Goal: Task Accomplishment & Management: Complete application form

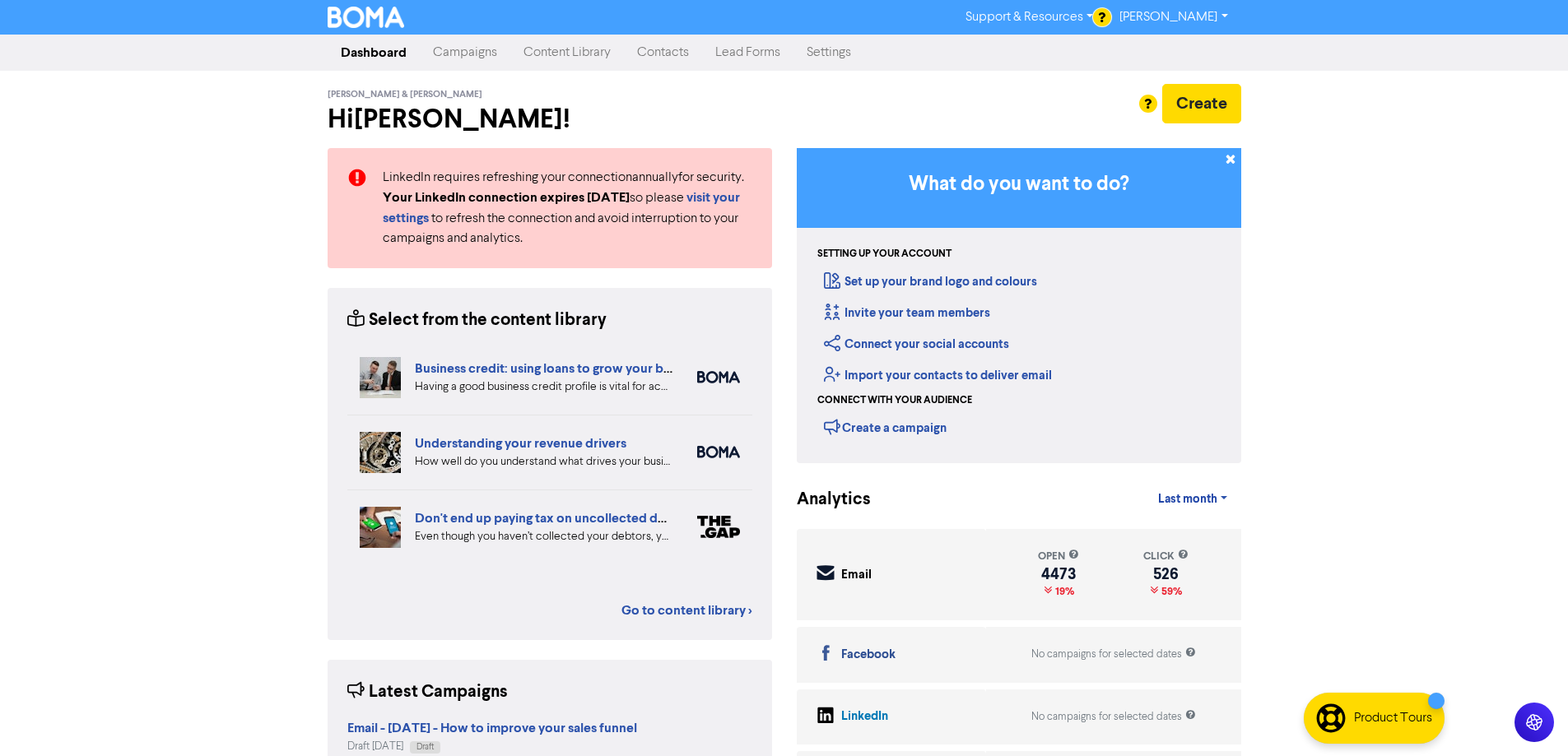
click at [671, 51] on link "Contacts" at bounding box center [663, 52] width 79 height 33
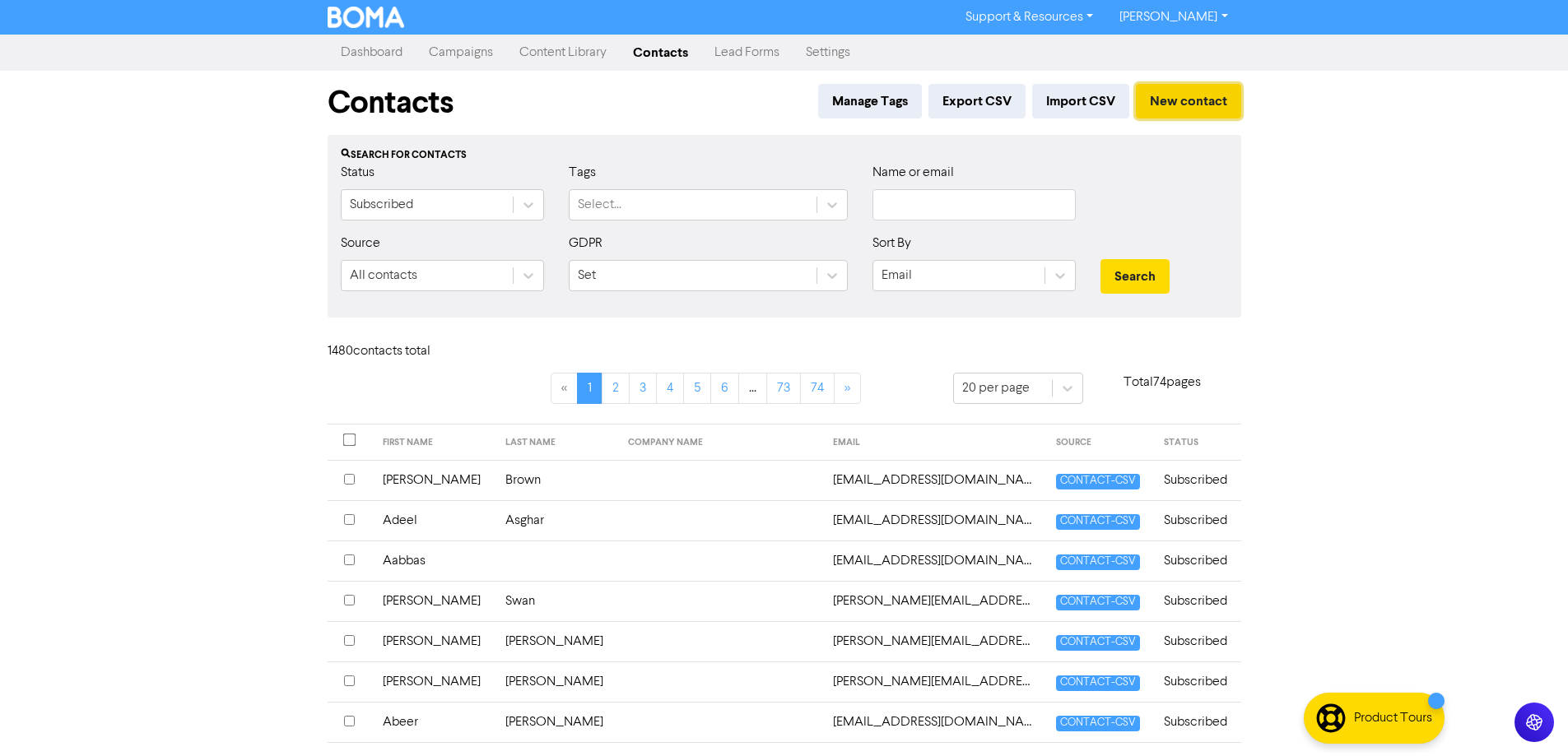
click at [1153, 107] on button "New contact" at bounding box center [1188, 101] width 106 height 35
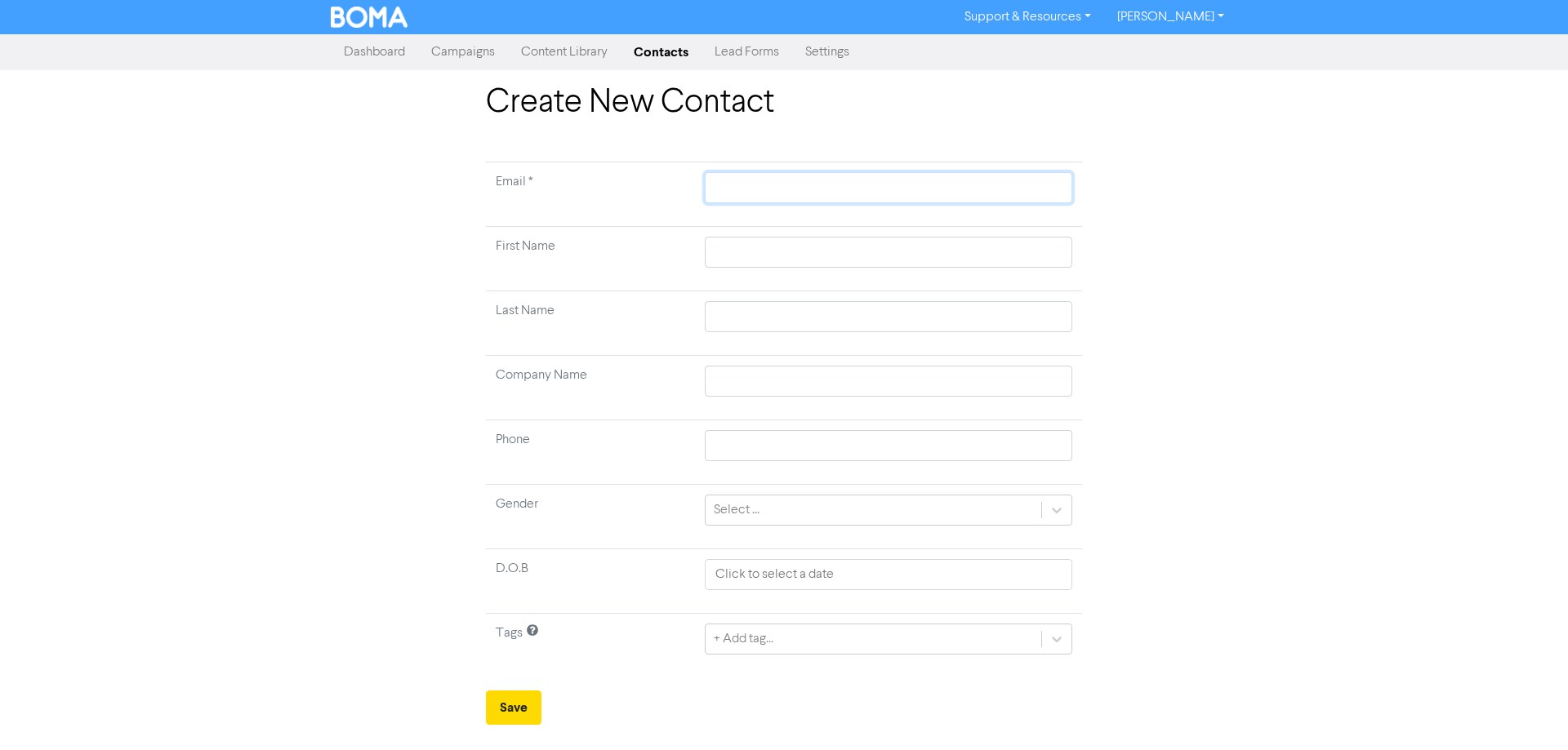
click at [752, 182] on input "text" at bounding box center [889, 188] width 368 height 31
paste input "[PERSON_NAME] [PERSON_NAME][EMAIL_ADDRESS][DOMAIN_NAME]"
type input "[PERSON_NAME] [PERSON_NAME][EMAIL_ADDRESS][DOMAIN_NAME]"
drag, startPoint x: 806, startPoint y: 190, endPoint x: 571, endPoint y: 190, distance: 235.0
click at [572, 190] on tr "Email * [PERSON_NAME] [PERSON_NAME][EMAIL_ADDRESS][DOMAIN_NAME]" at bounding box center [784, 194] width 596 height 65
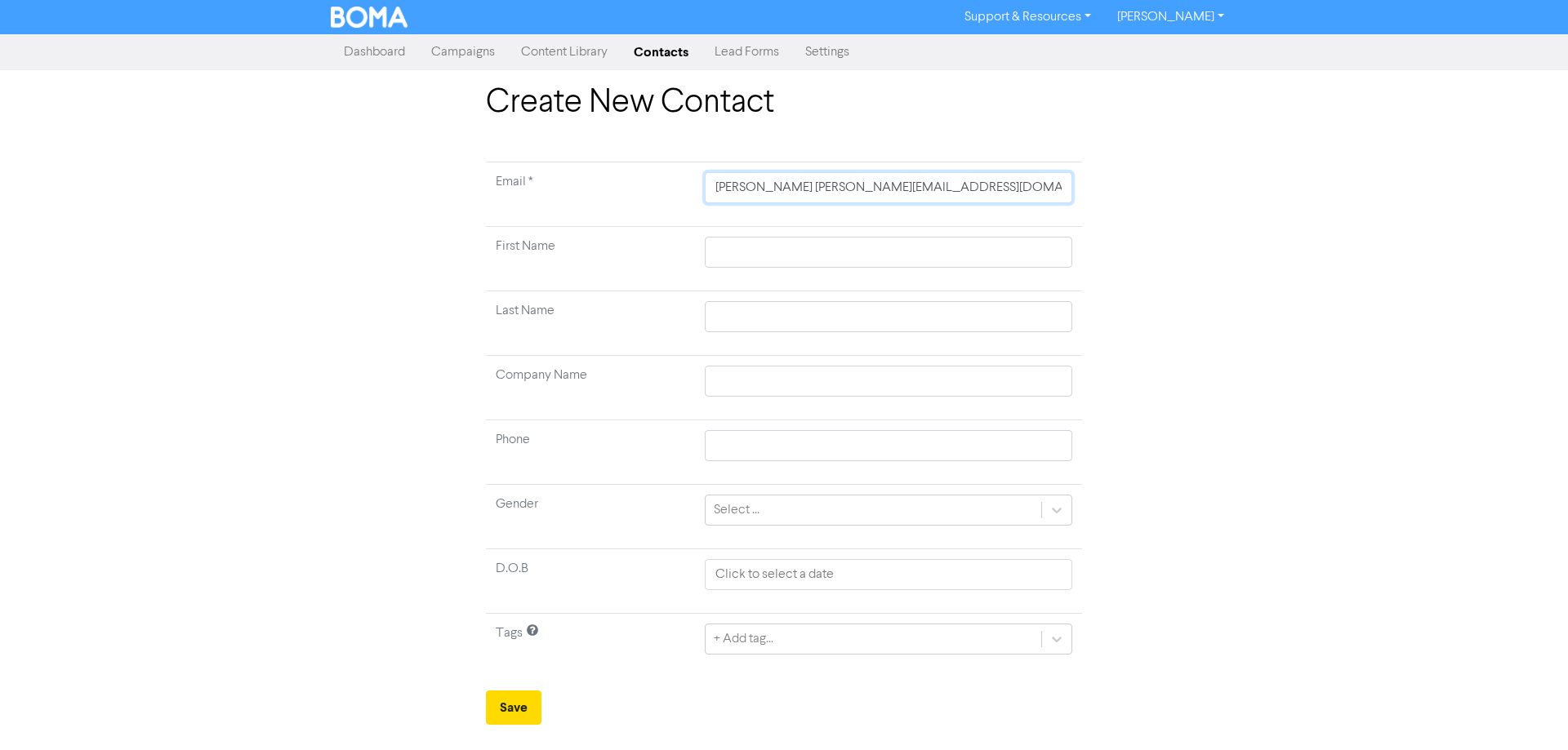
type input "[PERSON_NAME][EMAIL_ADDRESS][DOMAIN_NAME]"
click at [752, 256] on input "text" at bounding box center [889, 252] width 368 height 31
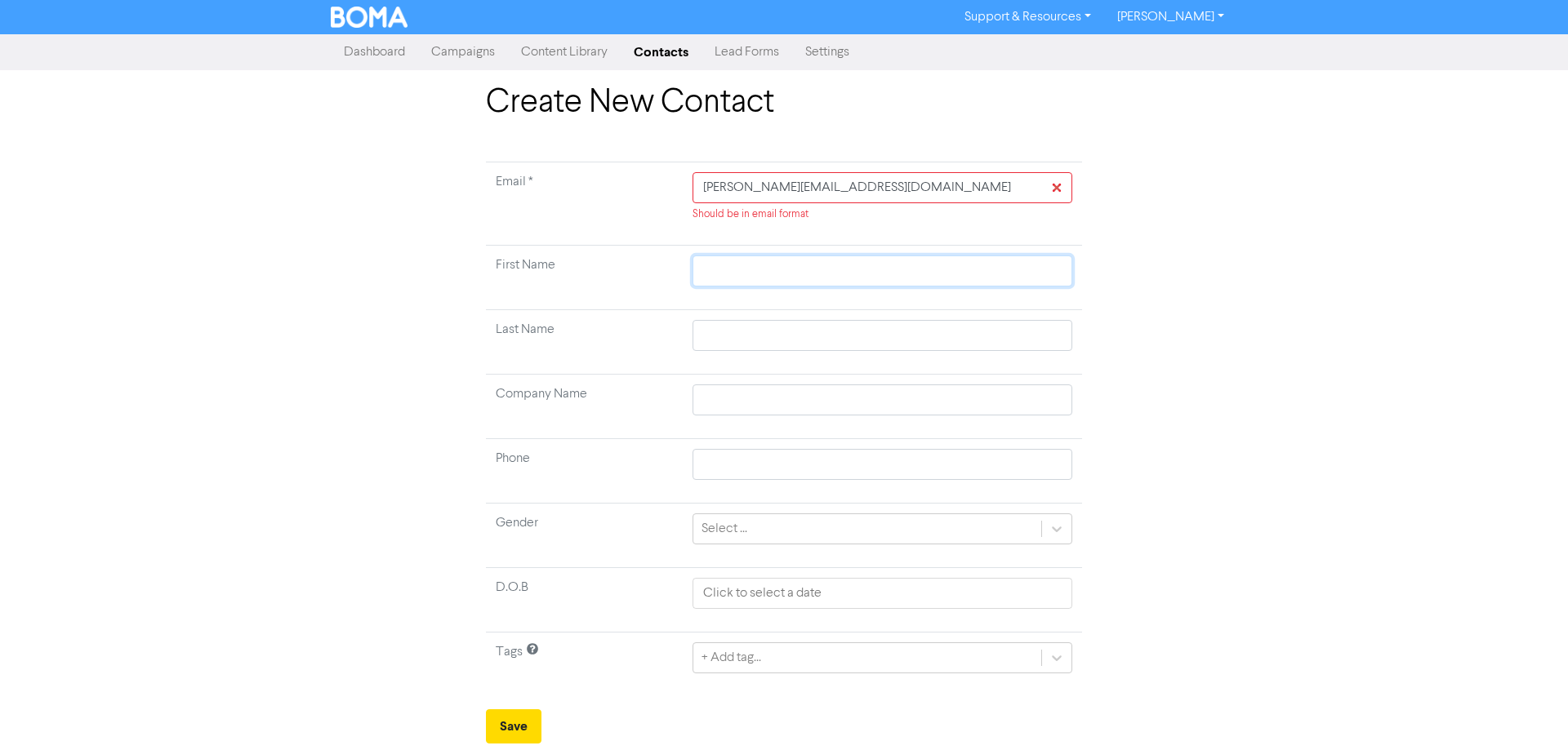
click at [740, 269] on input "text" at bounding box center [882, 271] width 379 height 31
paste input "[PERSON_NAME]"
type input "[PERSON_NAME]"
click at [733, 334] on input "text" at bounding box center [882, 335] width 379 height 31
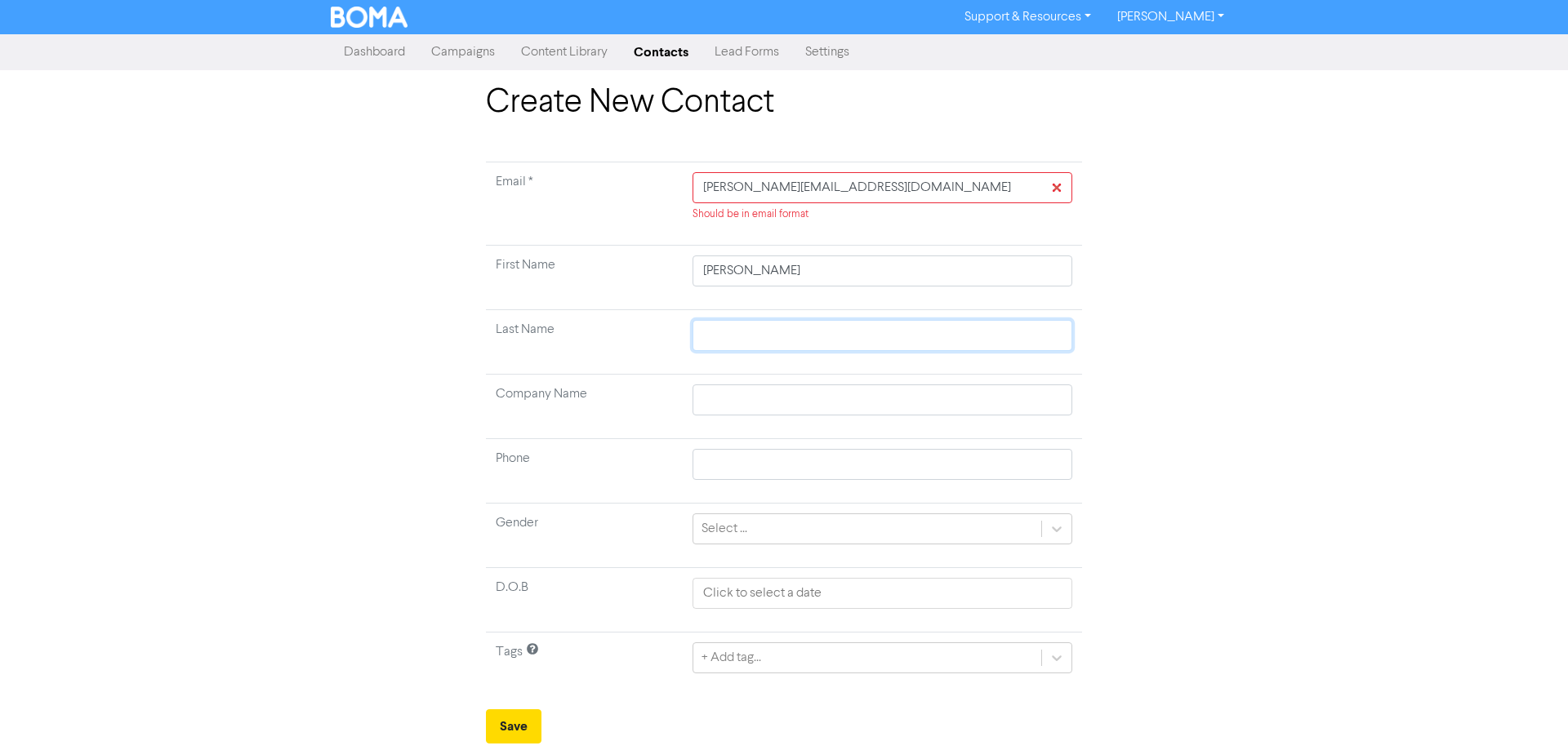
paste input "[PERSON_NAME]"
type input "[PERSON_NAME]"
click at [818, 274] on input "[PERSON_NAME]" at bounding box center [882, 271] width 379 height 31
type input "[PERSON_NAME]"
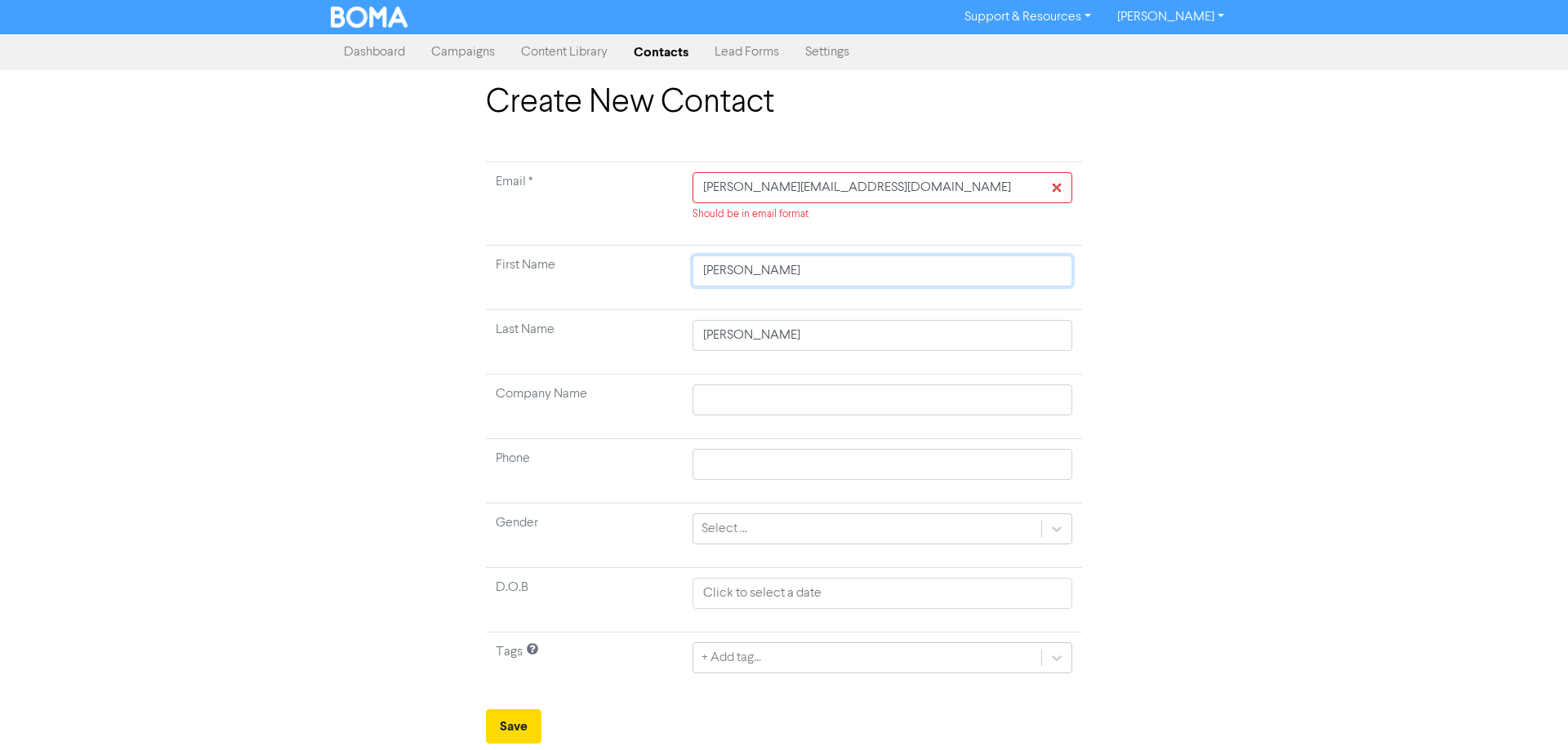
type input "[PERSON_NAME]"
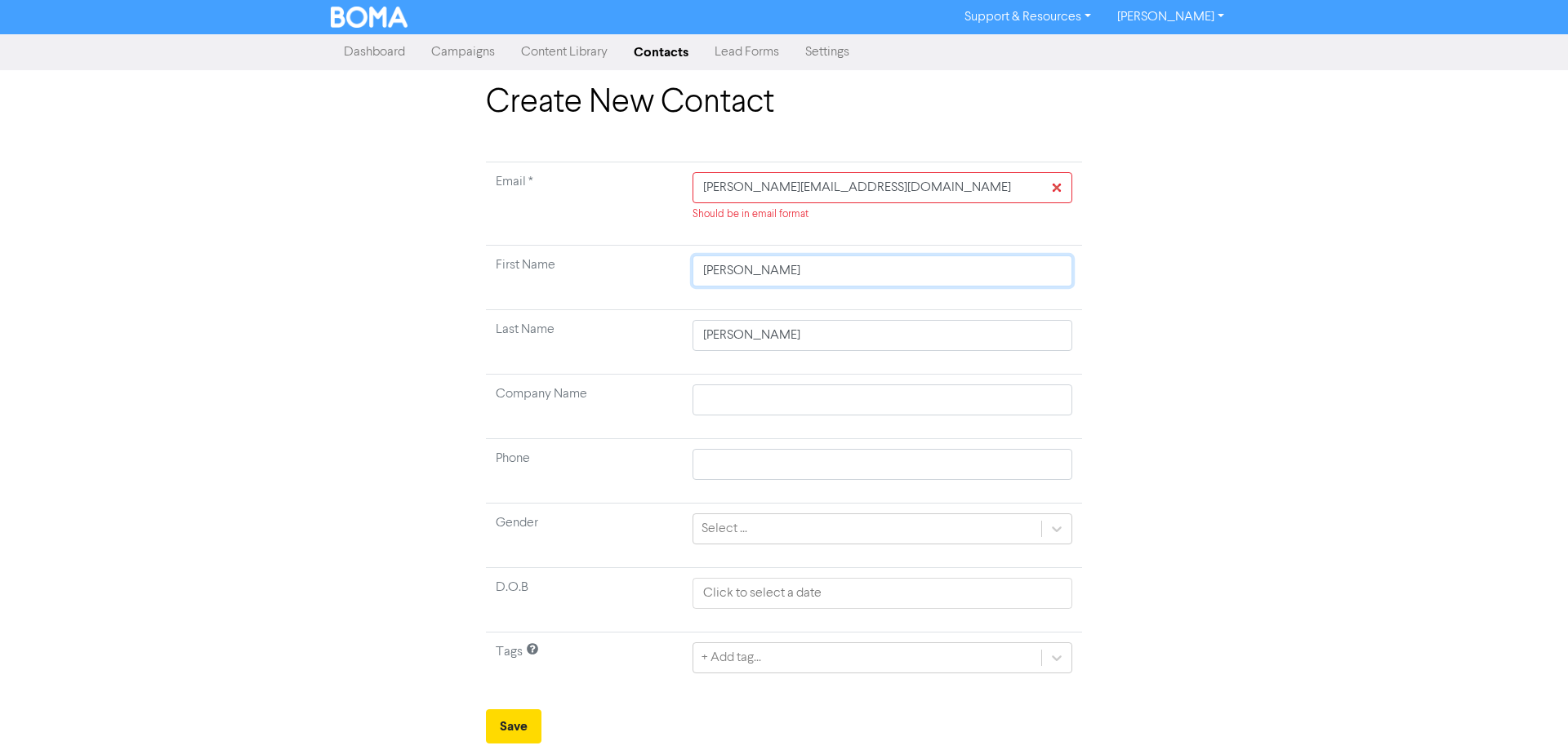
type input "[PERSON_NAME]"
click at [748, 331] on input "[PERSON_NAME]" at bounding box center [882, 335] width 379 height 31
type input "RichardHoward"
type input "RicharHoward"
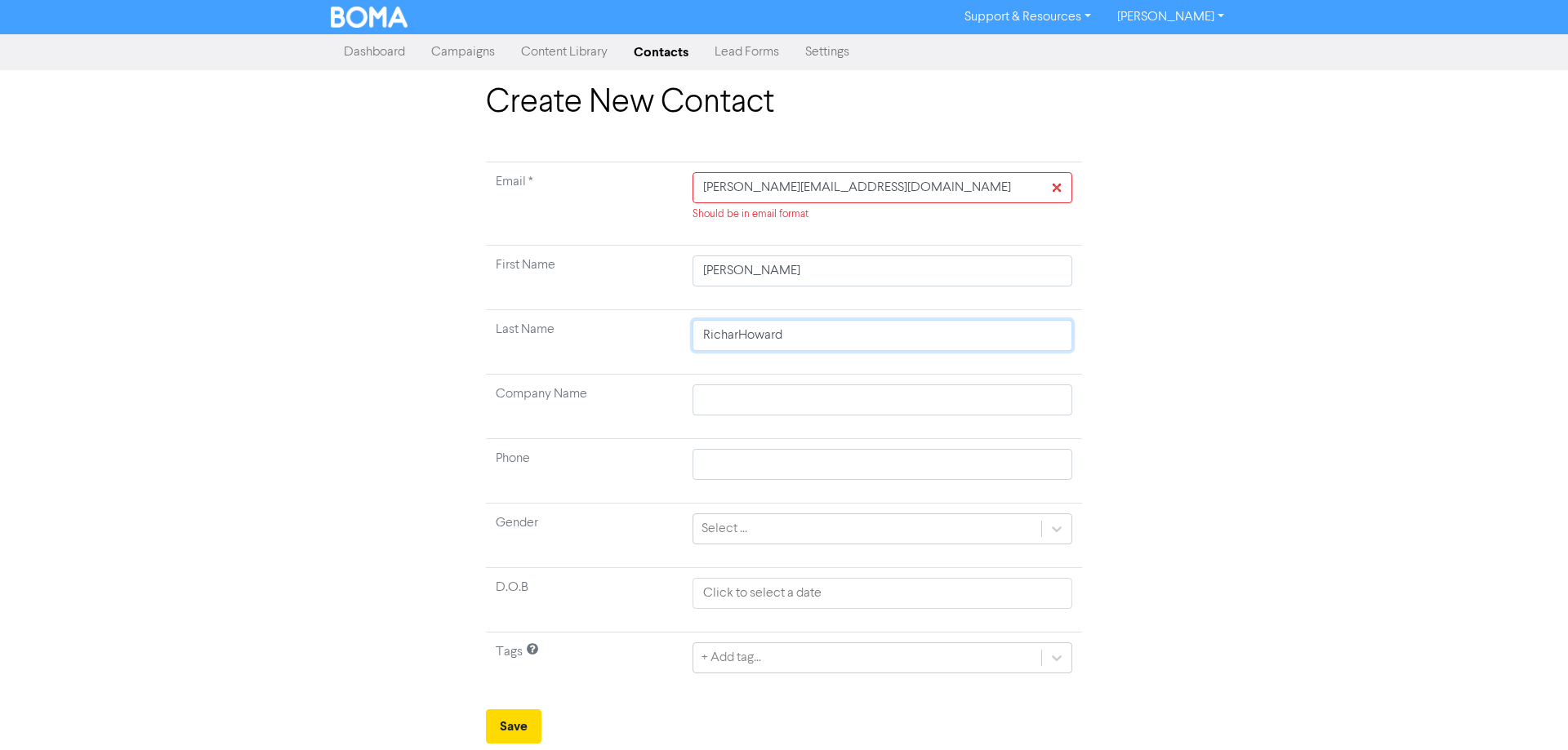
type input "RichaHoward"
type input "RichHoward"
type input "RicHoward"
type input "RiHoward"
type input "RHoward"
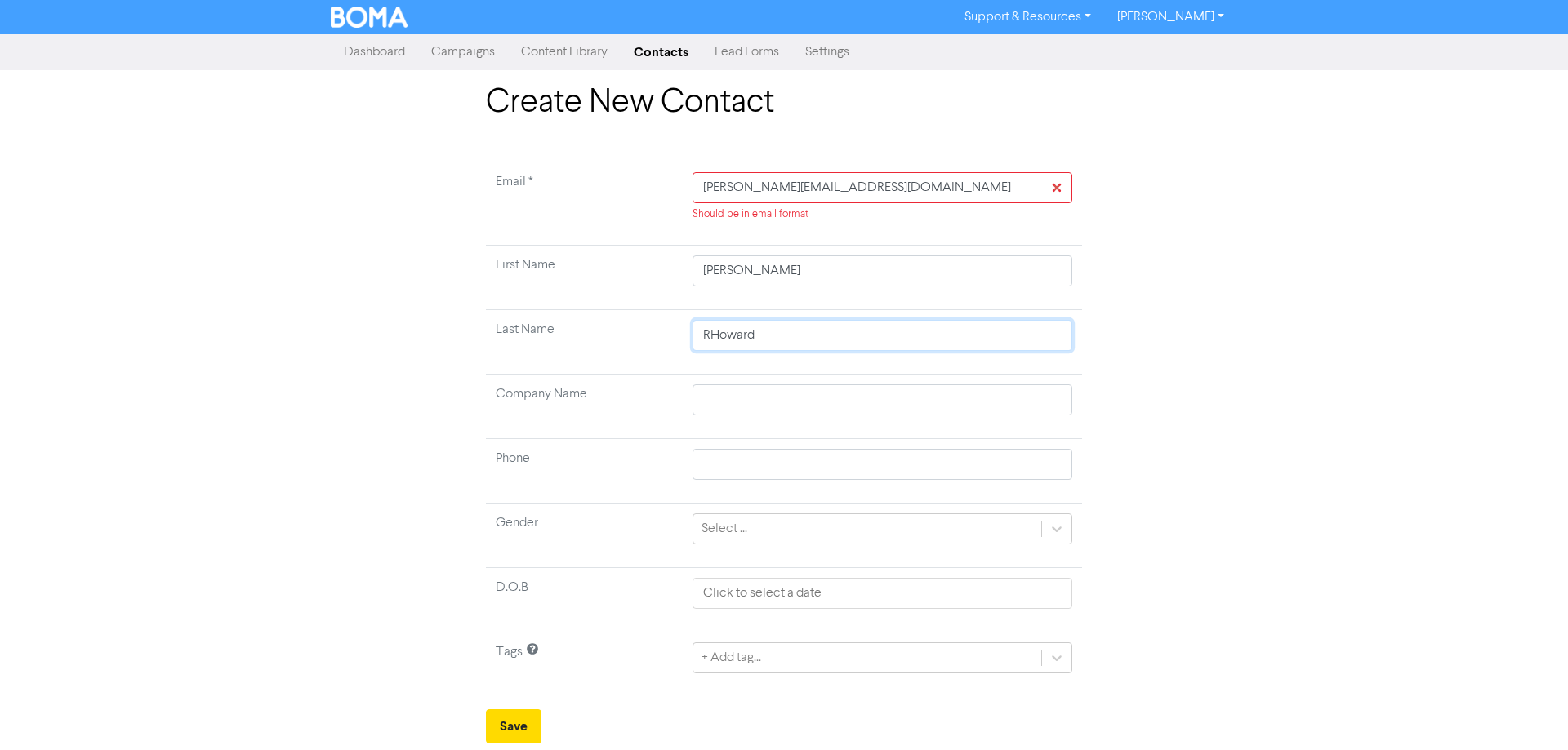
type input "[PERSON_NAME]"
click at [707, 191] on input "[PERSON_NAME][EMAIL_ADDRESS][DOMAIN_NAME]" at bounding box center [882, 188] width 379 height 31
type input "[PERSON_NAME][EMAIL_ADDRESS][DOMAIN_NAME]"
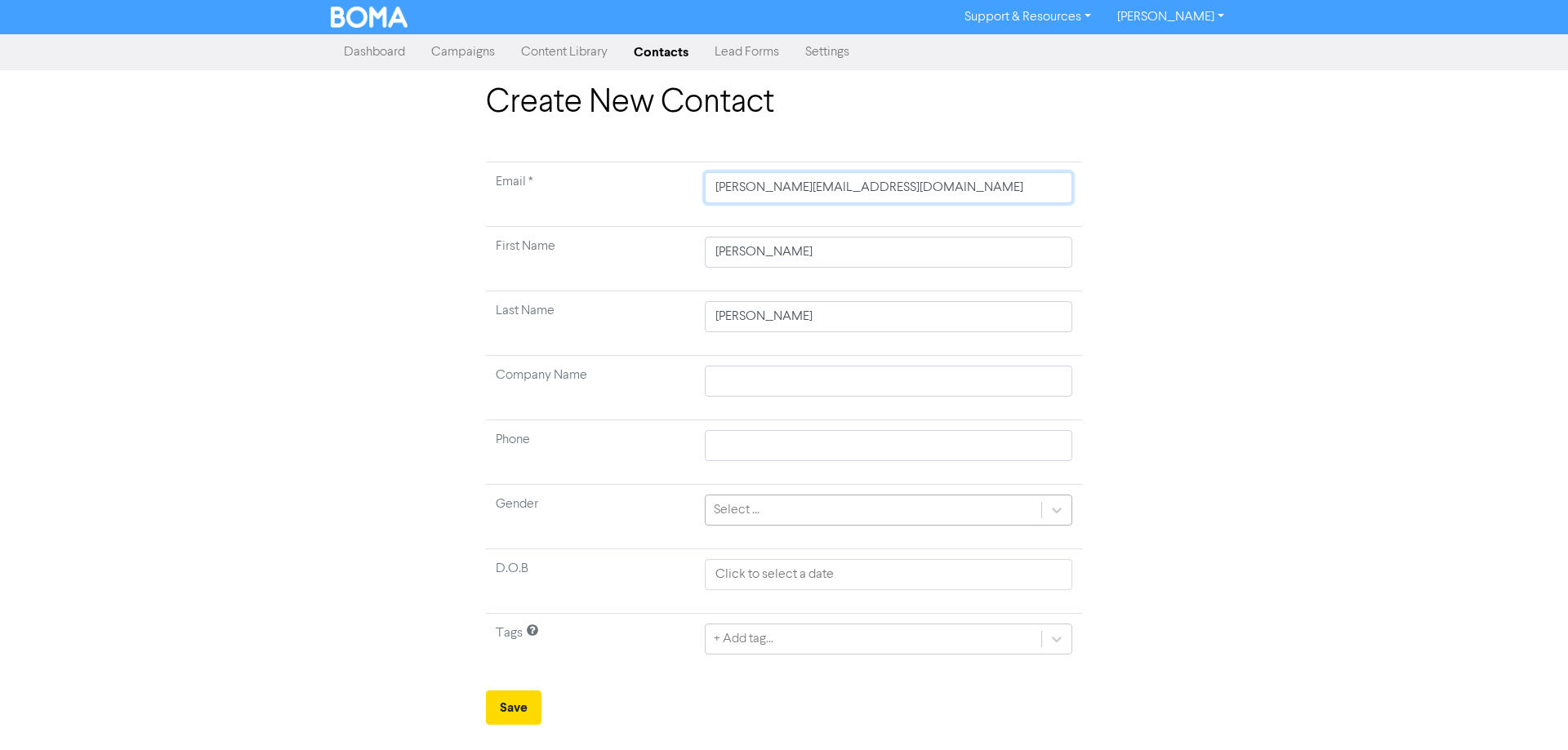
type input "[PERSON_NAME][EMAIL_ADDRESS][DOMAIN_NAME]"
click at [809, 518] on div "Select ..." at bounding box center [874, 510] width 335 height 30
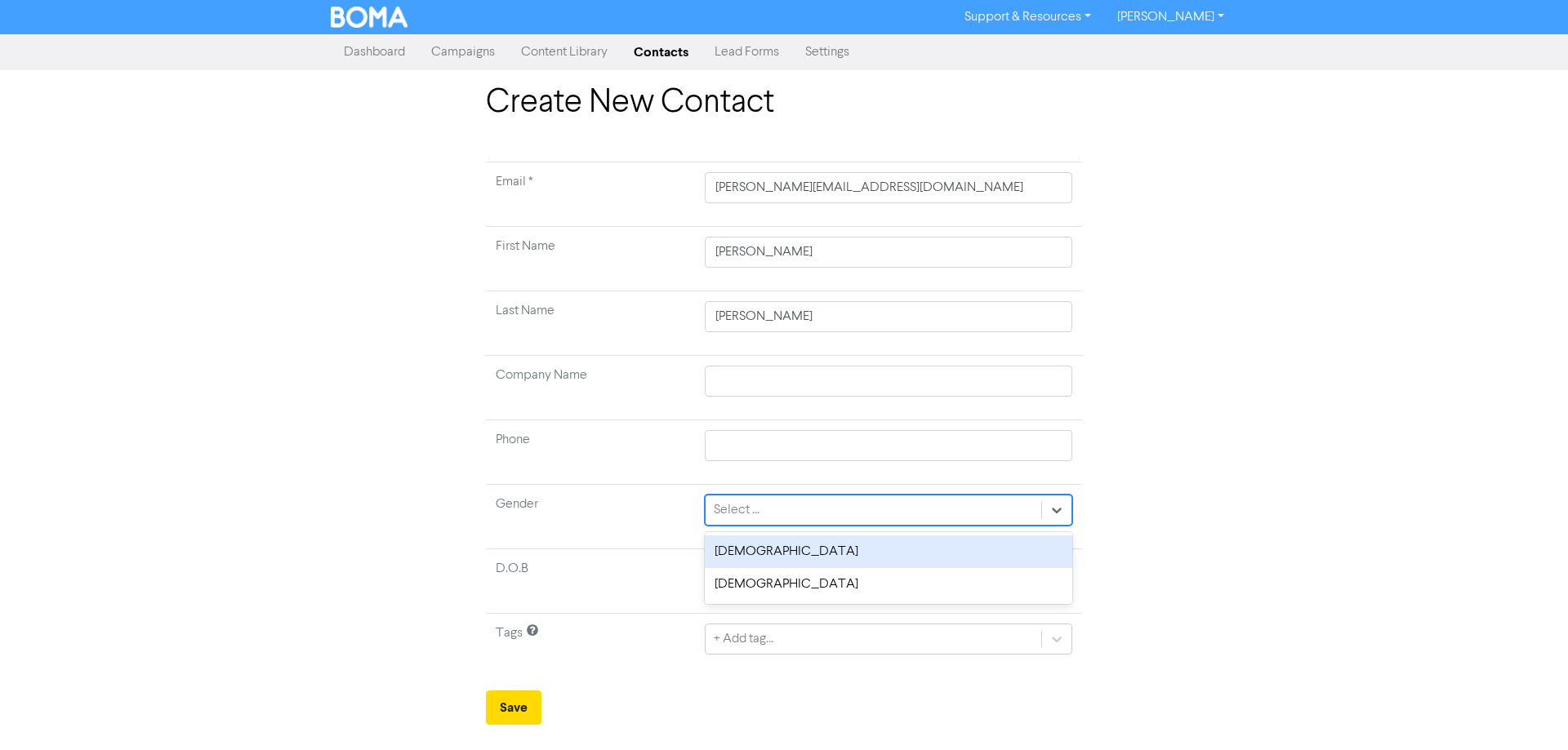
click at [787, 555] on div "[DEMOGRAPHIC_DATA]" at bounding box center [889, 552] width 368 height 33
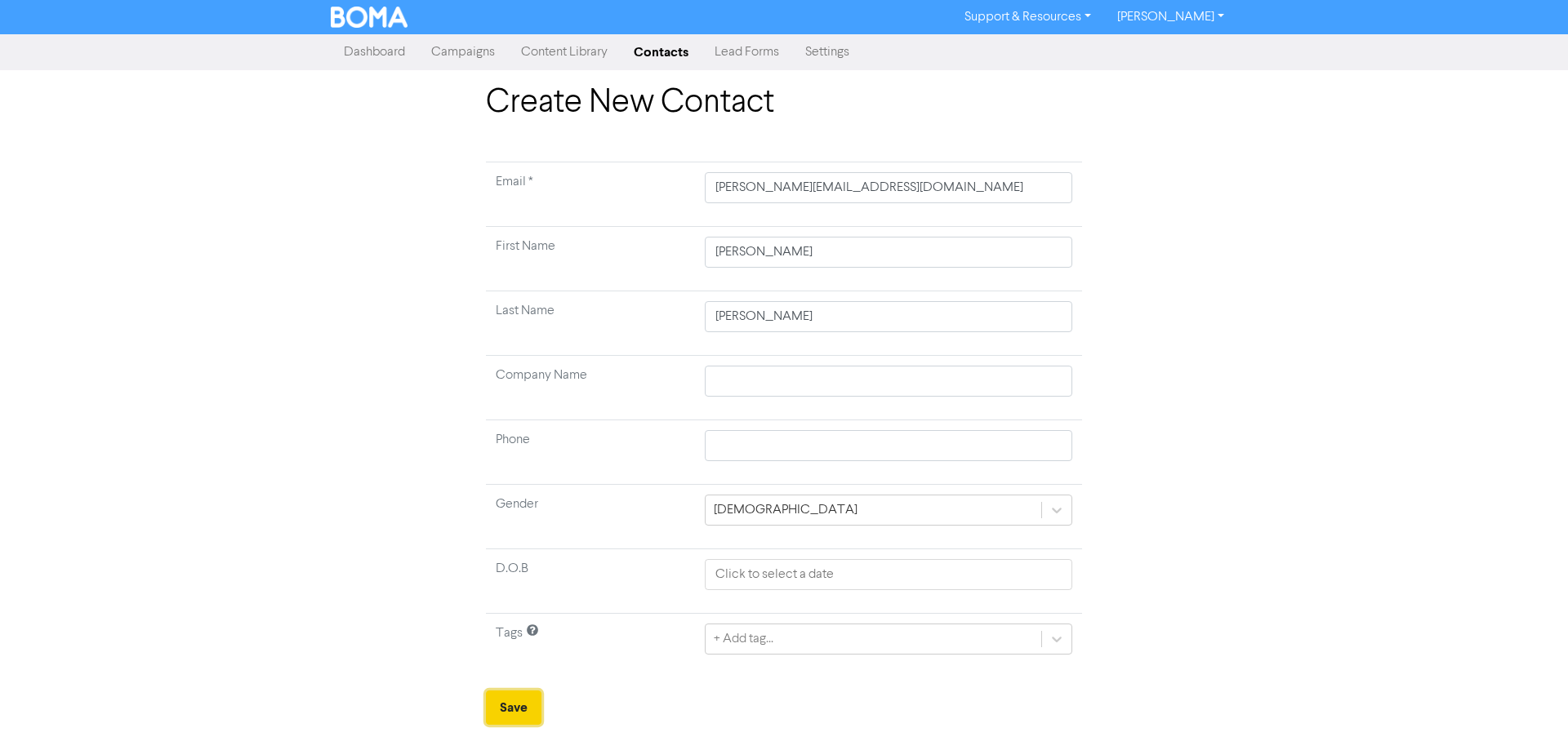
click at [524, 705] on button "Save" at bounding box center [514, 708] width 56 height 35
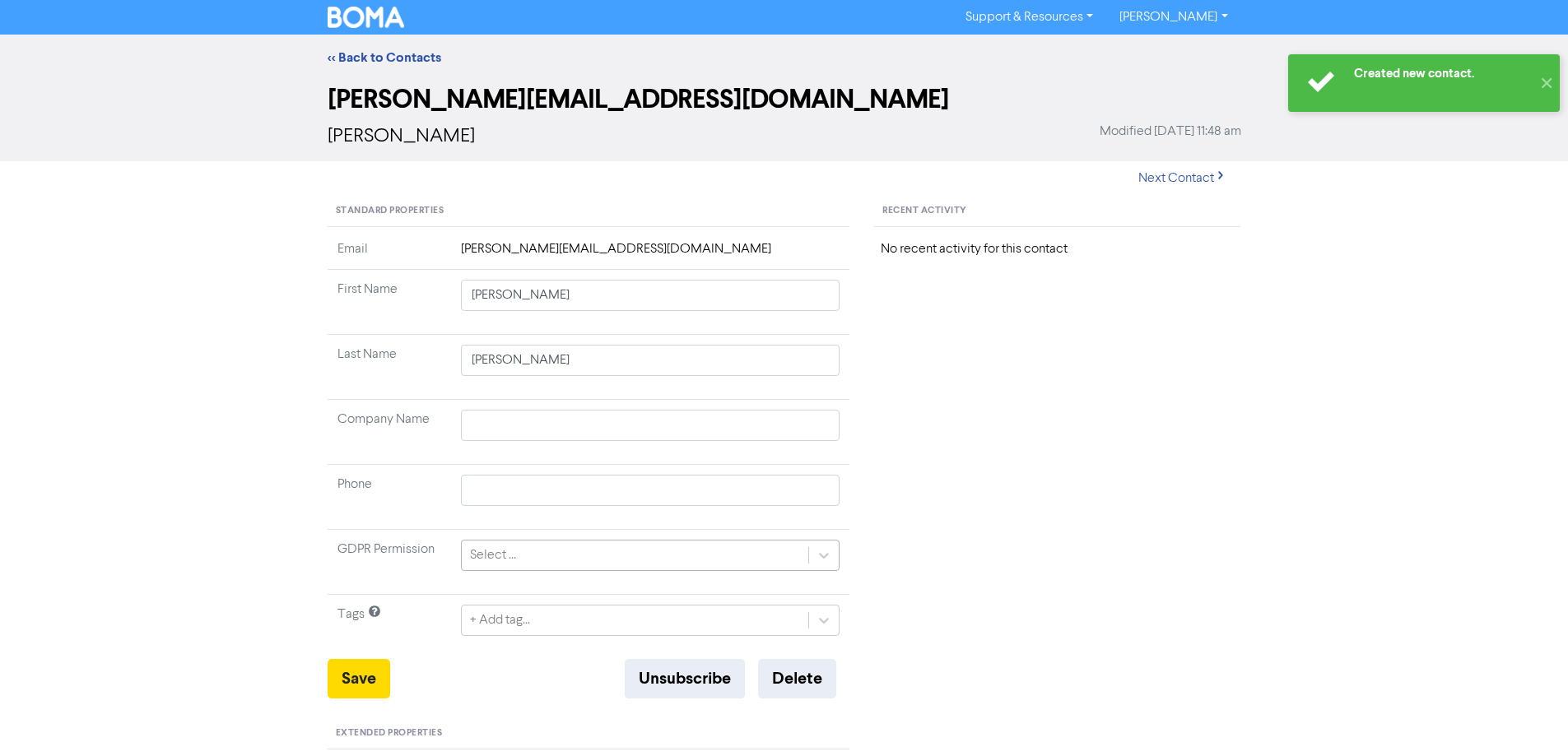
click at [593, 560] on div "Select ..." at bounding box center [636, 555] width 348 height 30
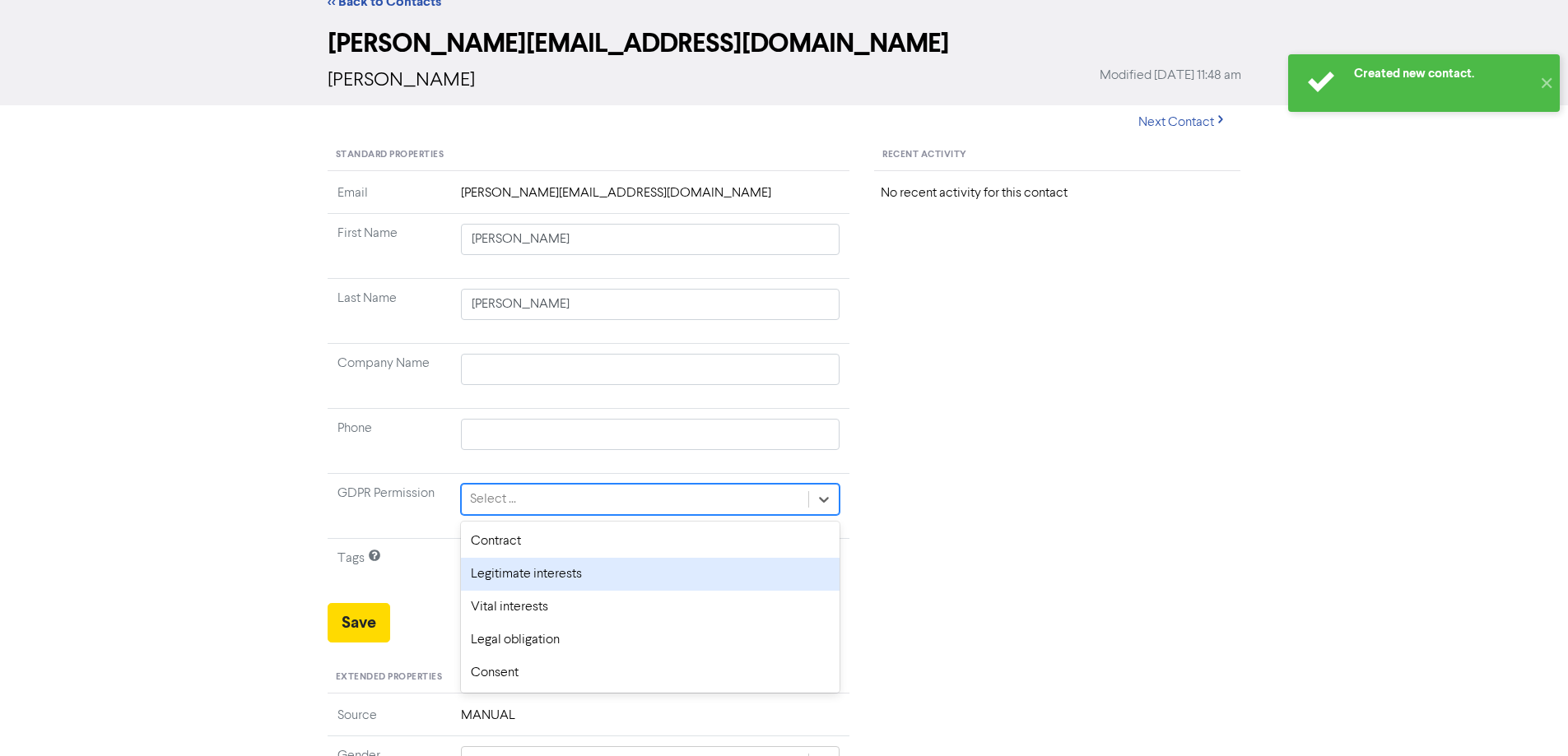
scroll to position [82, 0]
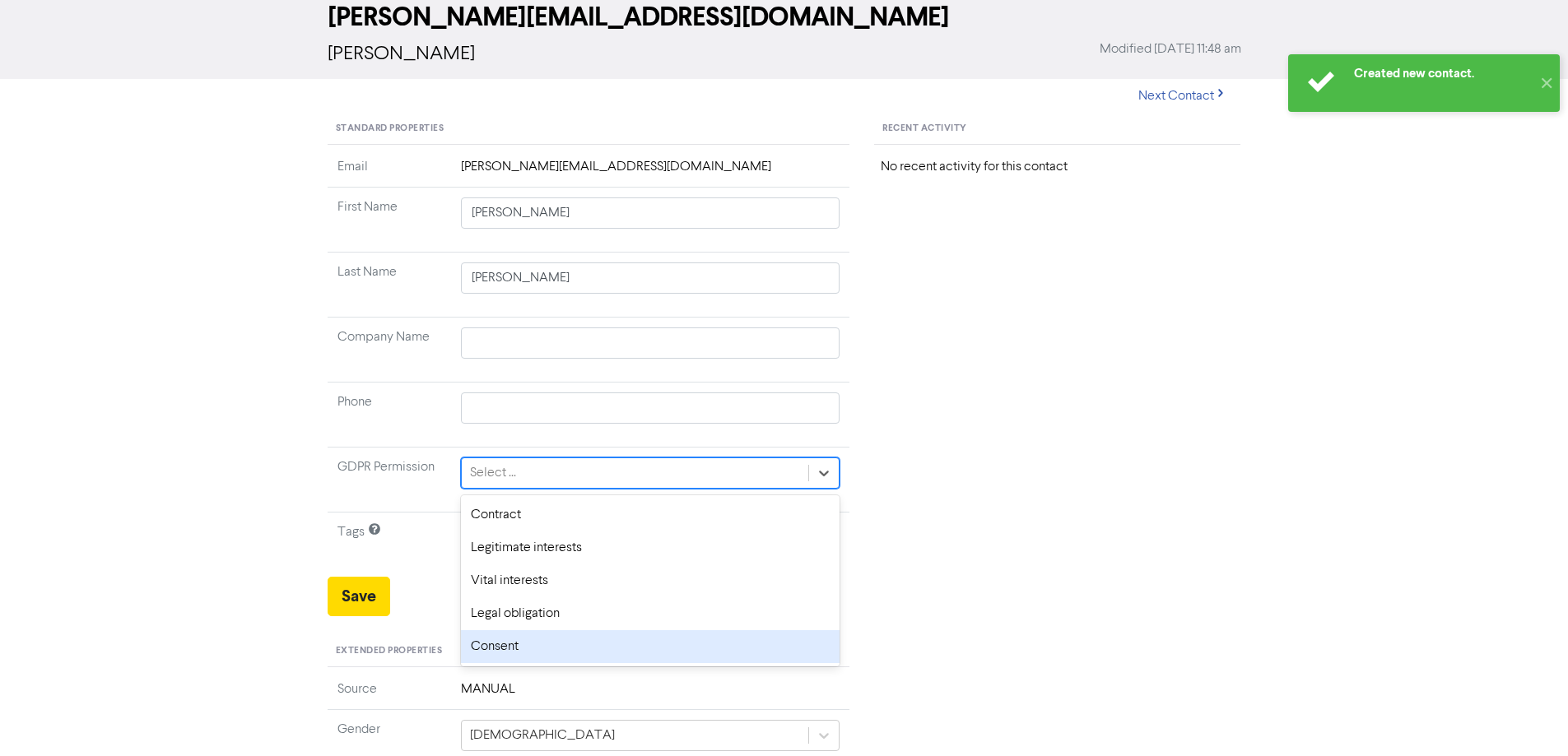
click at [566, 634] on div "Consent" at bounding box center [651, 646] width 380 height 33
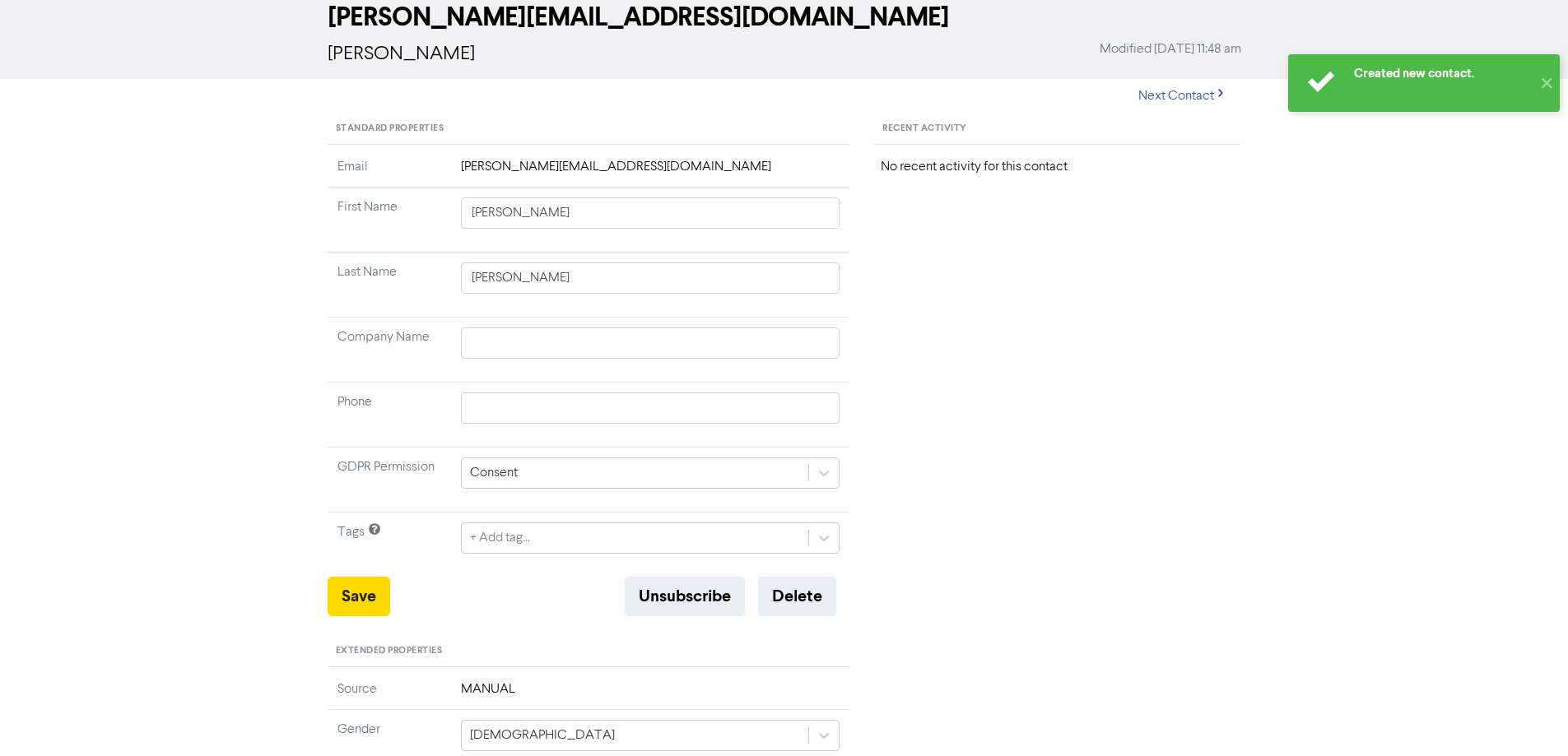
scroll to position [0, 0]
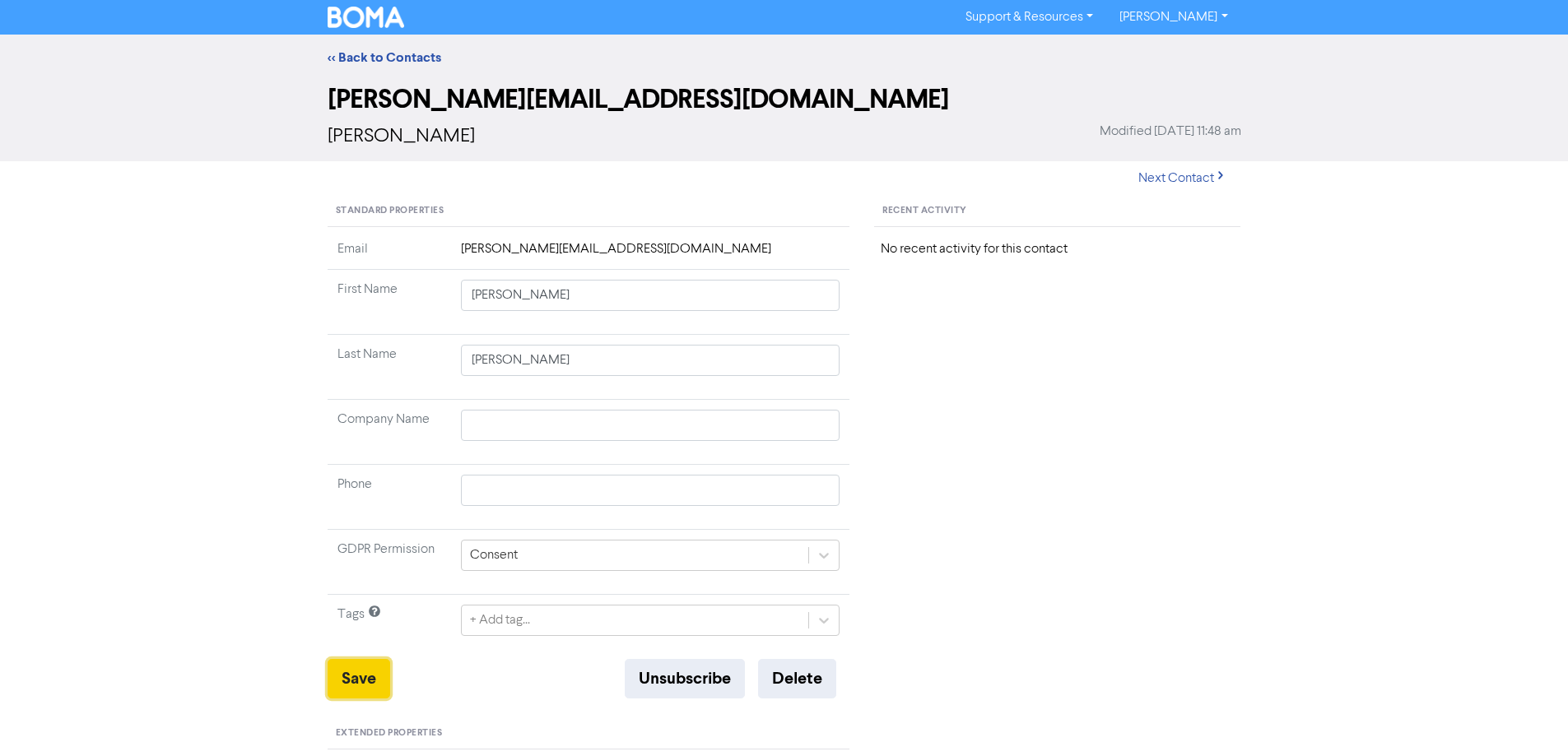
click at [354, 674] on button "Save" at bounding box center [358, 678] width 62 height 40
click at [360, 61] on link "<< Back to Contacts" at bounding box center [384, 57] width 114 height 16
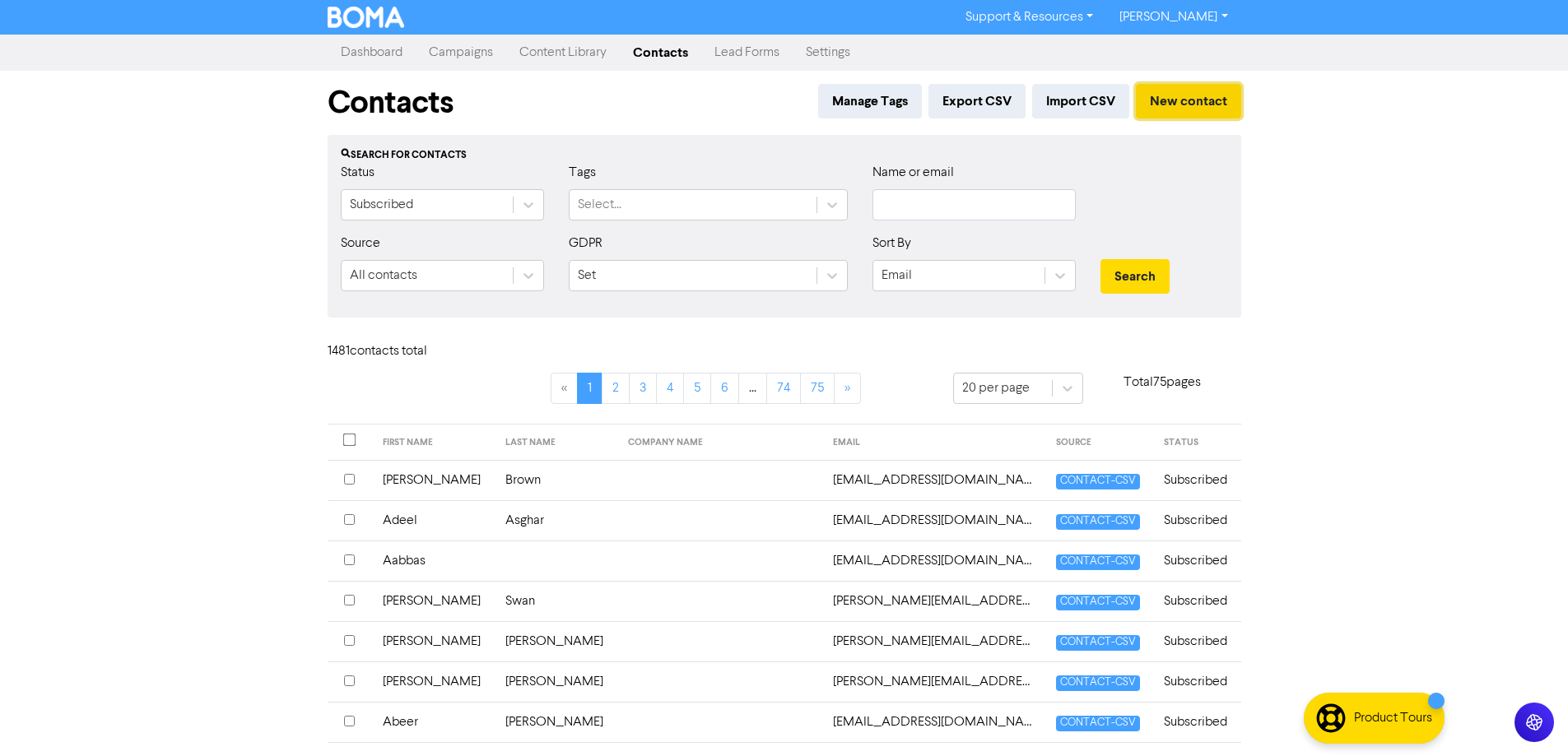
click at [1204, 99] on button "New contact" at bounding box center [1188, 101] width 106 height 35
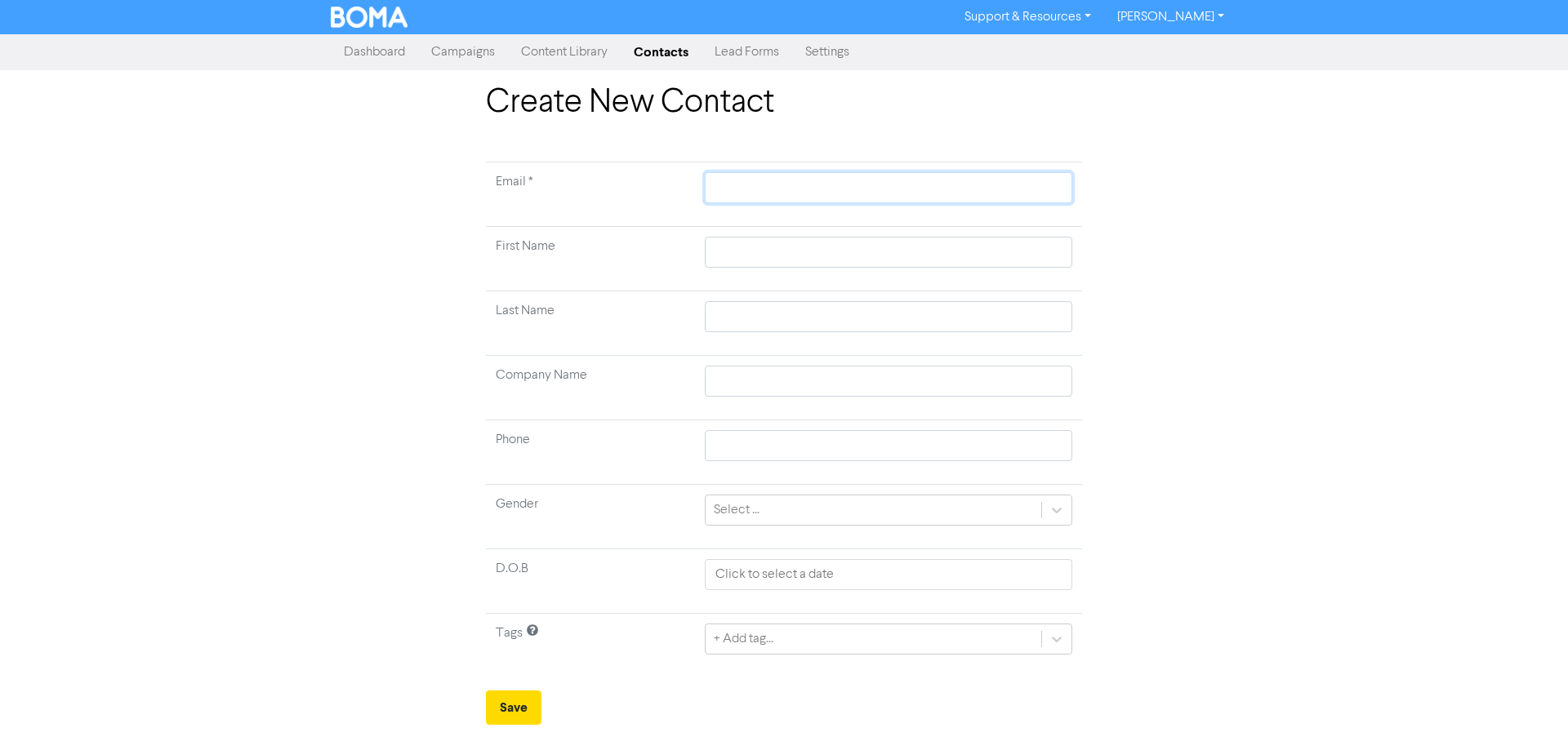
click at [802, 185] on input "text" at bounding box center [889, 188] width 368 height 31
paste input "Sarwat [EMAIL_ADDRESS][DOMAIN_NAME]"
type input "Sarwat [EMAIL_ADDRESS][DOMAIN_NAME]"
click at [793, 251] on td at bounding box center [889, 259] width 387 height 65
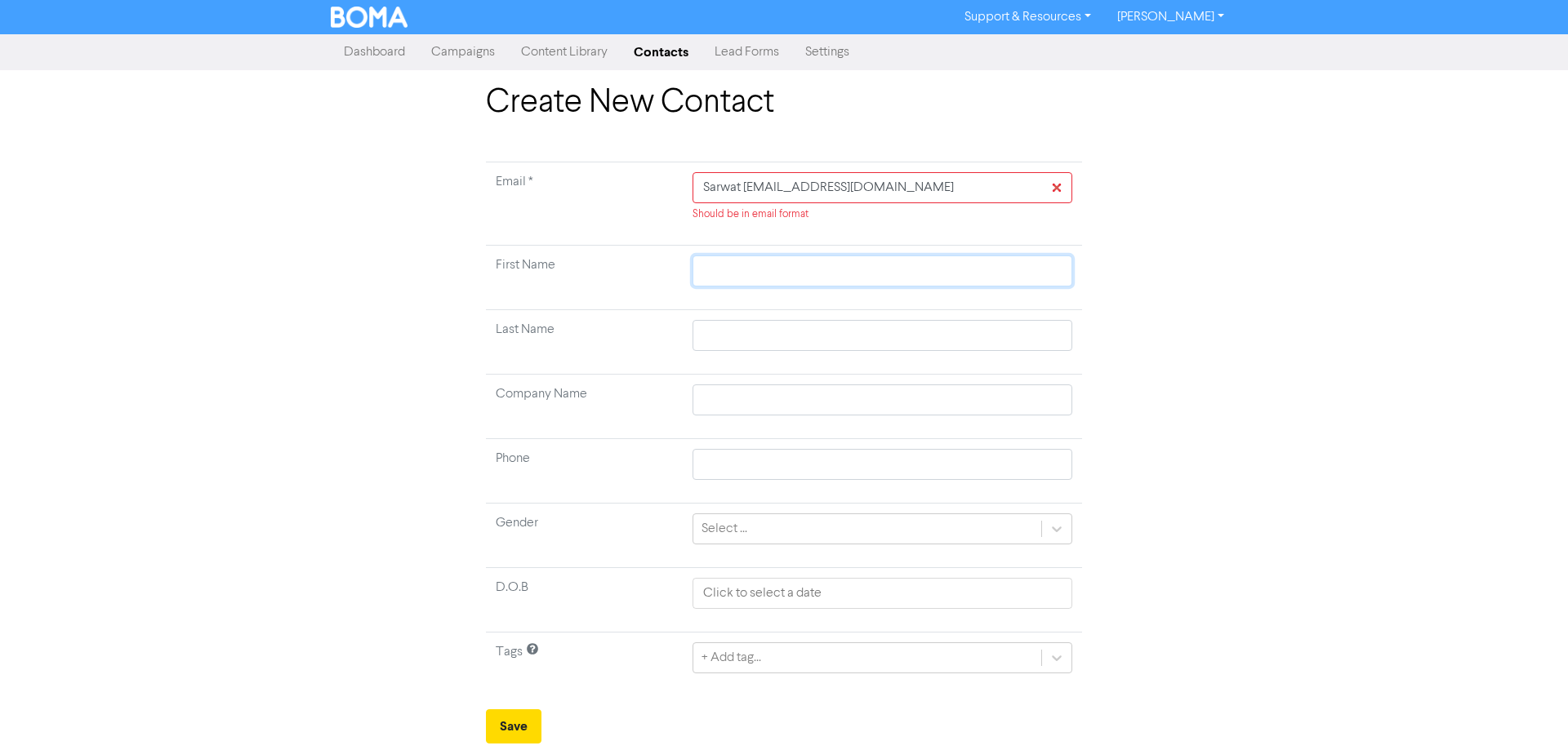
paste input "Sarwat [EMAIL_ADDRESS][DOMAIN_NAME]"
type input "Sarwat [EMAIL_ADDRESS][DOMAIN_NAME]"
type input "[PERSON_NAME]@kushboosoaps.co.u"
type input "Sarwat [EMAIL_ADDRESS][DOMAIN_NAME]."
type input "Sarwat [EMAIL_ADDRESS][DOMAIN_NAME]"
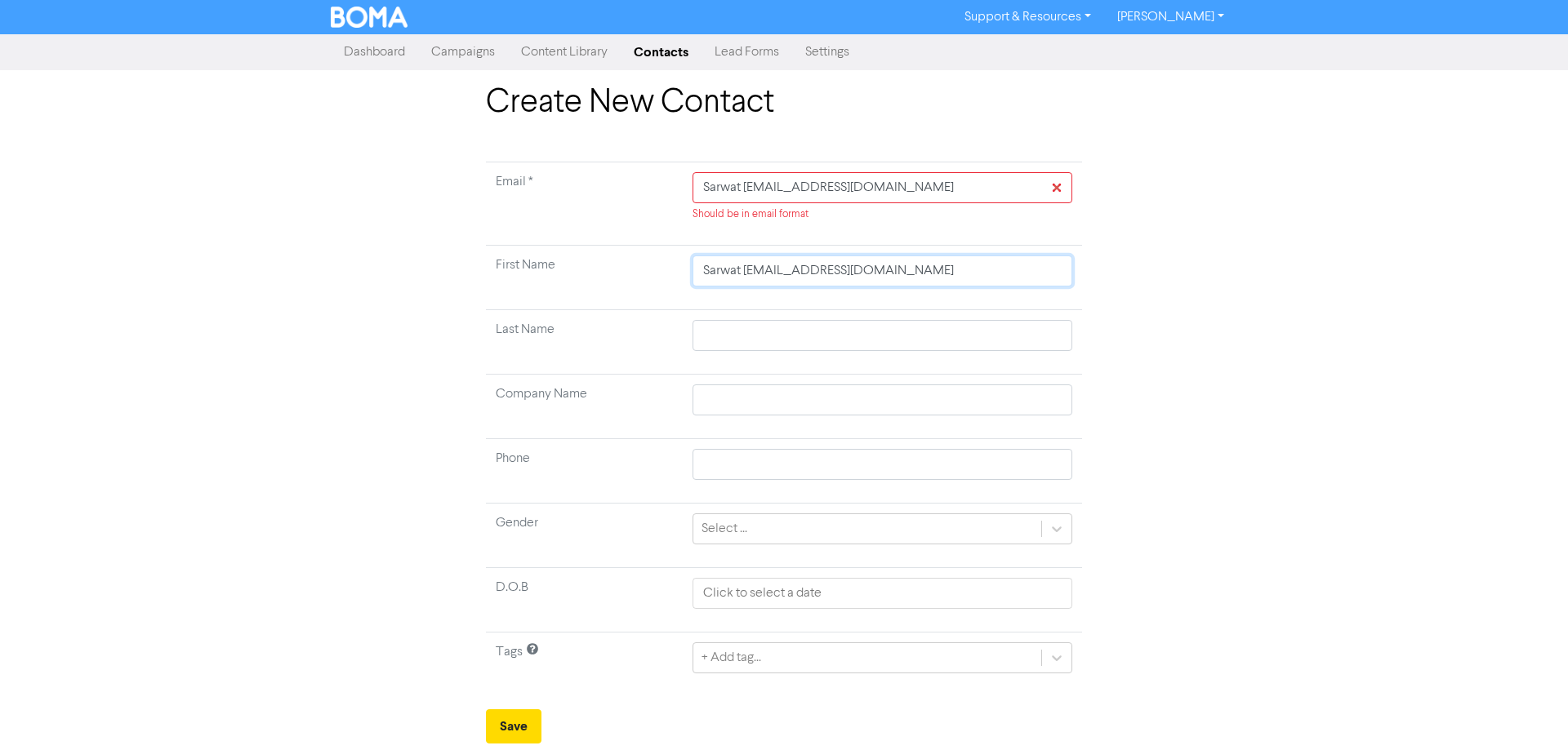
type input "[PERSON_NAME]@kushboosoaps.c"
type input "[PERSON_NAME]@kushboosoaps."
type input "[PERSON_NAME]@kushboosoaps"
type input "[PERSON_NAME]@kushboosoap"
type input "[PERSON_NAME]"
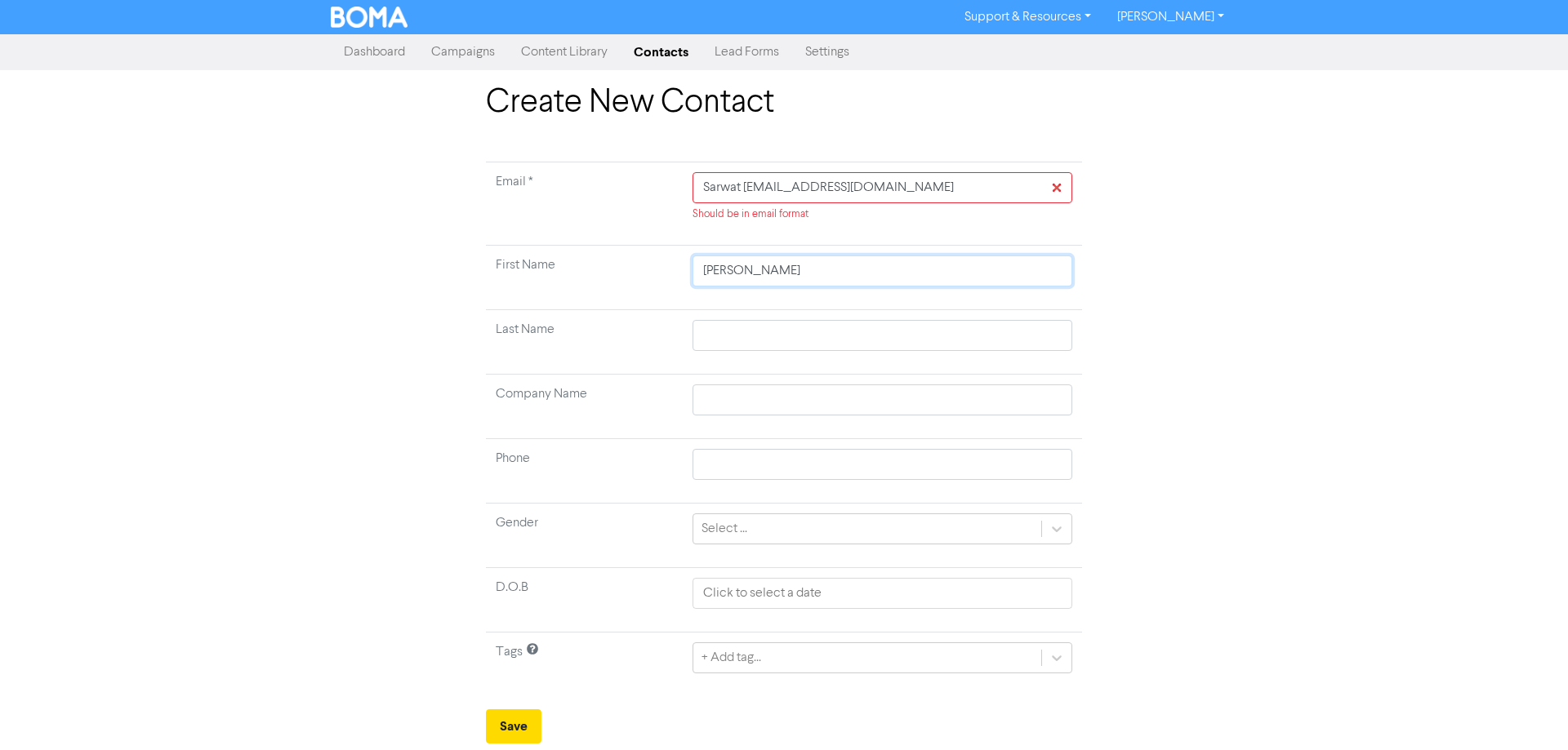
type input "[PERSON_NAME]"
type input "[PERSON_NAME]@[PERSON_NAME]"
type input "[PERSON_NAME]"
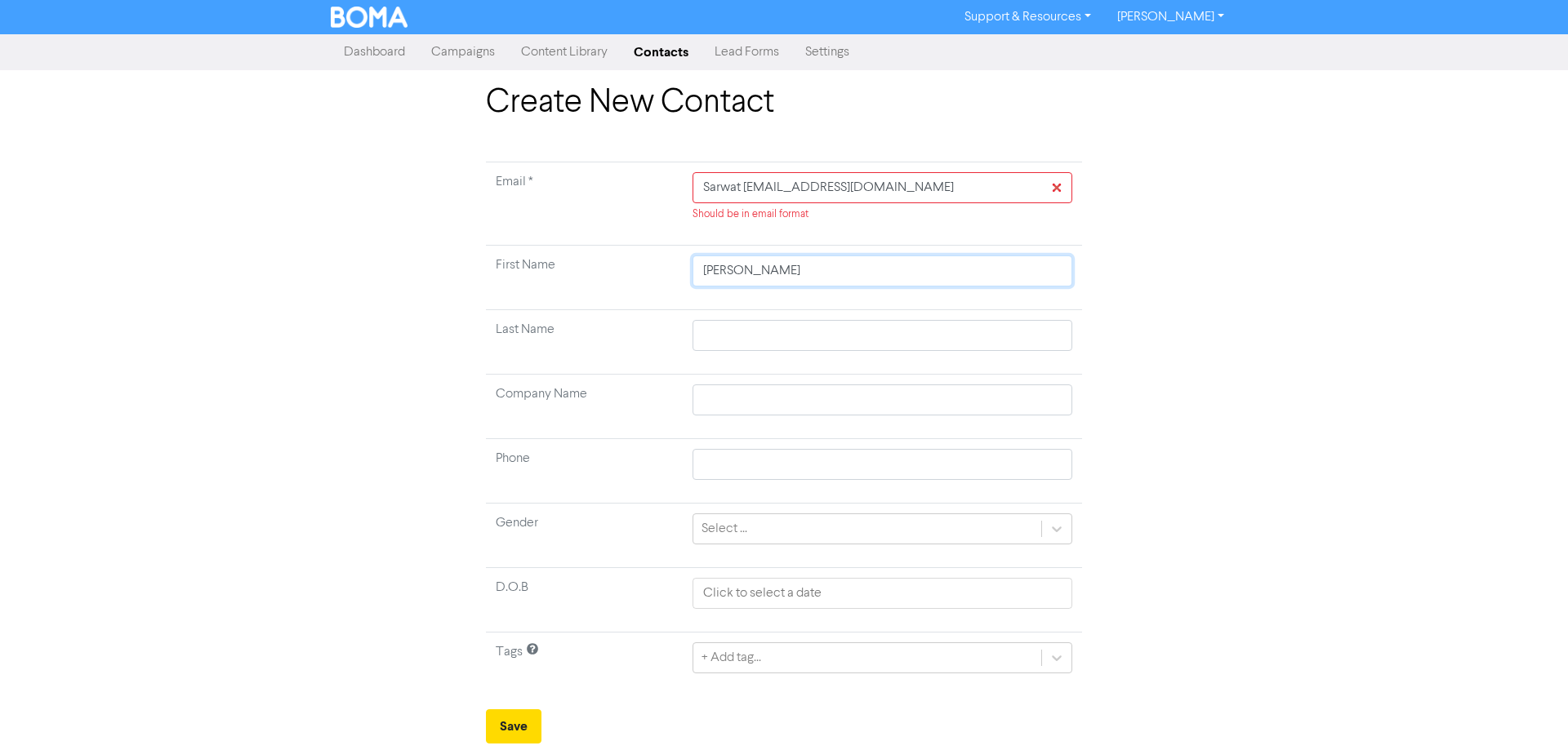
type input "[PERSON_NAME]@kush"
type input "[PERSON_NAME]@[PERSON_NAME]"
type input "[PERSON_NAME]@ku"
type input "[PERSON_NAME]@k"
type input "[PERSON_NAME]@"
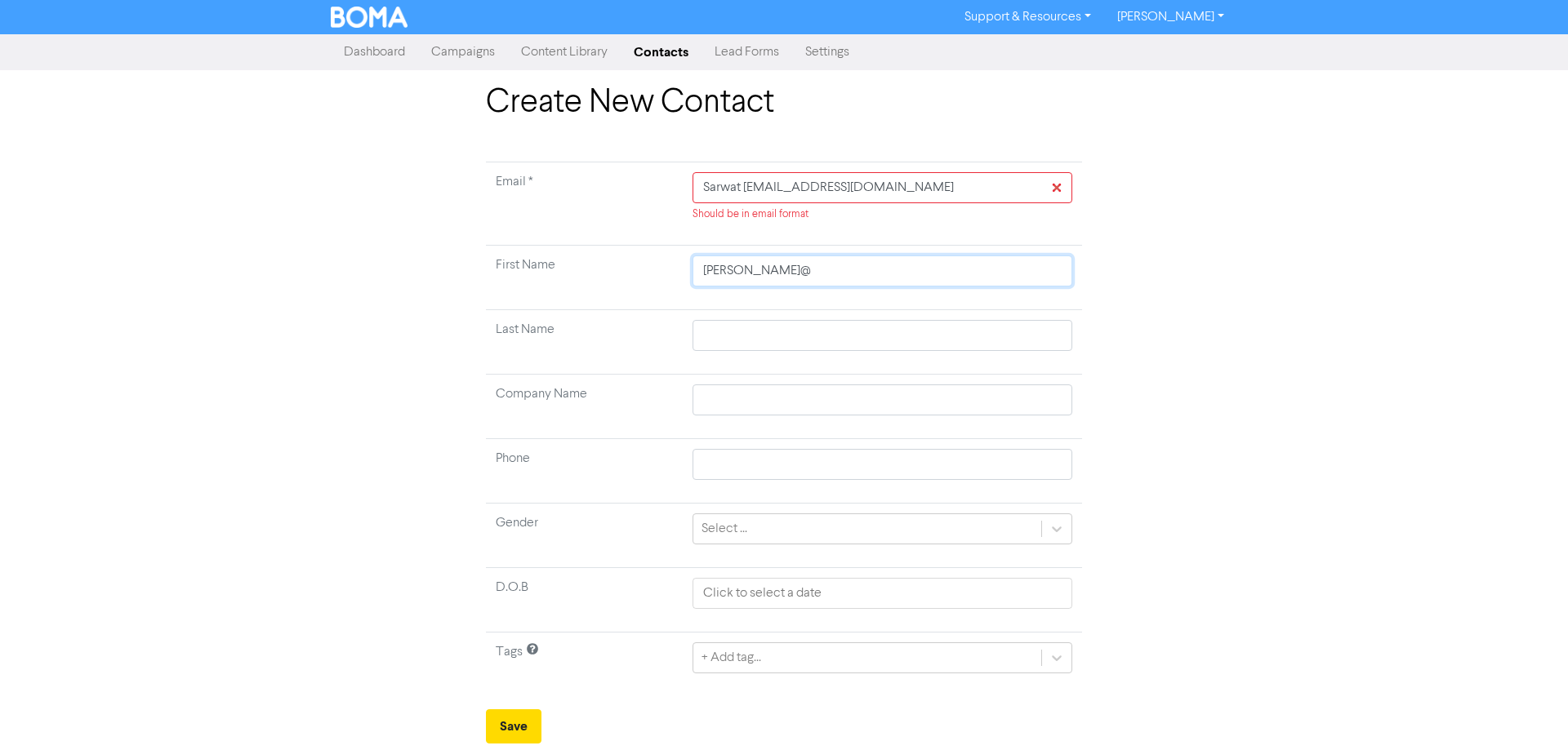
type input "[PERSON_NAME]"
type input "Sarwat sarw"
type input "Sarwat sar"
type input "Sarwat sa"
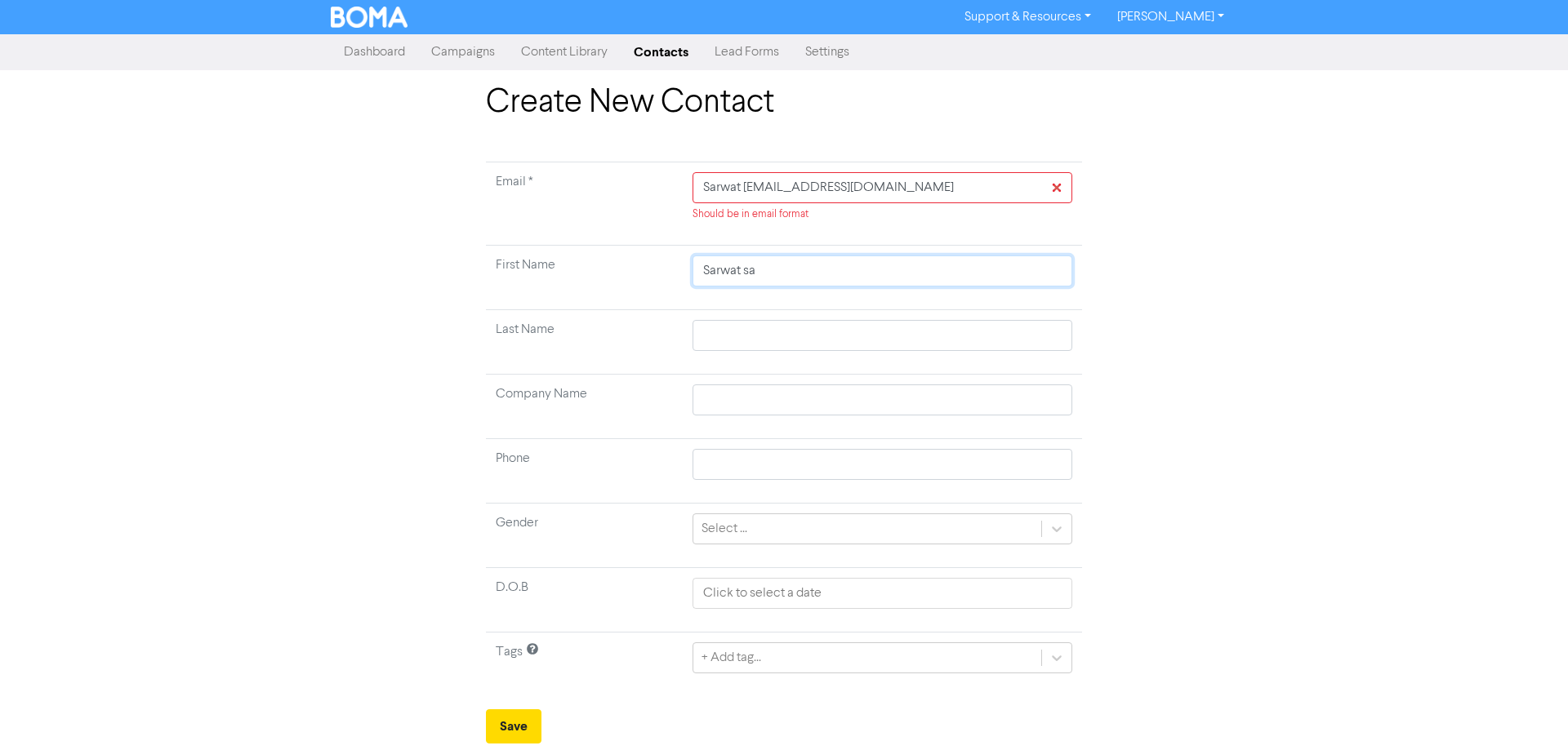
type input "Sarwat s"
type input "Sarwat"
click at [749, 190] on input "Sarwat [EMAIL_ADDRESS][DOMAIN_NAME]" at bounding box center [882, 188] width 379 height 31
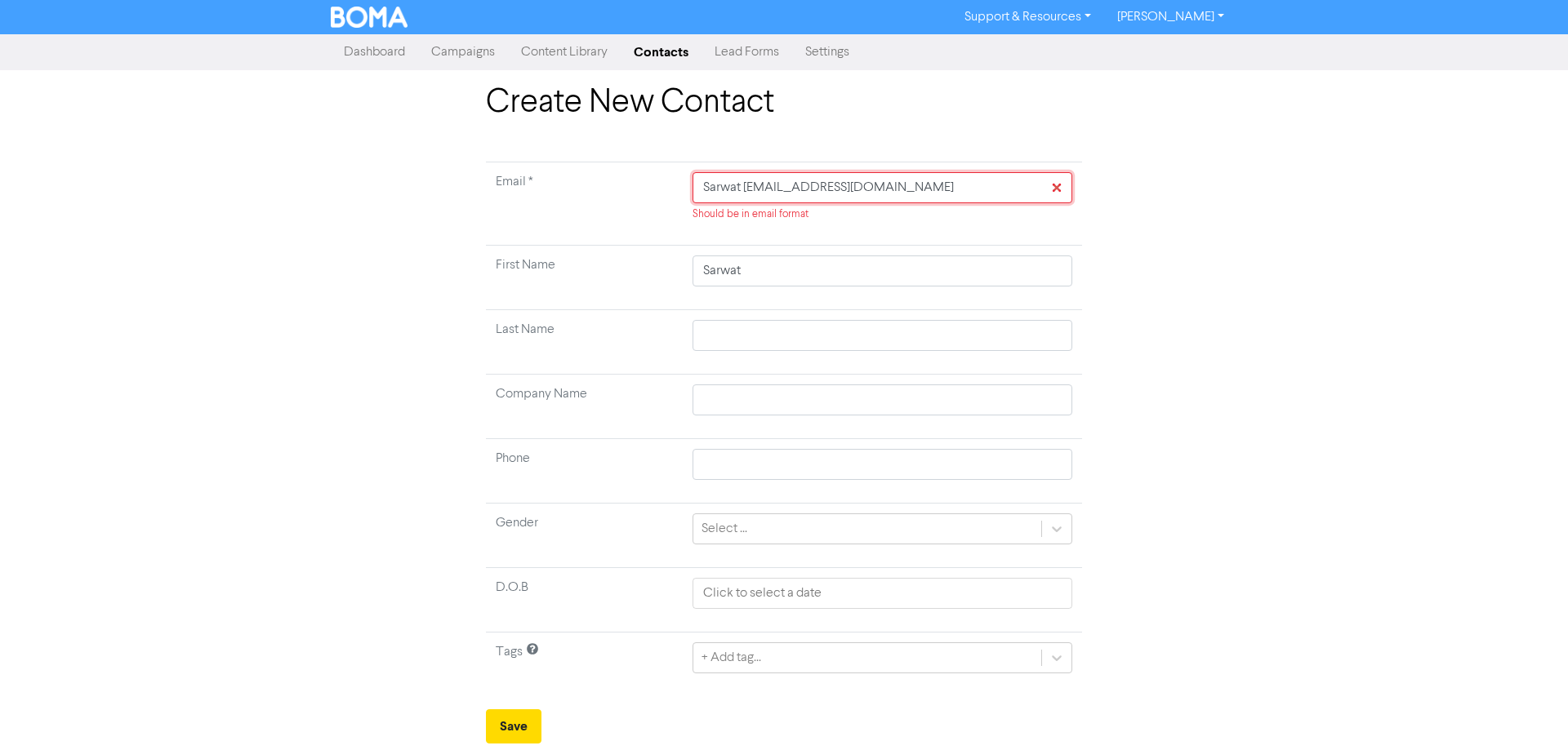
type input "[EMAIL_ADDRESS][DOMAIN_NAME]"
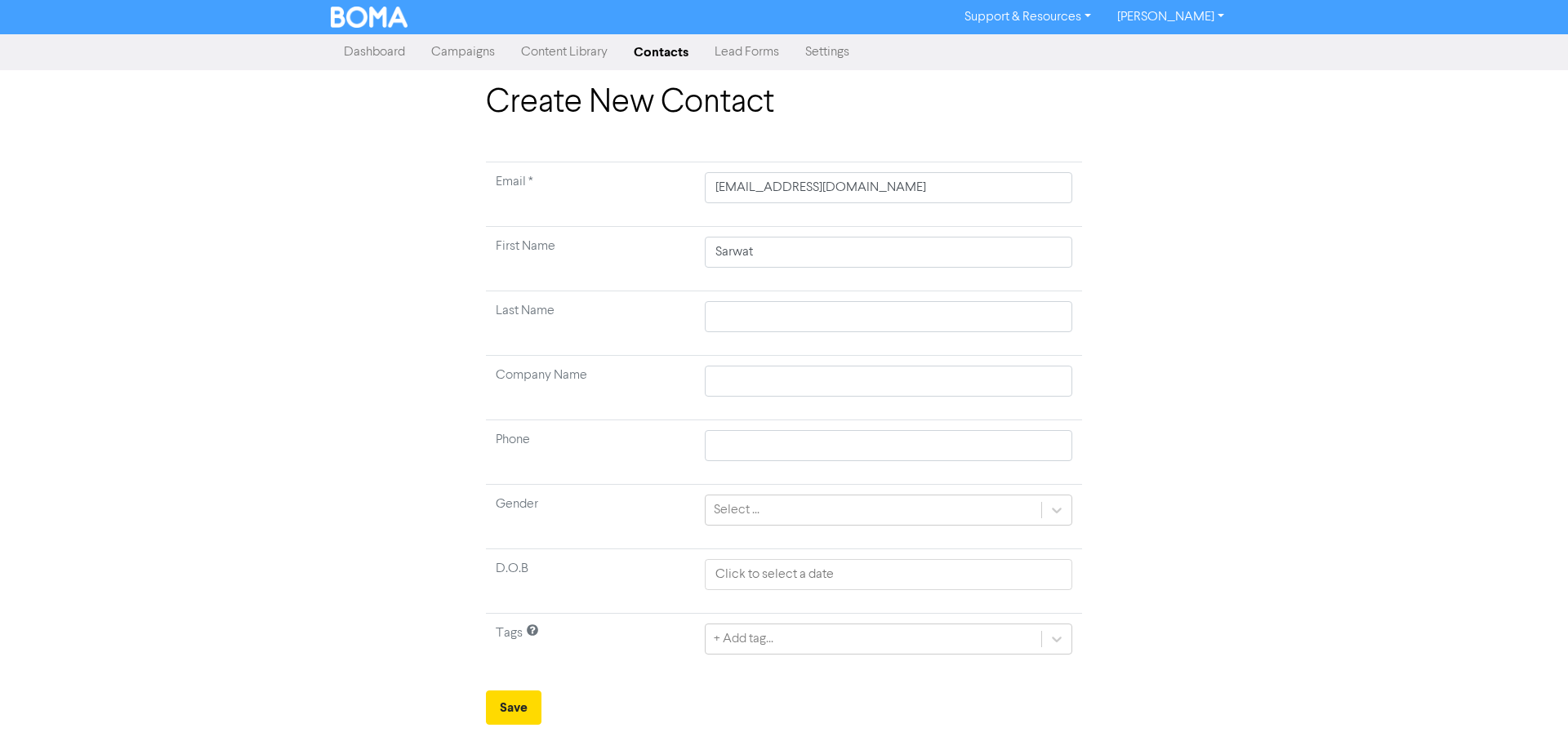
drag, startPoint x: 593, startPoint y: 400, endPoint x: 578, endPoint y: 395, distance: 15.8
click at [593, 400] on td "Company Name" at bounding box center [590, 388] width 209 height 65
click at [714, 506] on div "Select ..." at bounding box center [736, 510] width 45 height 19
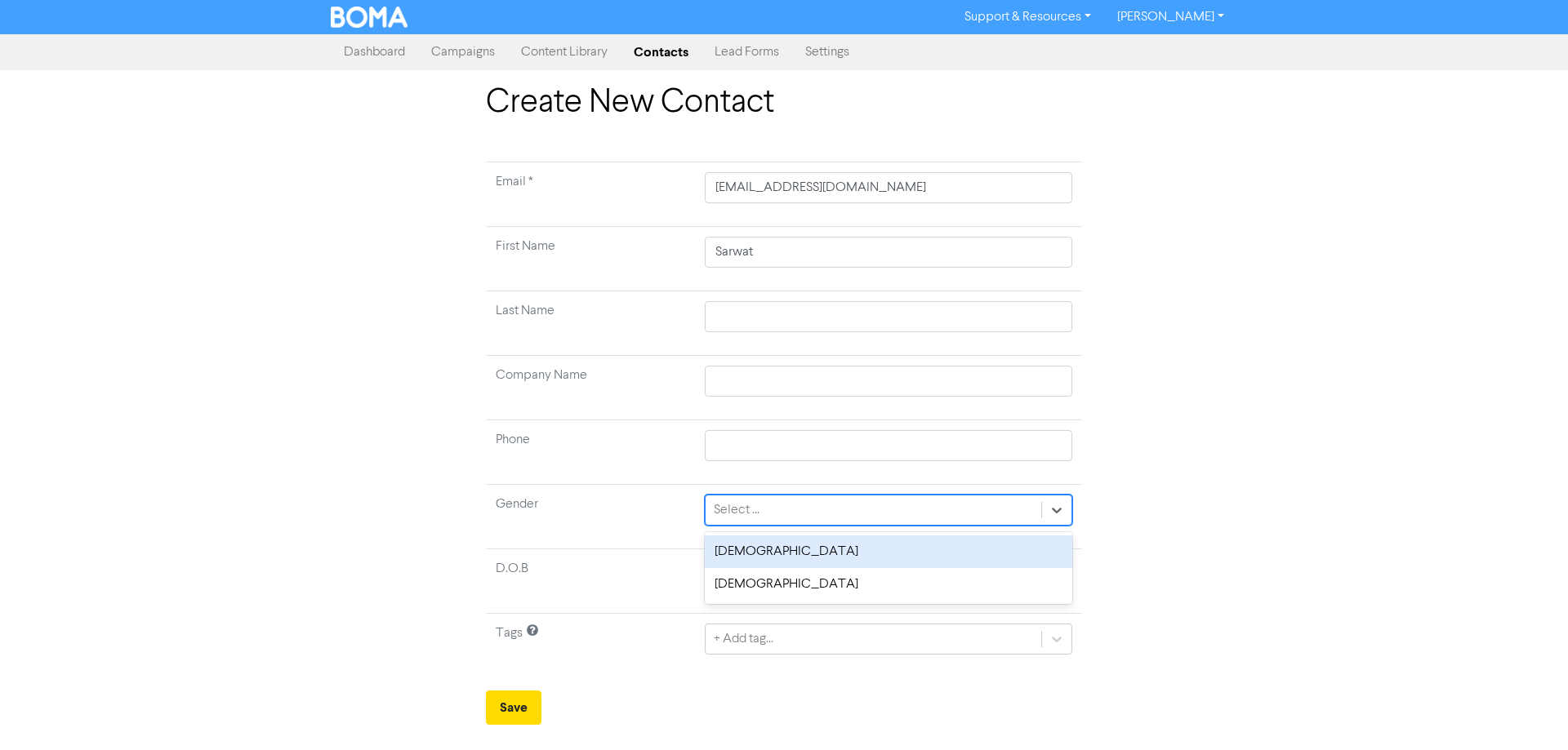
click at [640, 461] on td "Phone" at bounding box center [590, 453] width 209 height 65
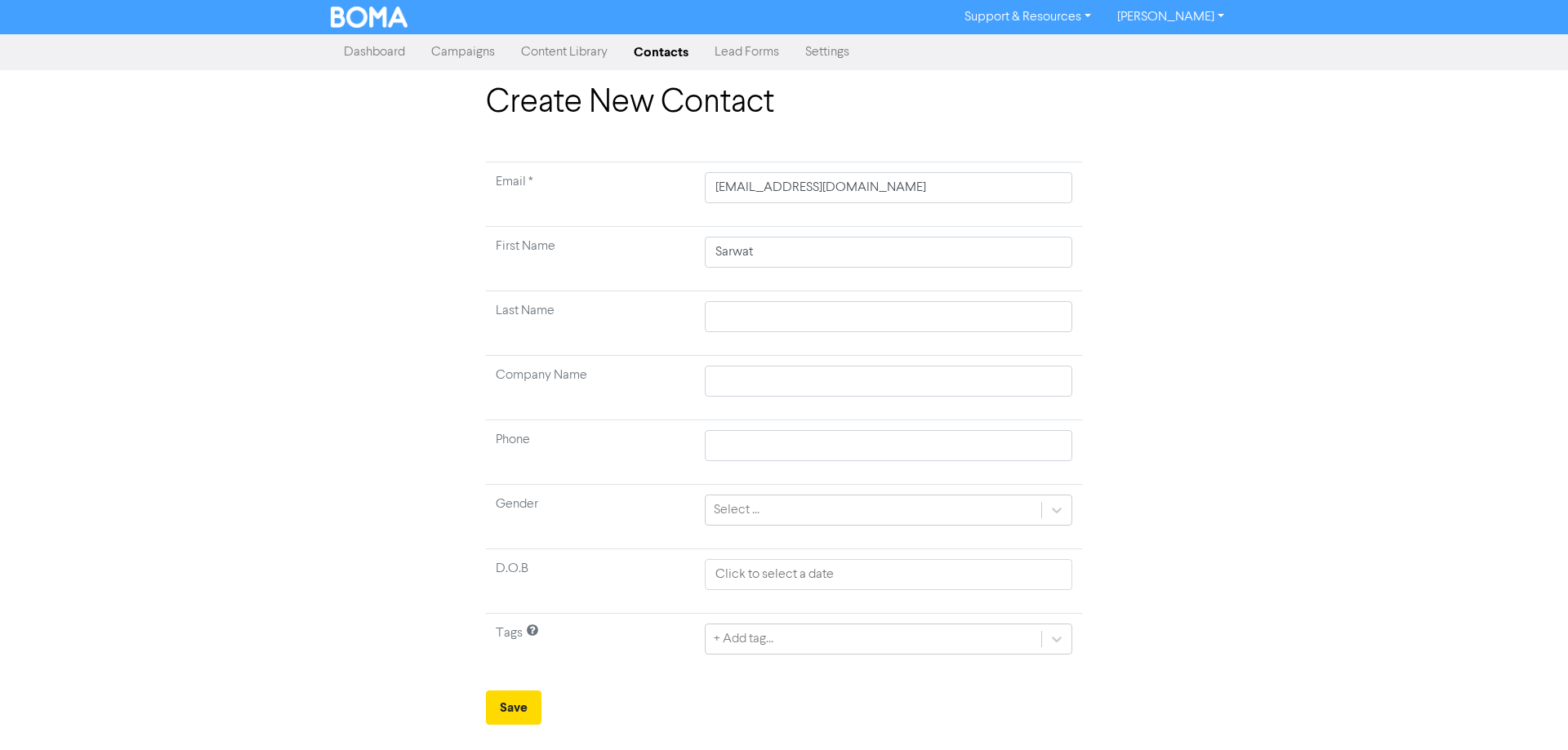
click at [478, 709] on div "Create New Contact Email * [PERSON_NAME][EMAIL_ADDRESS][DOMAIN_NAME] First Name…" at bounding box center [784, 403] width 620 height 641
click at [514, 709] on button "Save" at bounding box center [514, 708] width 56 height 35
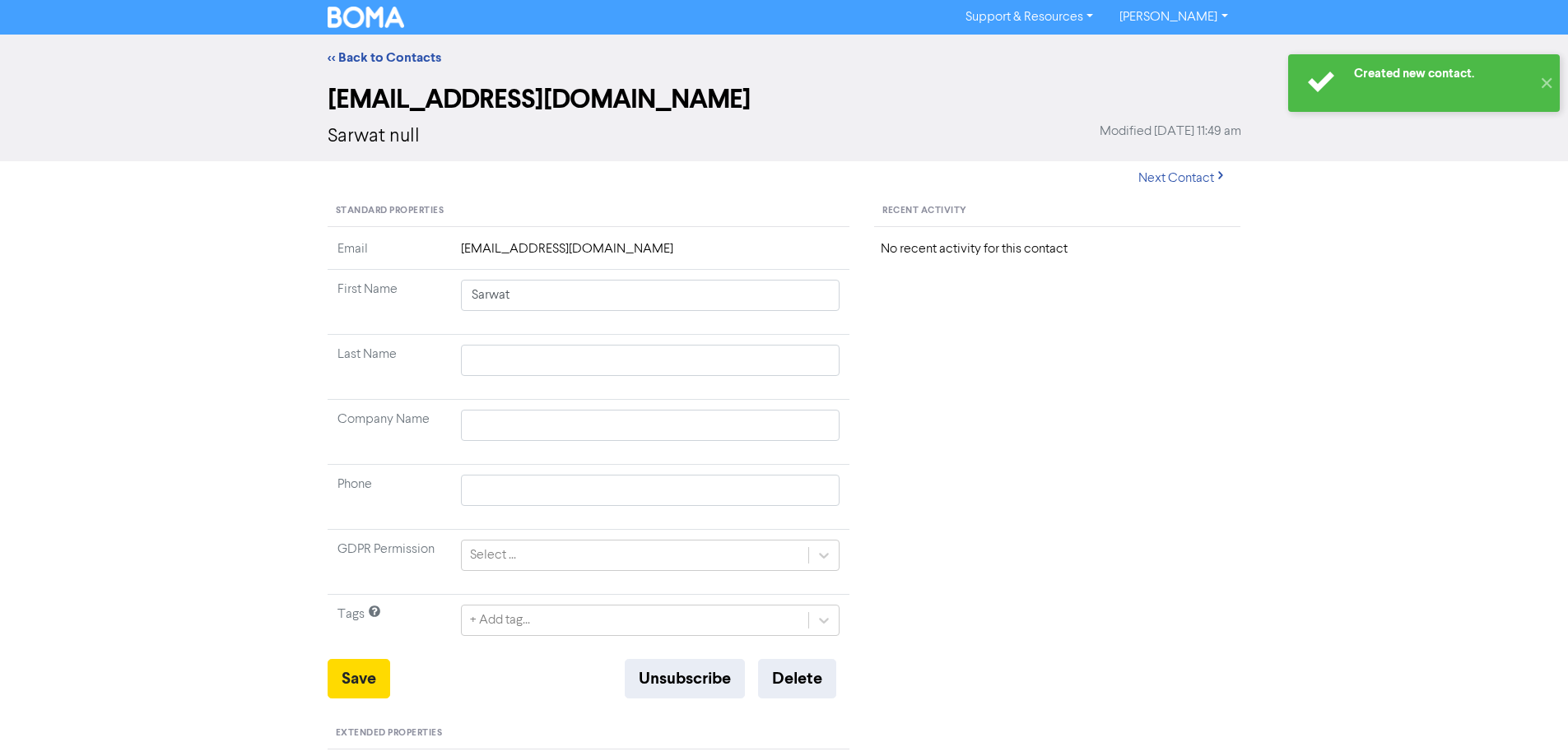
click at [592, 572] on td "Select ..." at bounding box center [651, 562] width 399 height 65
click at [595, 565] on div "Select ..." at bounding box center [636, 555] width 348 height 30
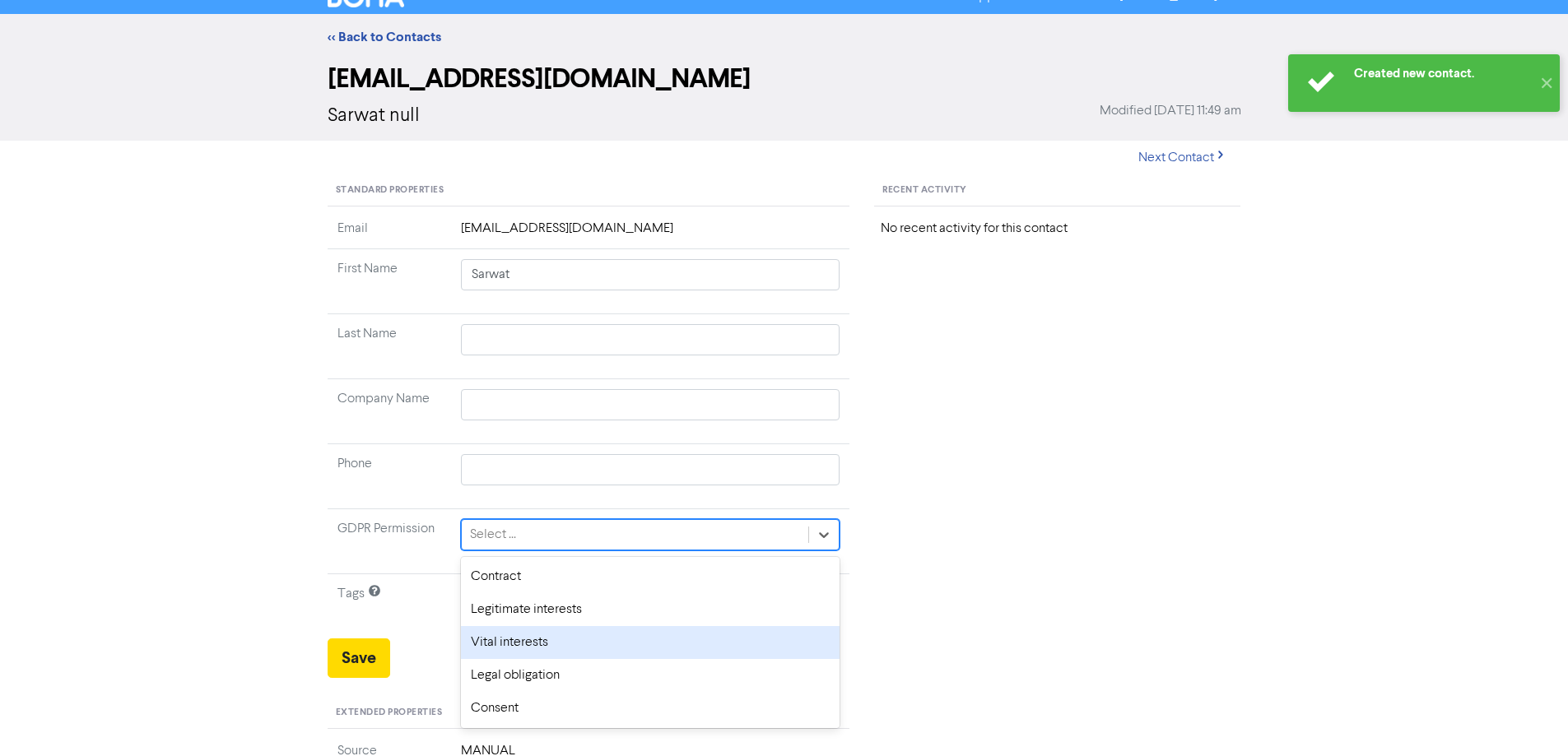
scroll to position [165, 0]
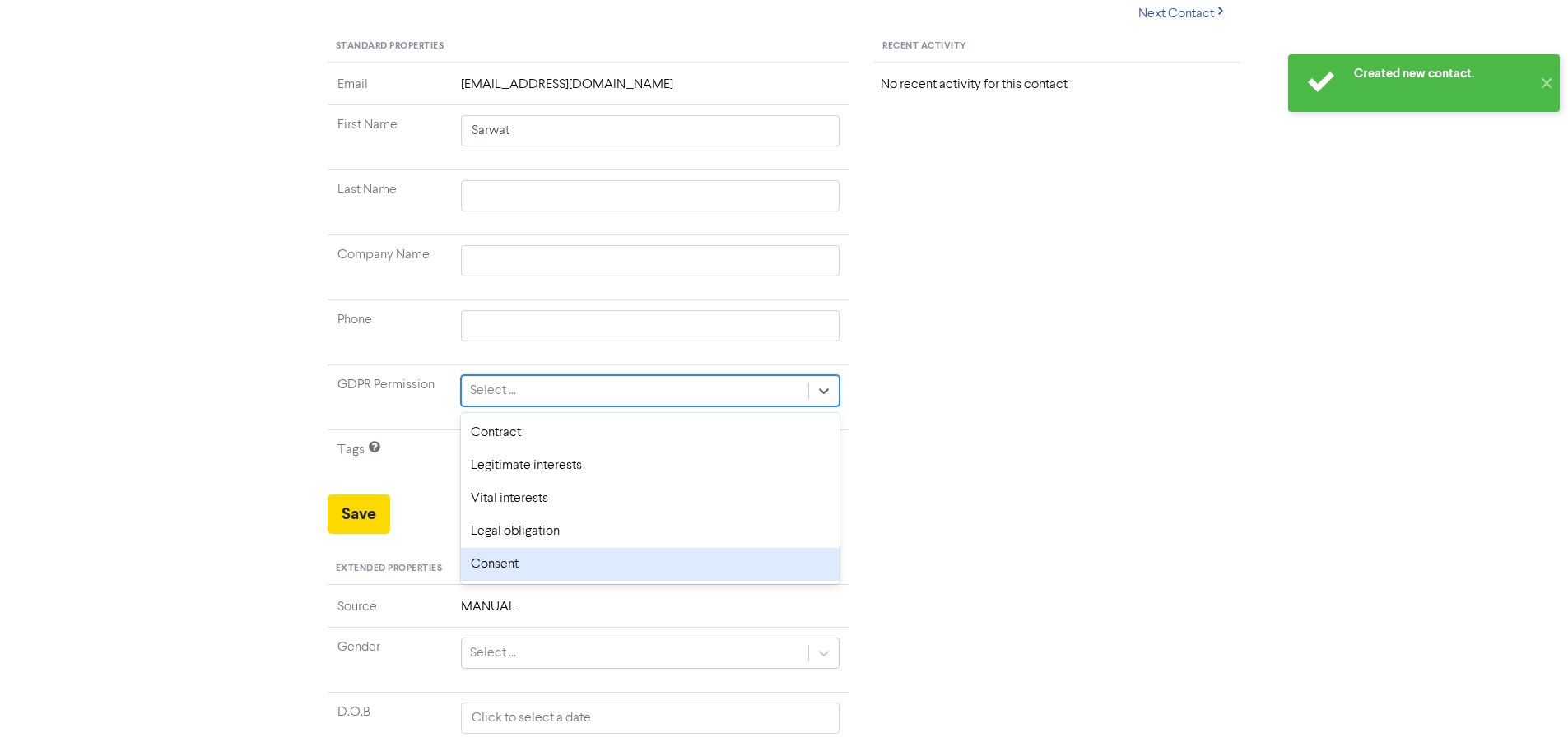
click at [554, 571] on div "Consent" at bounding box center [651, 565] width 380 height 33
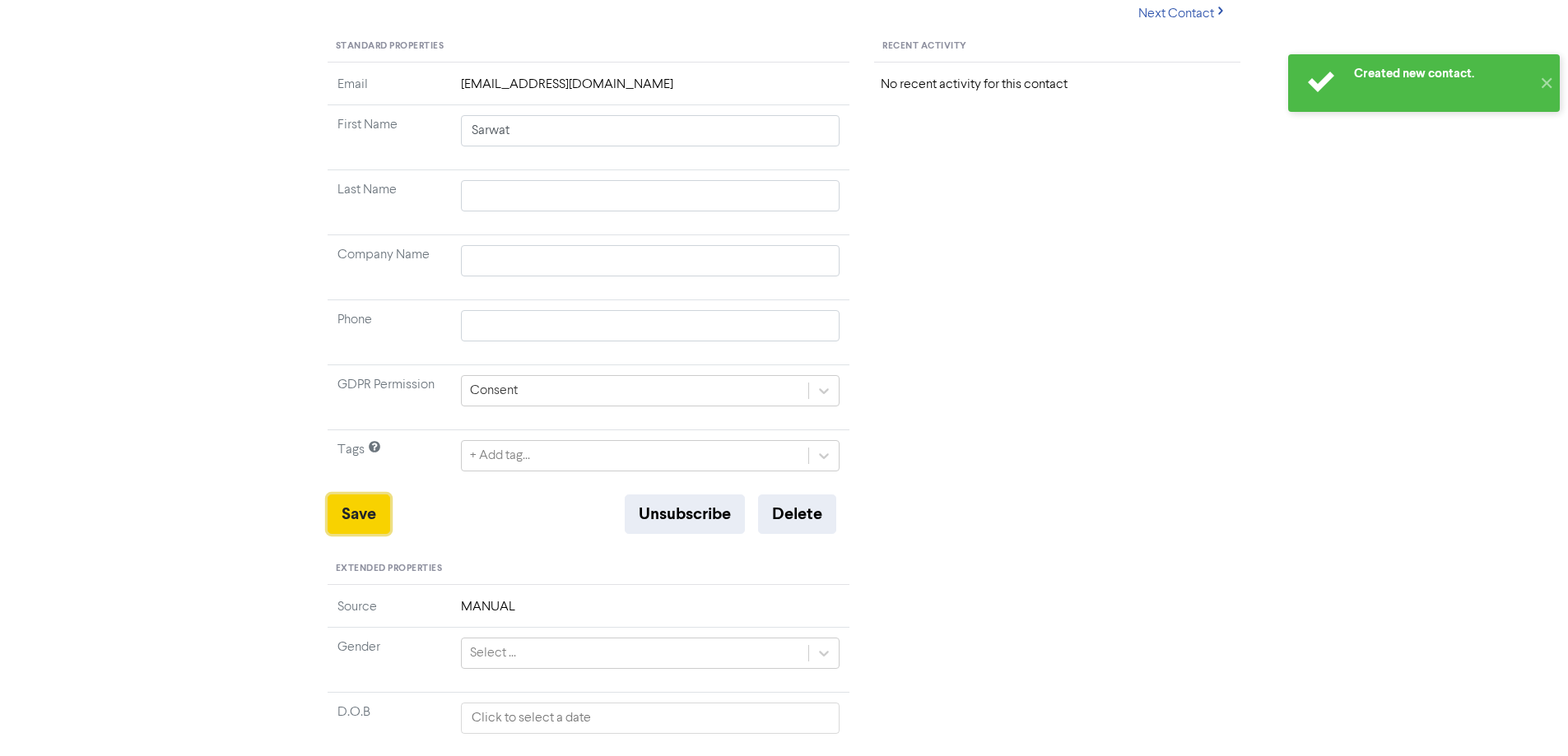
click at [358, 509] on button "Save" at bounding box center [358, 514] width 62 height 40
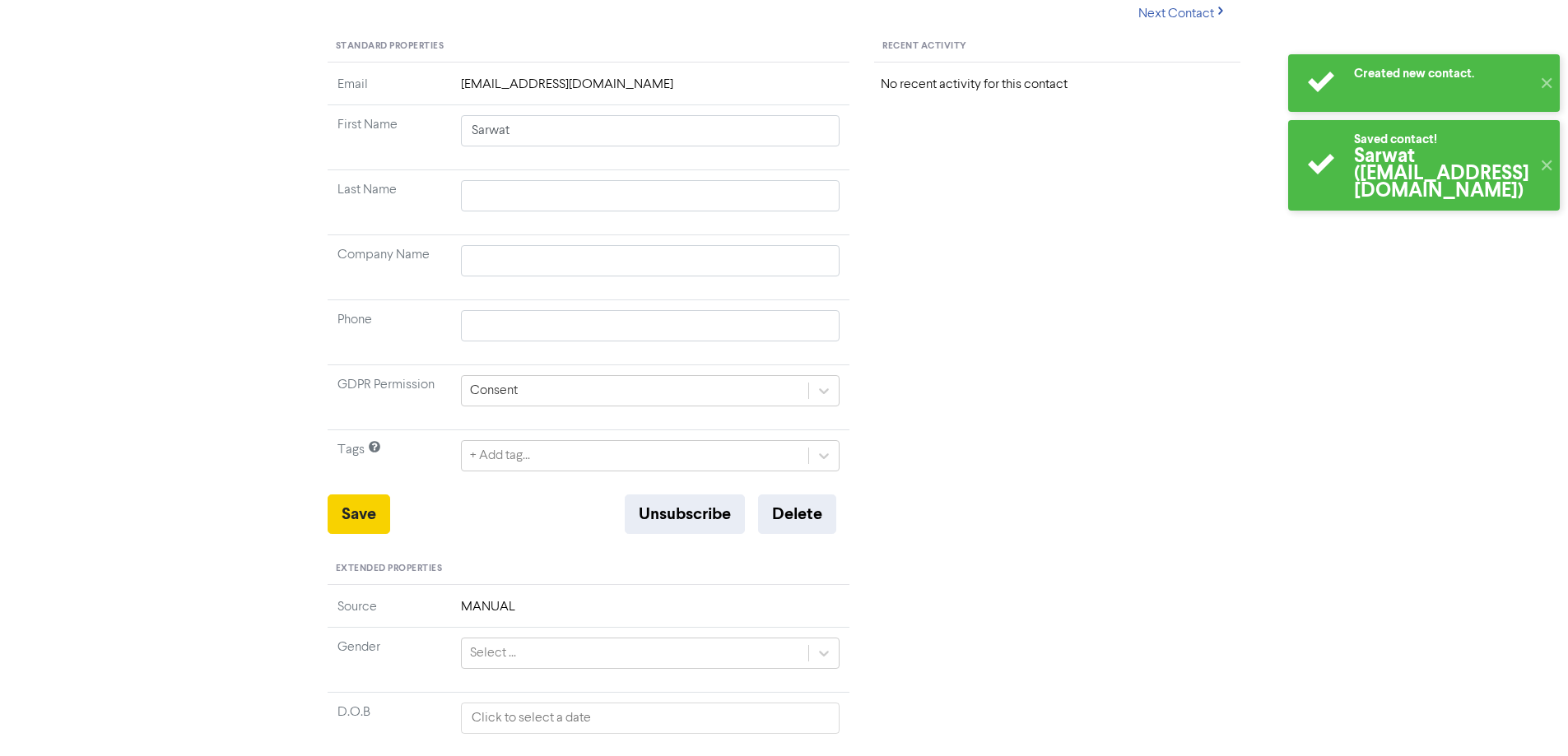
scroll to position [0, 0]
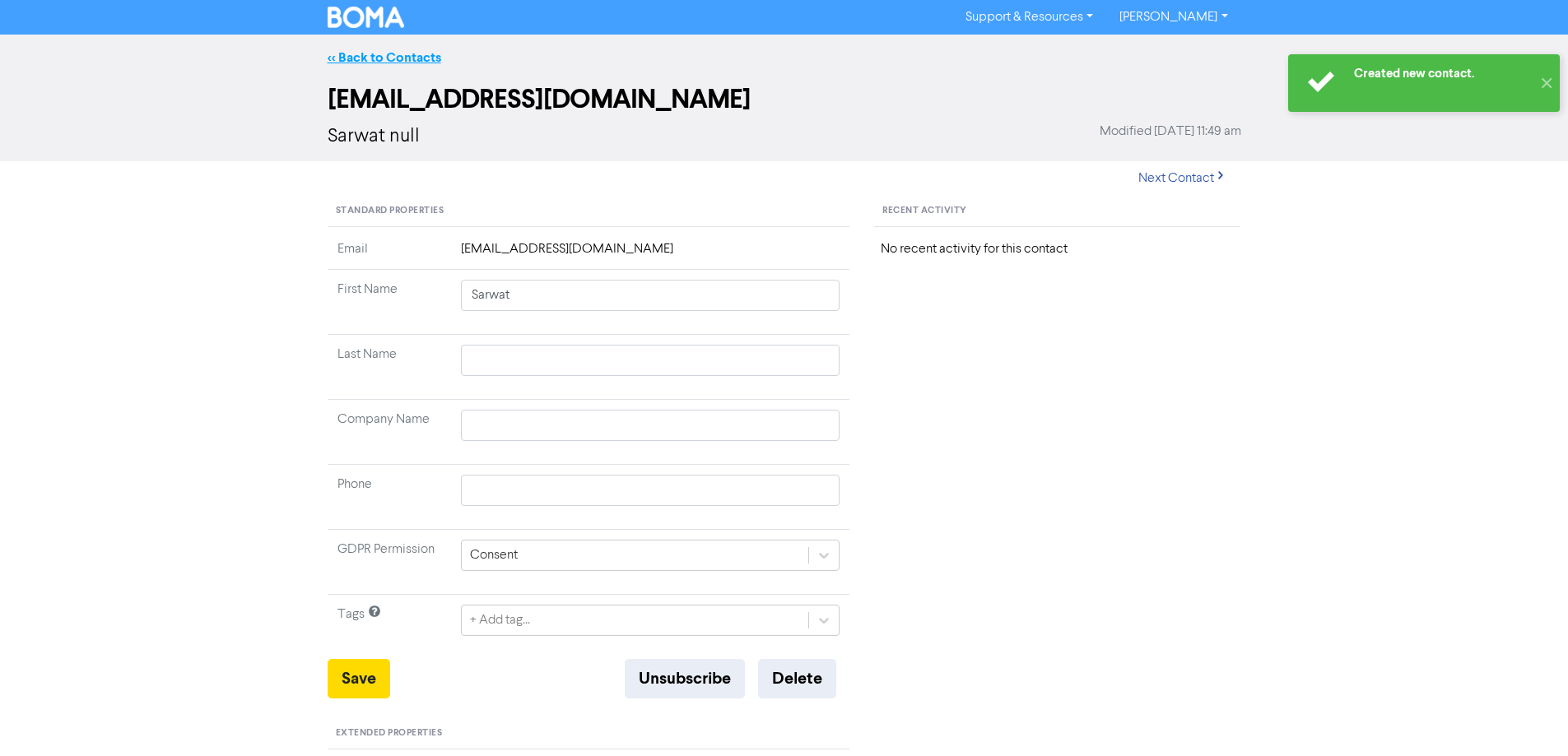
click at [382, 62] on link "<< Back to Contacts" at bounding box center [384, 57] width 114 height 16
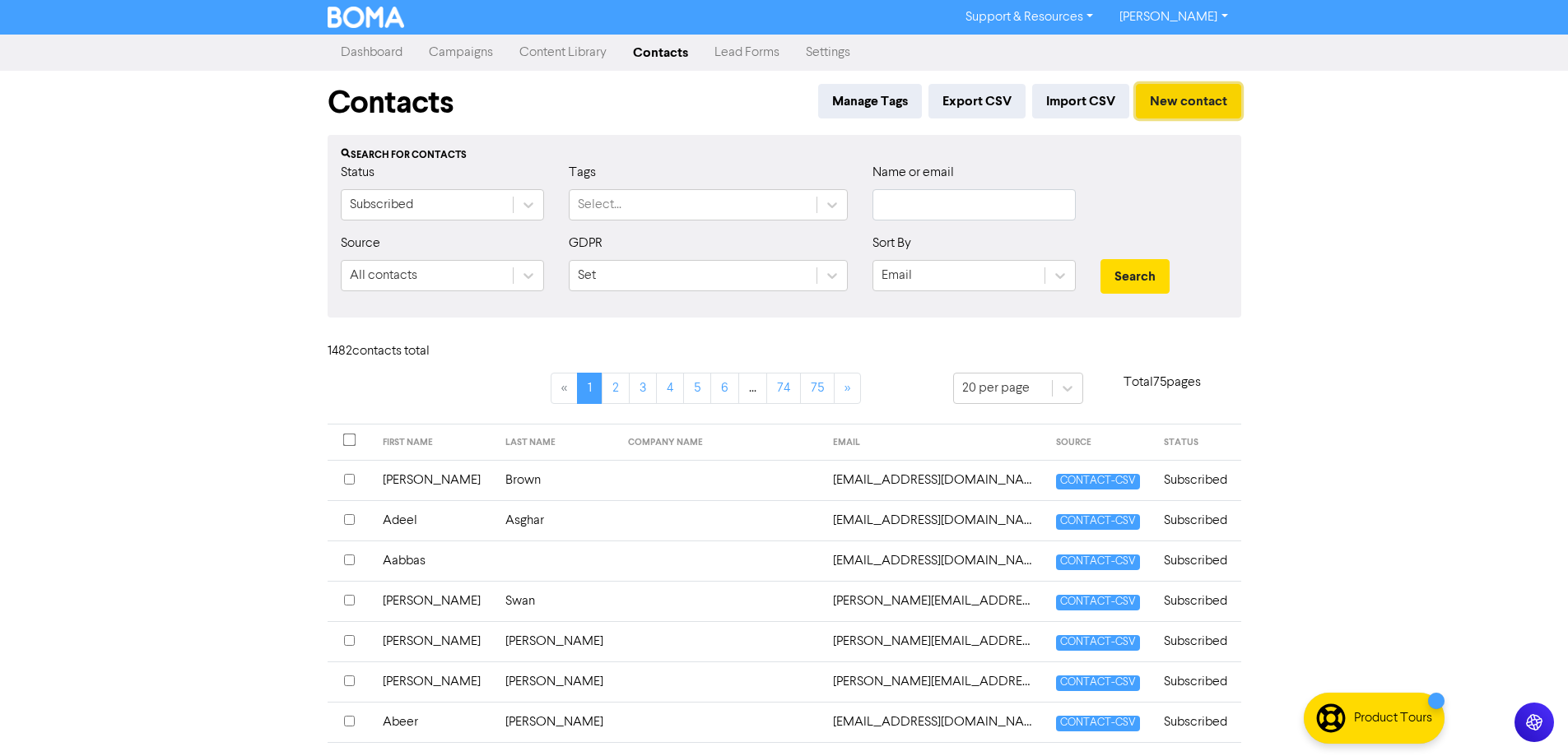
click at [1216, 102] on button "New contact" at bounding box center [1188, 101] width 106 height 35
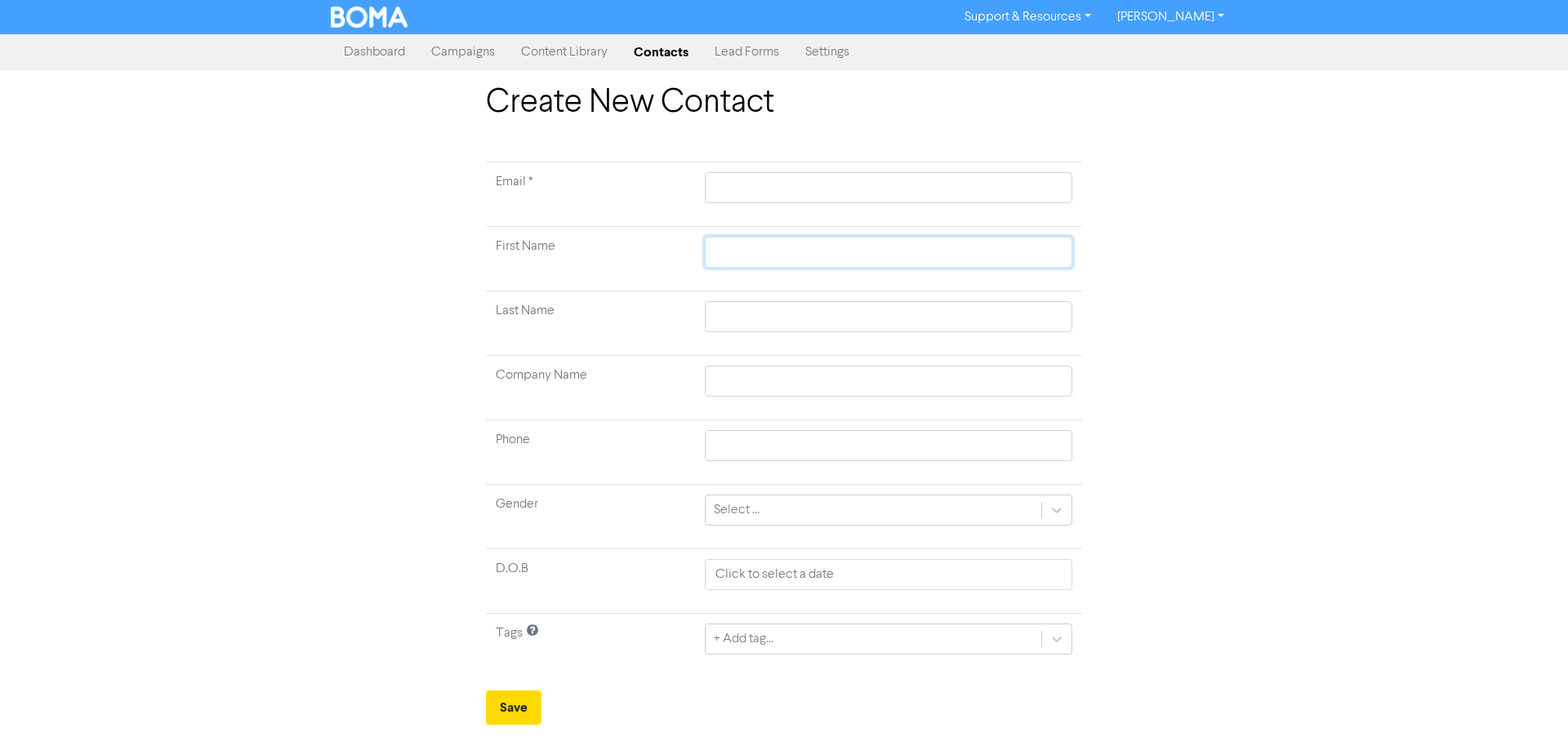
click at [822, 245] on input "text" at bounding box center [889, 252] width 368 height 31
paste input "[PERSON_NAME]"
click at [755, 311] on input "text" at bounding box center [889, 317] width 368 height 31
paste input "[PERSON_NAME]"
click at [818, 249] on input "[PERSON_NAME]" at bounding box center [889, 252] width 368 height 31
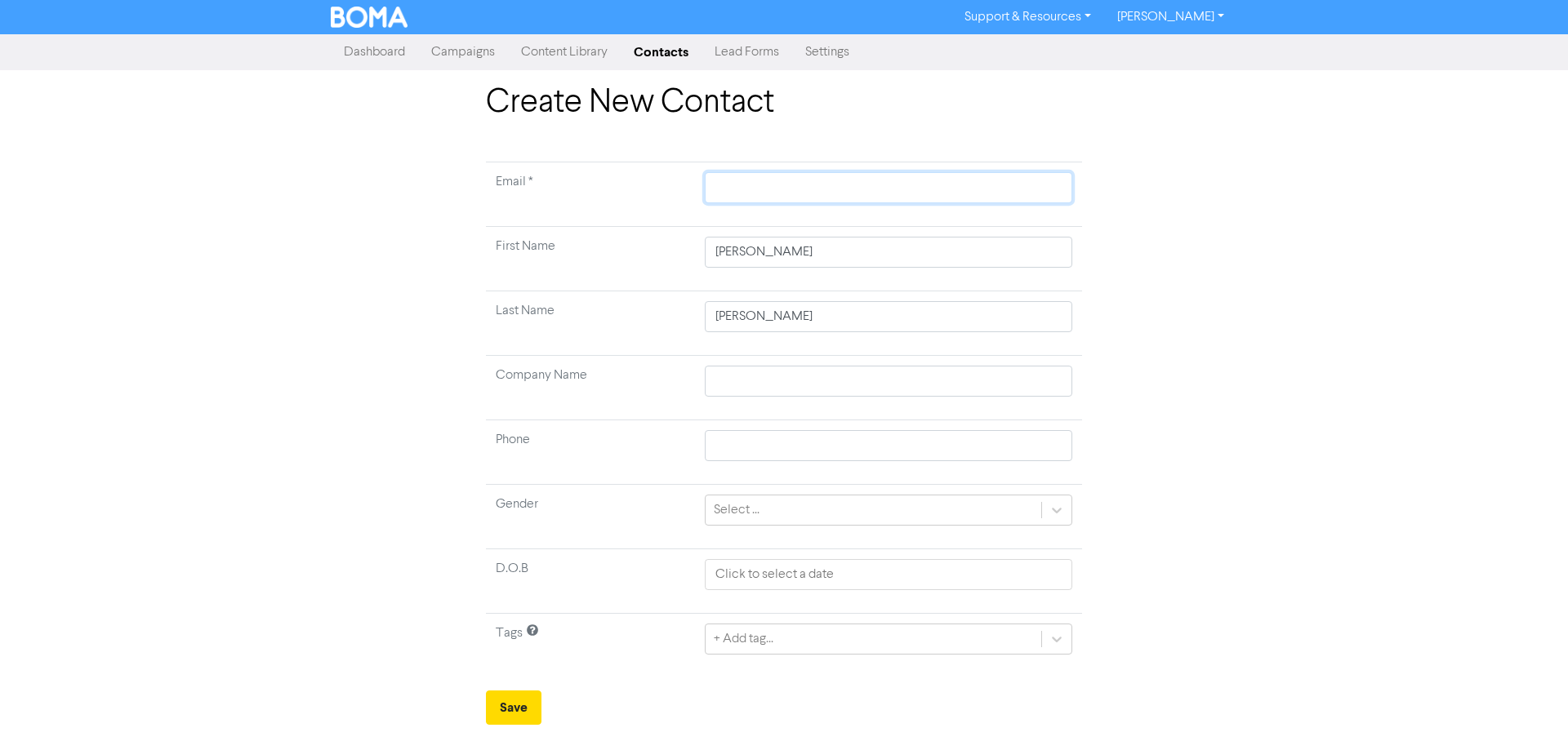
click at [841, 202] on input "text" at bounding box center [889, 188] width 368 height 31
paste input "[PERSON_NAME][EMAIL_ADDRESS][DOMAIN_NAME]>"
click at [712, 187] on input "[PERSON_NAME][EMAIL_ADDRESS][DOMAIN_NAME]>" at bounding box center [889, 188] width 368 height 31
click at [436, 338] on div "Create New Contact Email * [PERSON_NAME][EMAIL_ADDRESS][DOMAIN_NAME] First Name…" at bounding box center [784, 403] width 931 height 641
click at [767, 381] on input "text" at bounding box center [889, 381] width 368 height 31
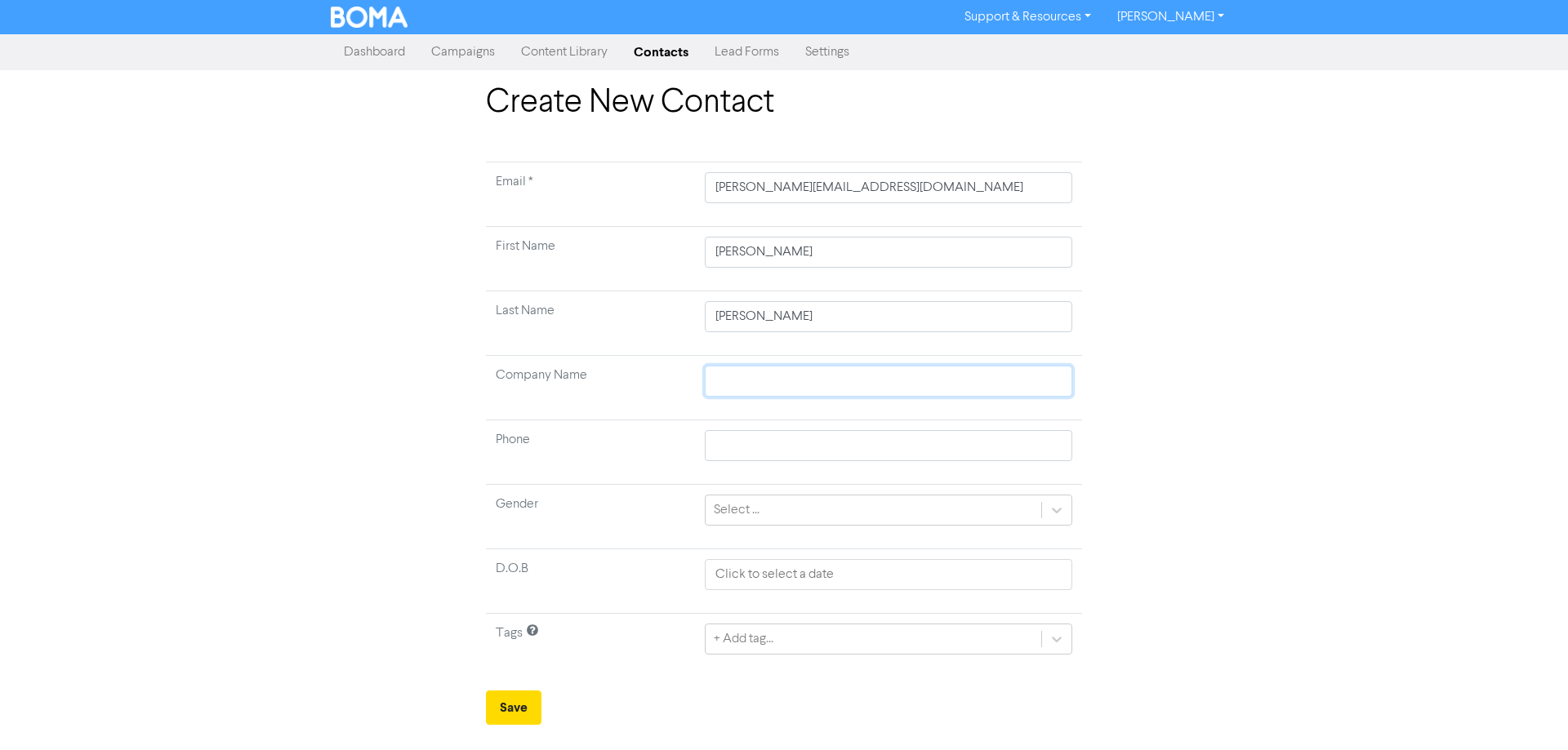
paste input "The [PERSON_NAME] Agency"
click at [295, 448] on div "Create New Contact Email * [PERSON_NAME][EMAIL_ADDRESS][DOMAIN_NAME] First Name…" at bounding box center [784, 403] width 1568 height 641
click at [833, 516] on div "Select ..." at bounding box center [874, 510] width 335 height 30
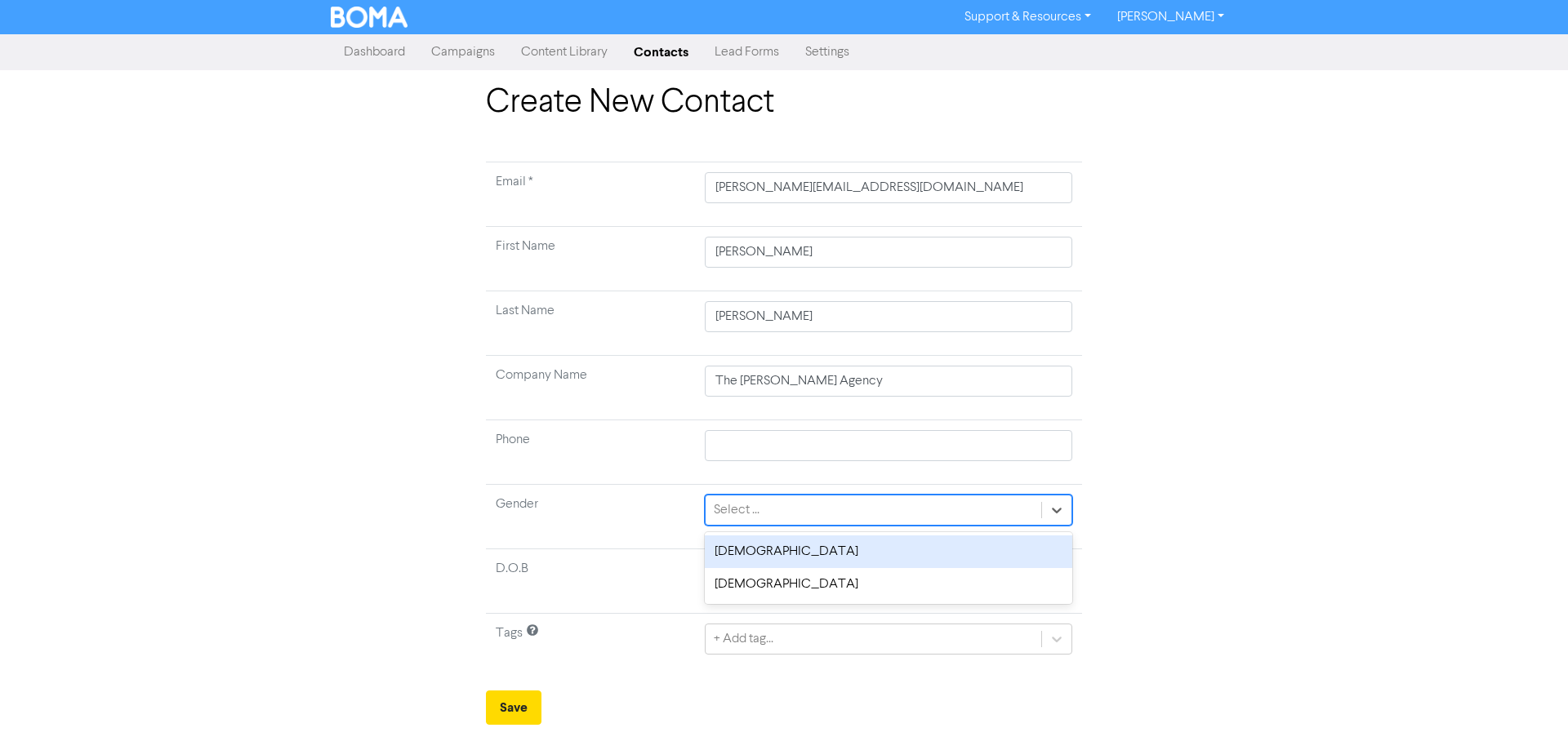
click at [777, 550] on div "[DEMOGRAPHIC_DATA]" at bounding box center [889, 552] width 368 height 33
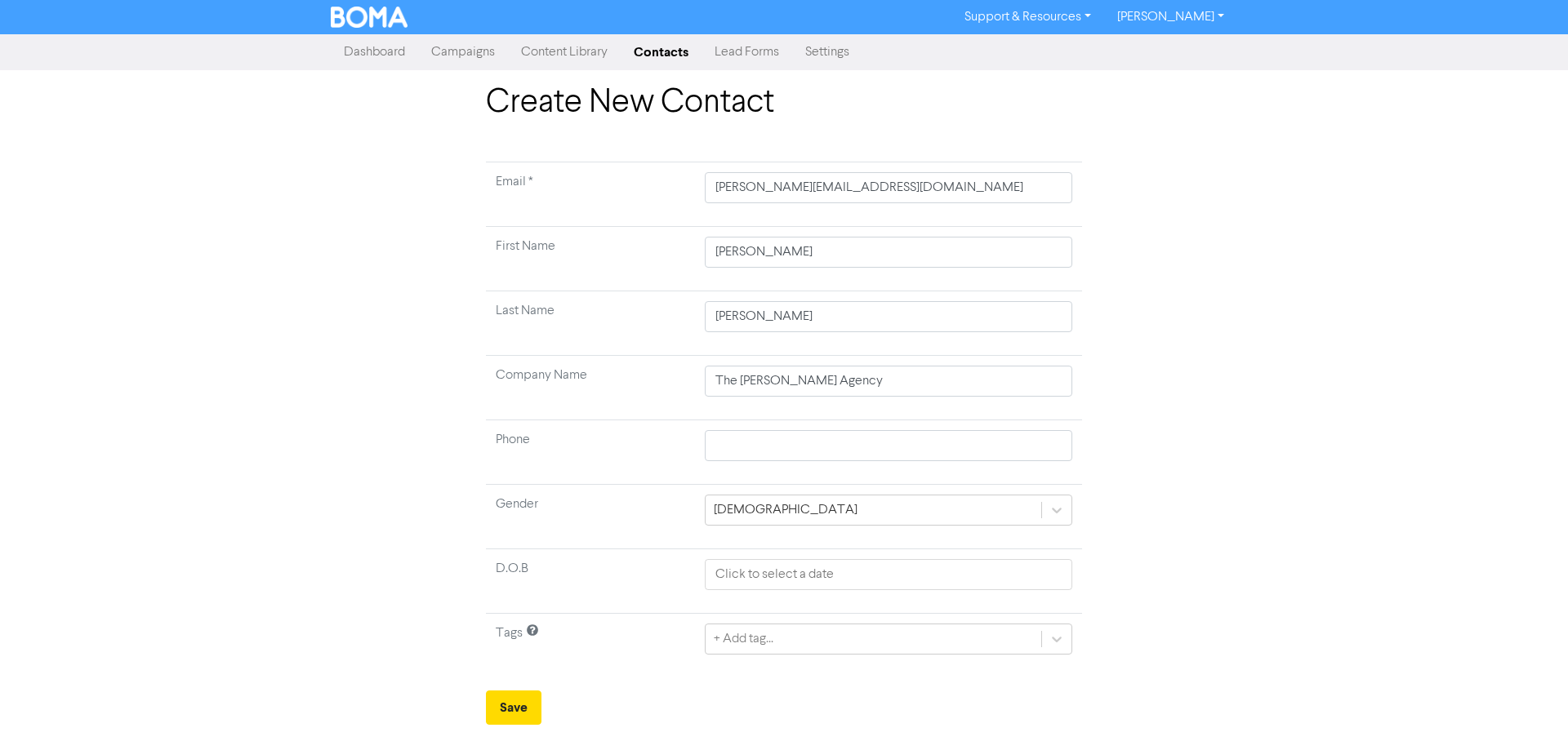
click at [434, 550] on div "Create New Contact Email * [PERSON_NAME][EMAIL_ADDRESS][DOMAIN_NAME] First Name…" at bounding box center [784, 403] width 931 height 641
click at [529, 703] on button "Save" at bounding box center [514, 708] width 56 height 35
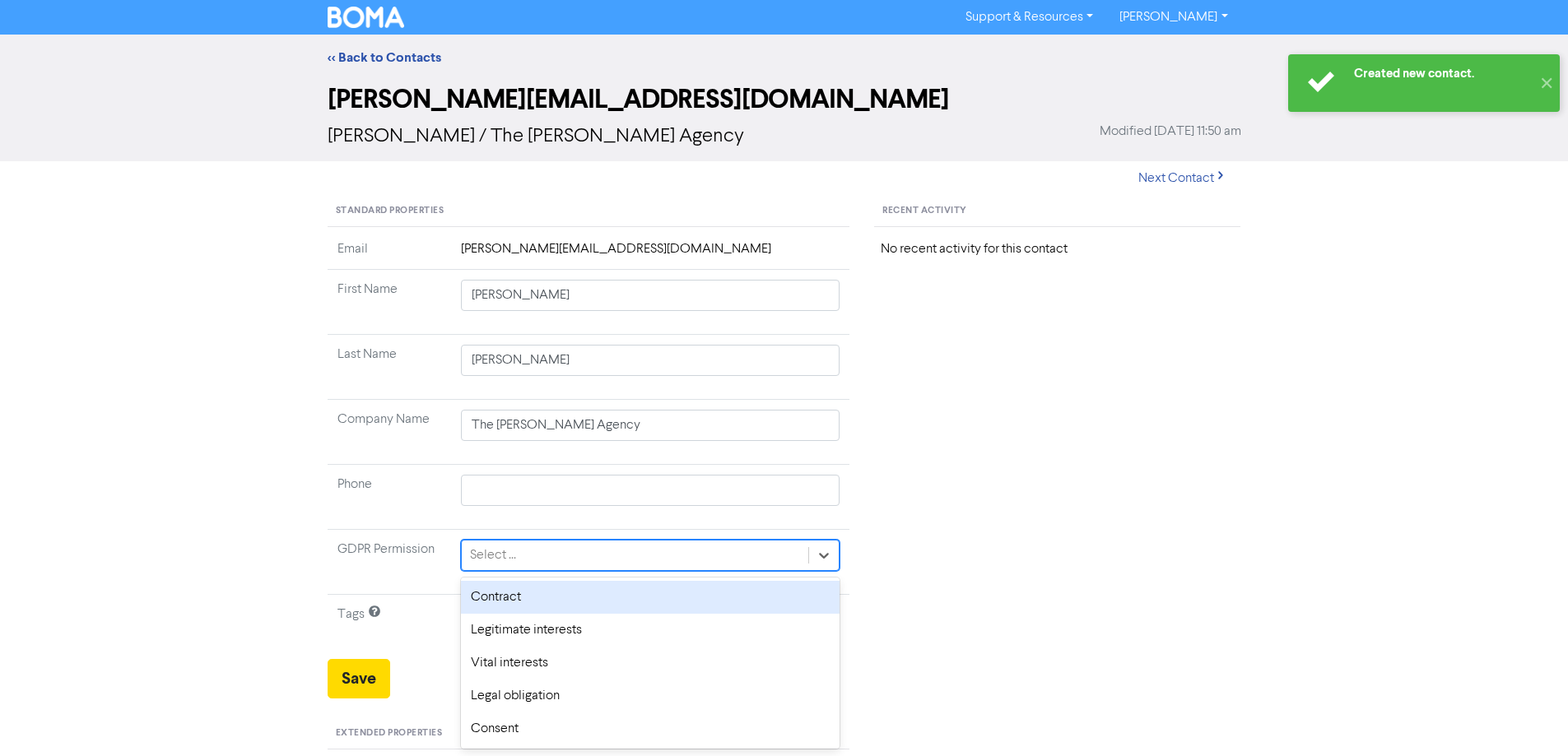
click at [539, 571] on div "Select ..." at bounding box center [651, 555] width 380 height 31
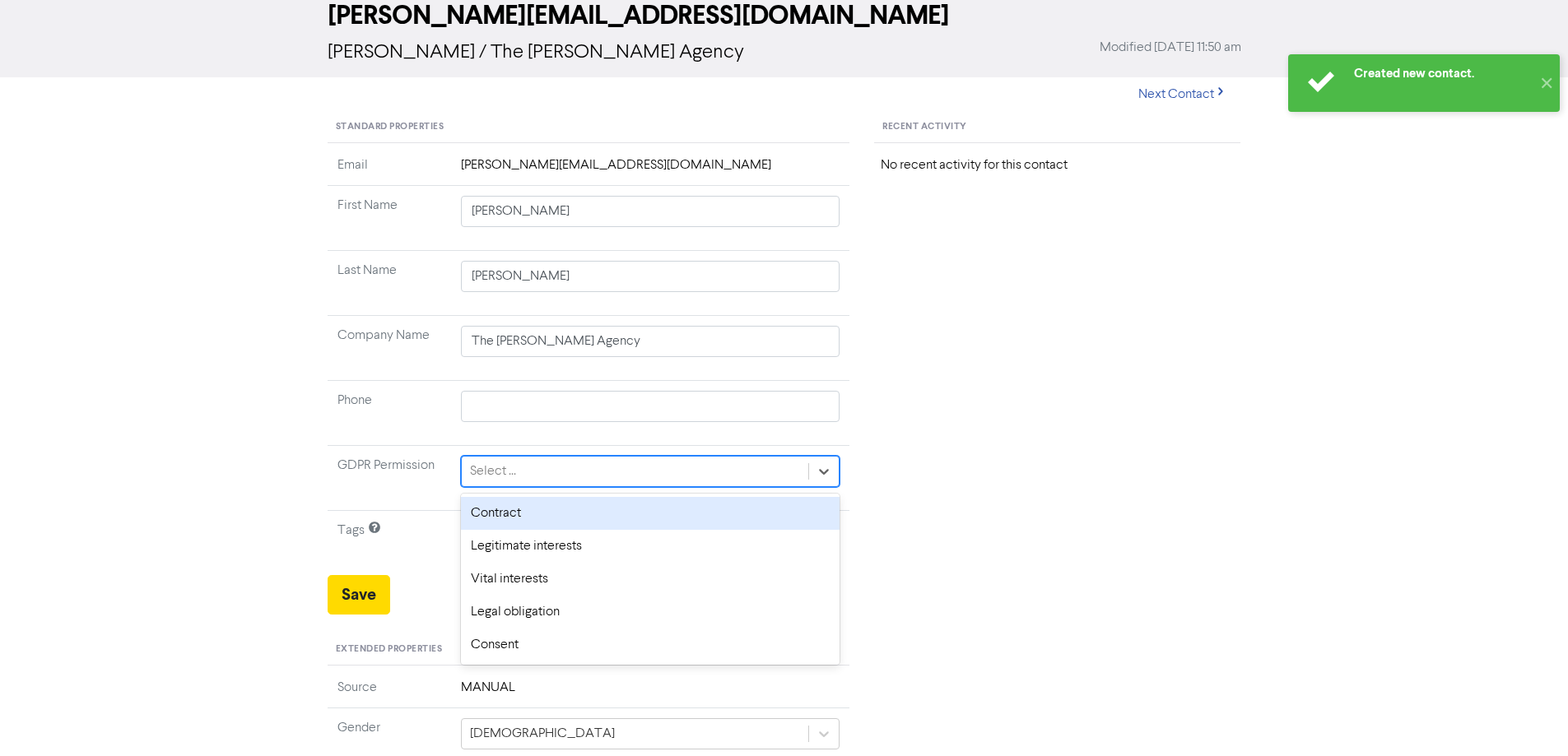
scroll to position [165, 0]
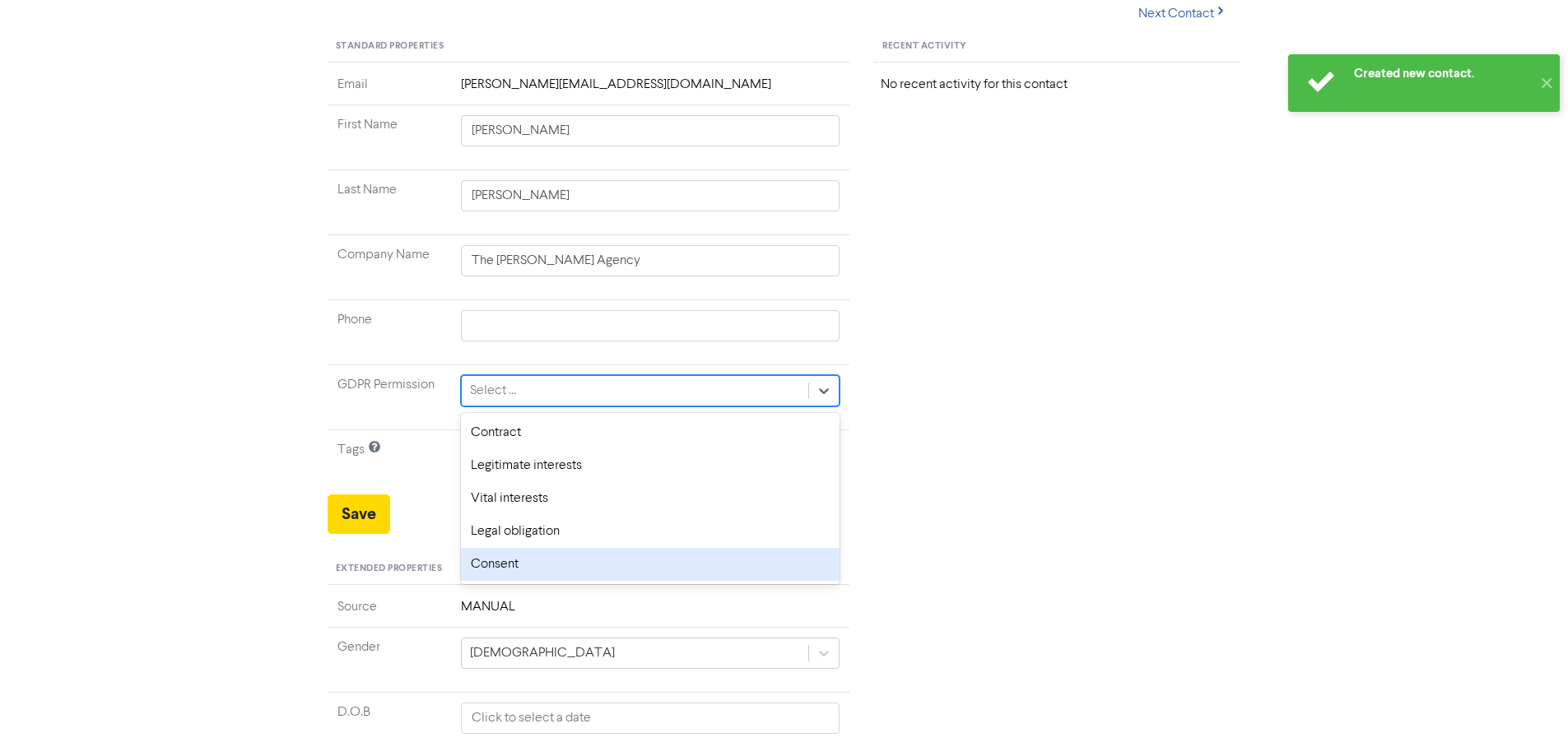
click at [512, 566] on div "Consent" at bounding box center [651, 565] width 380 height 33
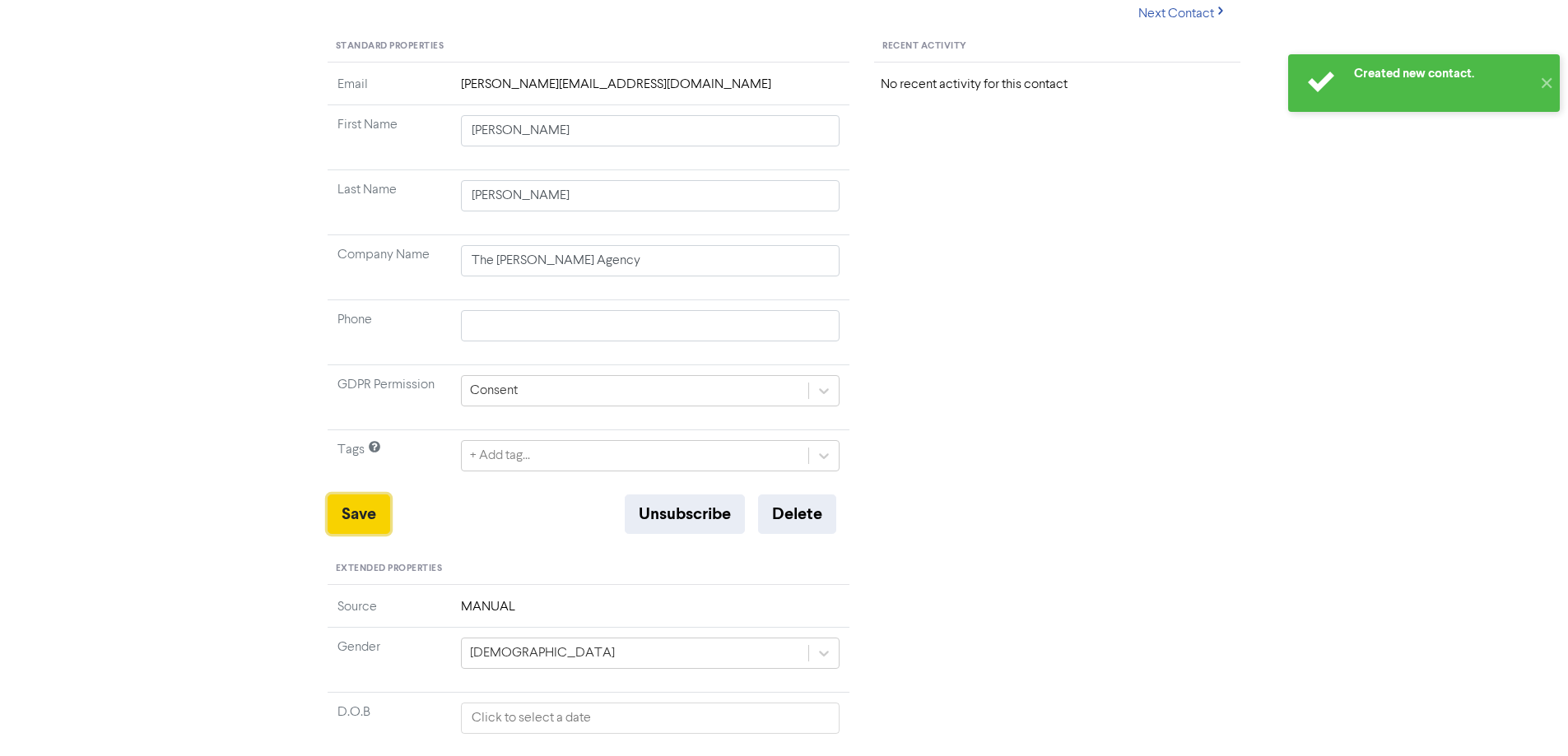
click at [357, 507] on button "Save" at bounding box center [358, 514] width 62 height 40
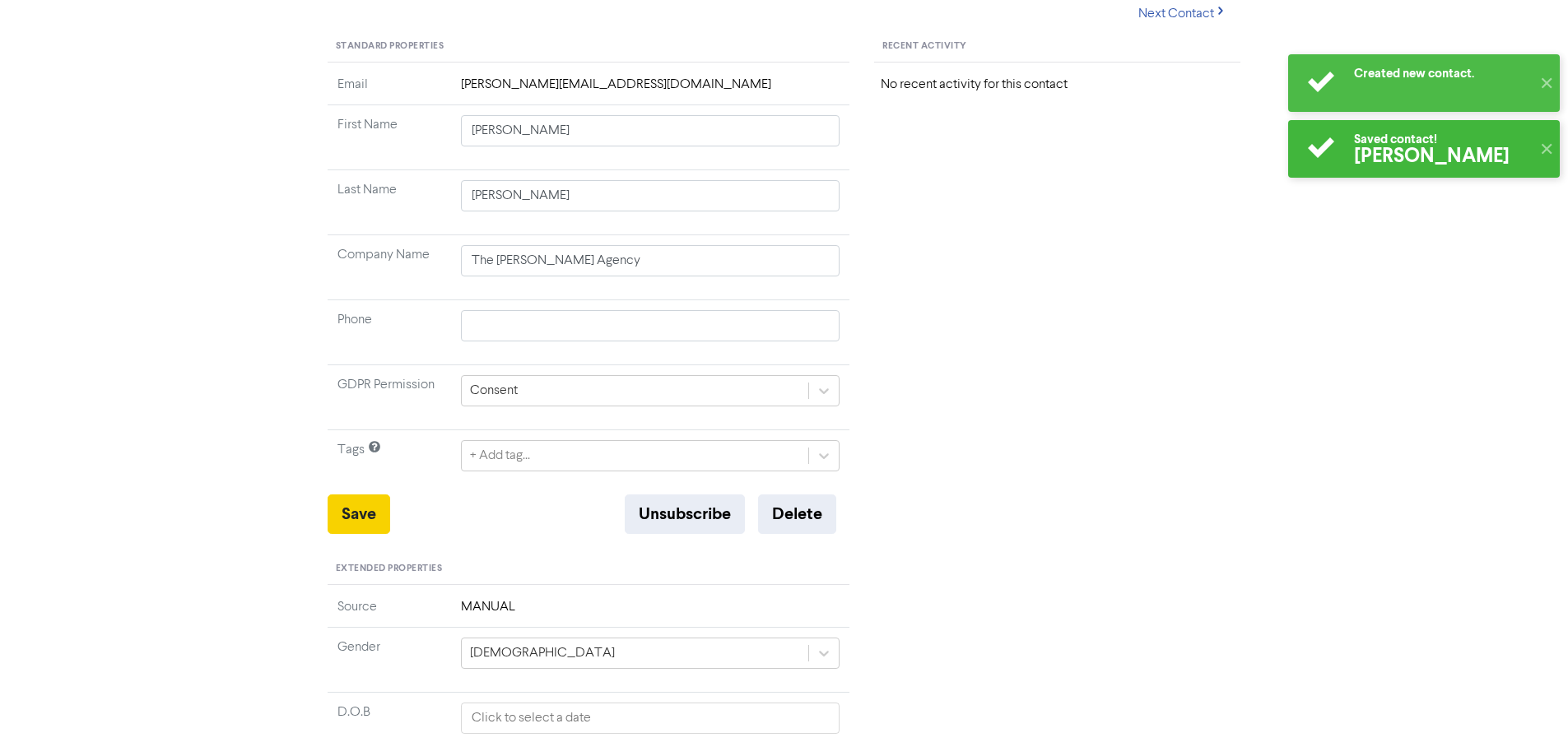
scroll to position [0, 0]
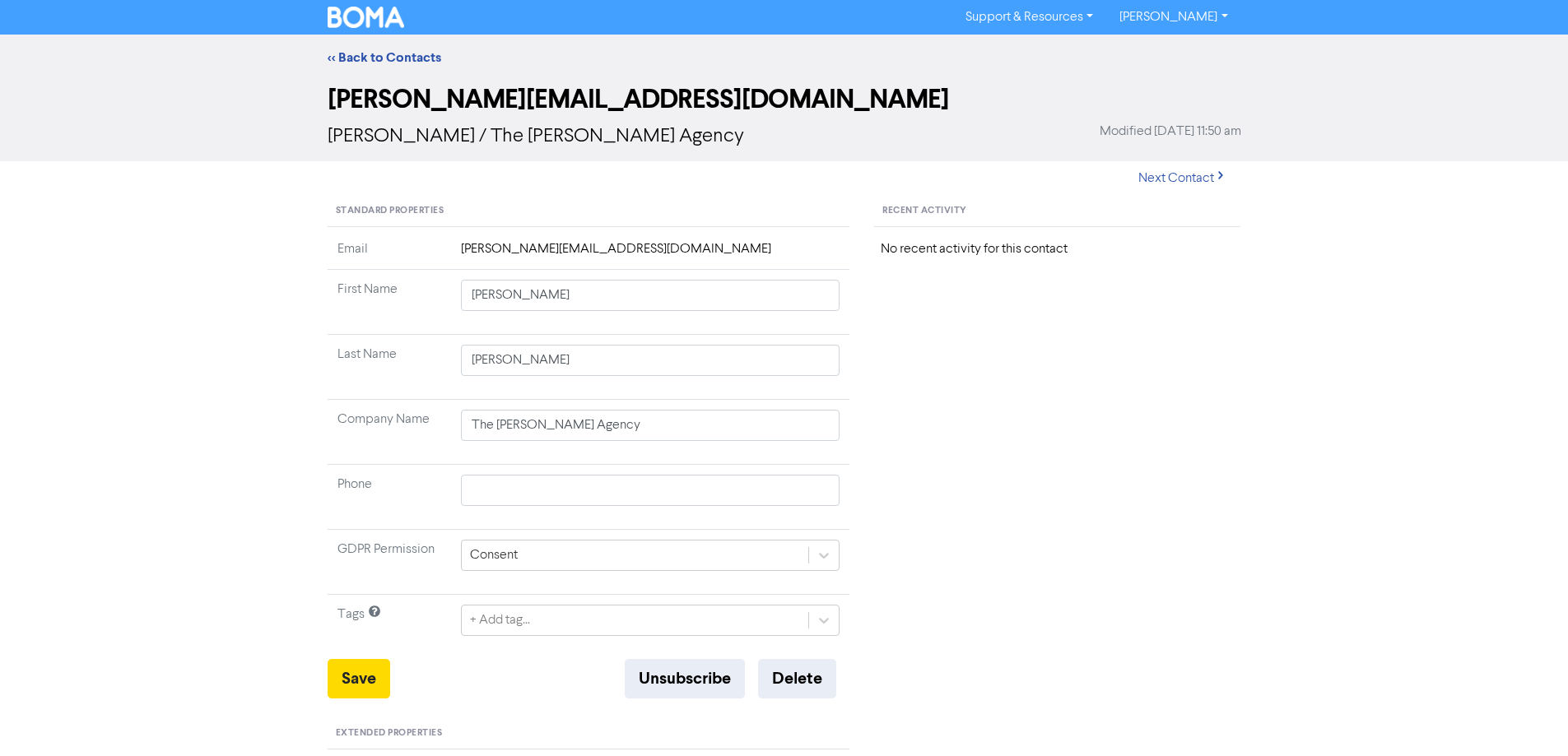
click at [369, 28] on div "Support & Resources Video Tutorials FAQ & Guides Marketing Education [PERSON_NA…" at bounding box center [784, 16] width 939 height 26
click at [375, 23] on img at bounding box center [366, 17] width 78 height 21
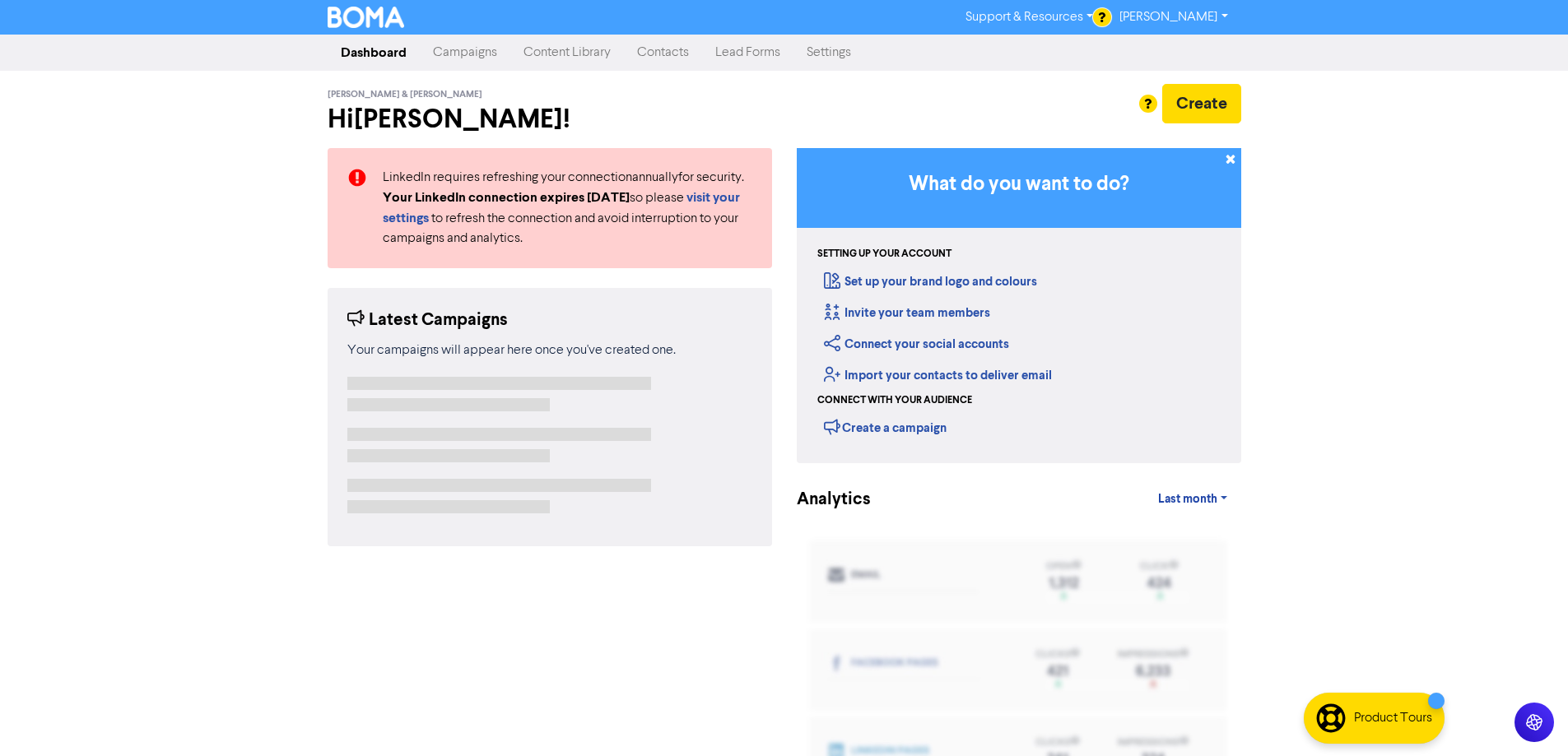
click at [474, 56] on link "Campaigns" at bounding box center [464, 52] width 90 height 33
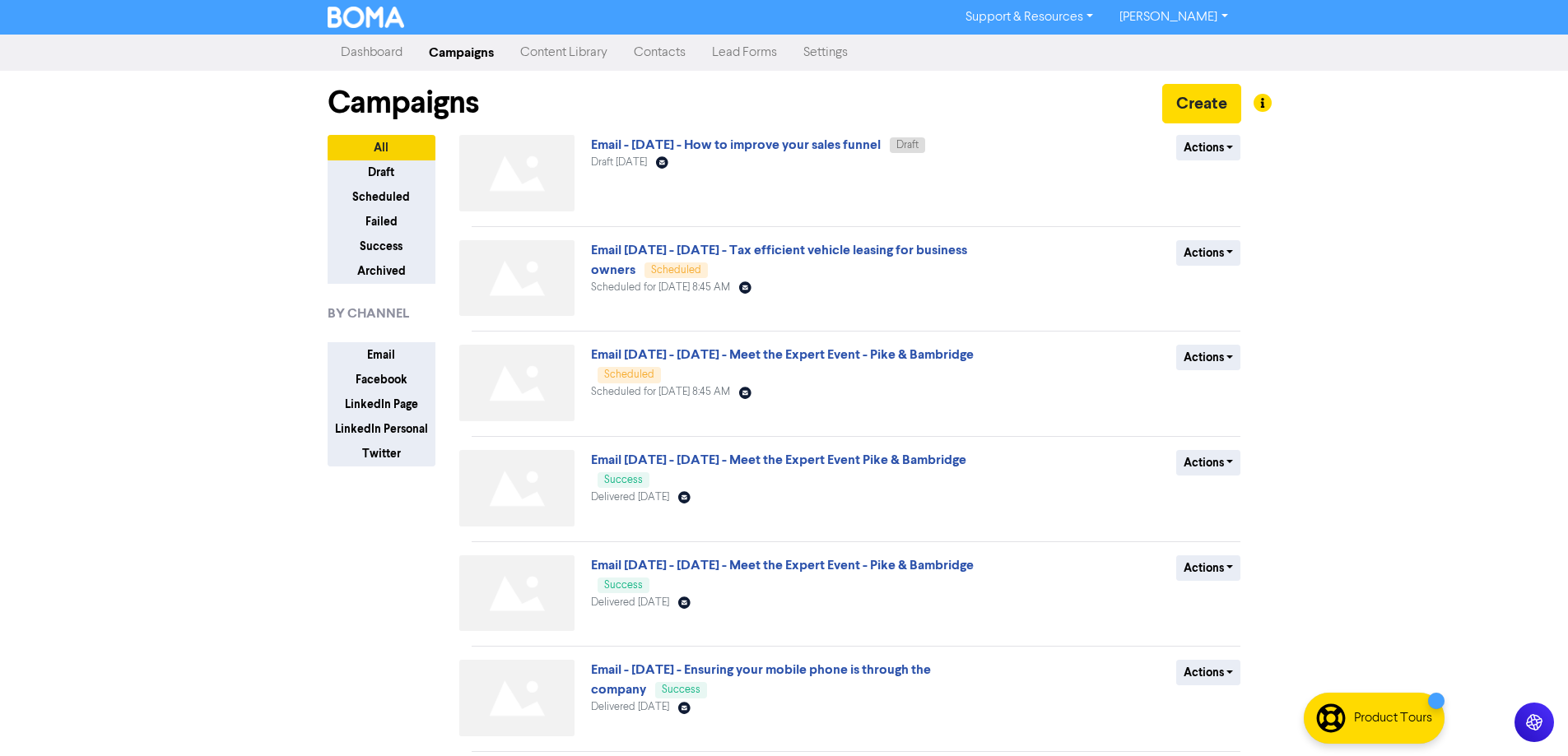
click at [852, 148] on link "Email - [DATE] - How to improve your sales funnel" at bounding box center [736, 145] width 289 height 16
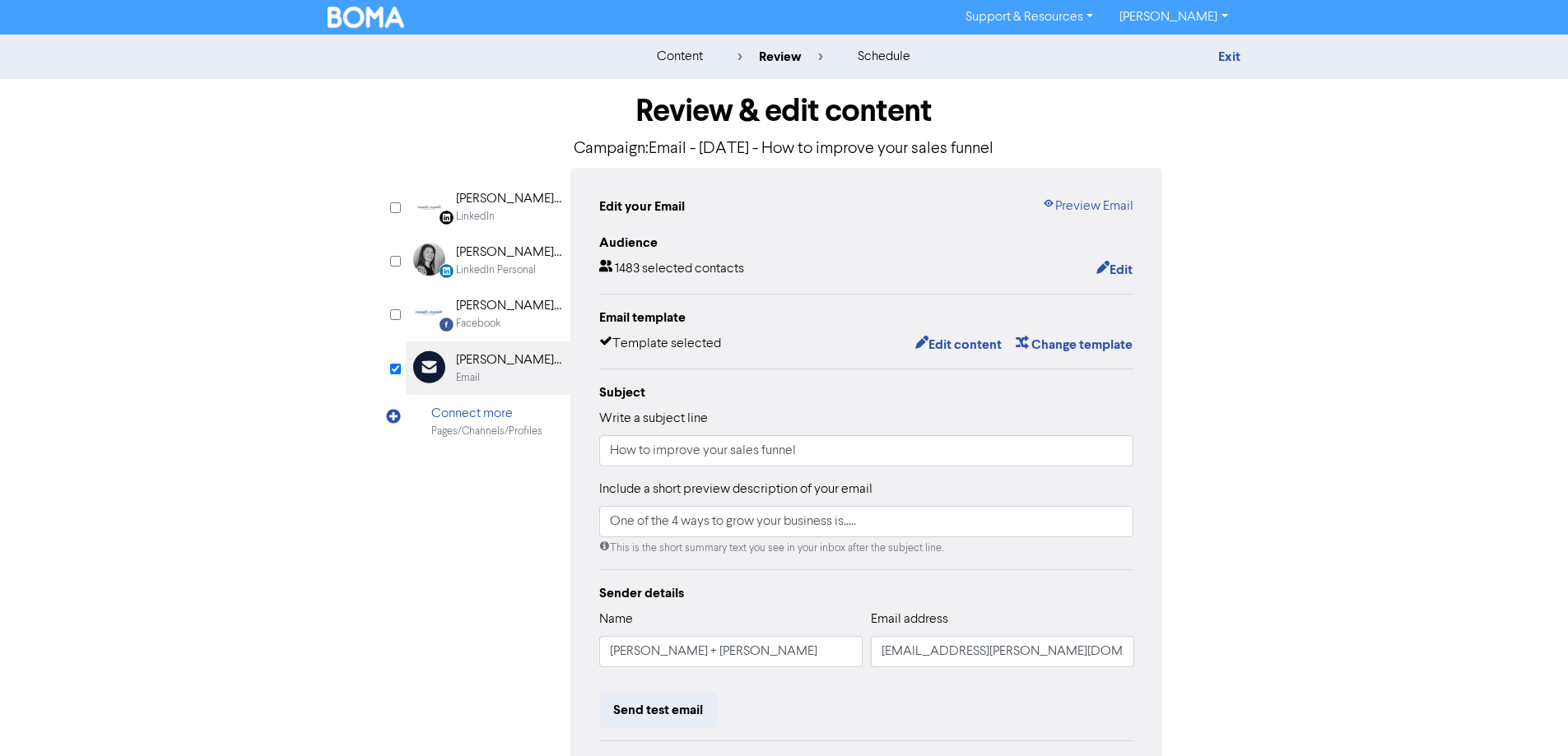
scroll to position [186, 0]
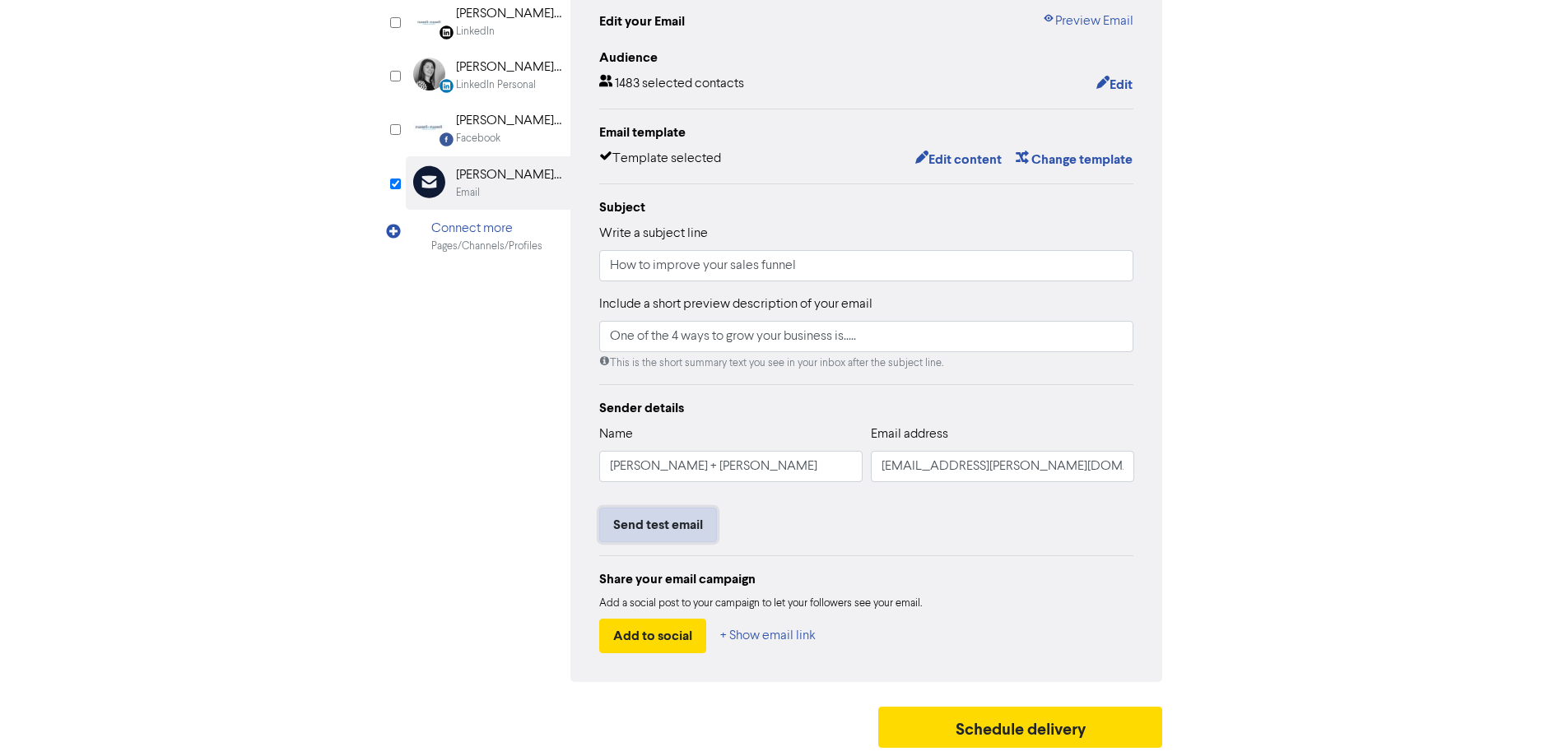
click at [674, 522] on button "Send test email" at bounding box center [657, 525] width 117 height 35
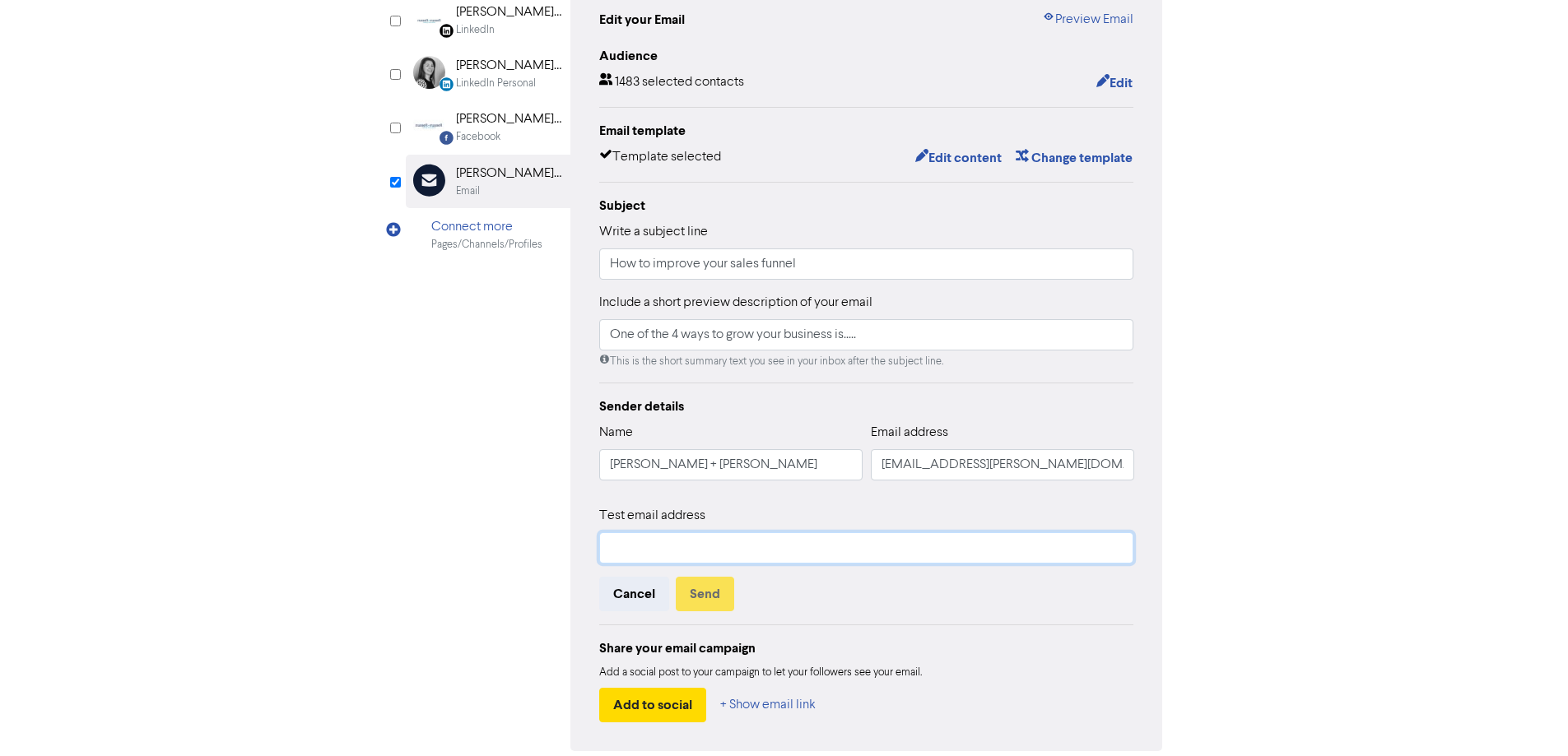
click at [681, 560] on input "text" at bounding box center [866, 548] width 535 height 31
type input "stuart.clark@russell-russell.co.uk"
click at [700, 593] on button "Send" at bounding box center [705, 594] width 58 height 35
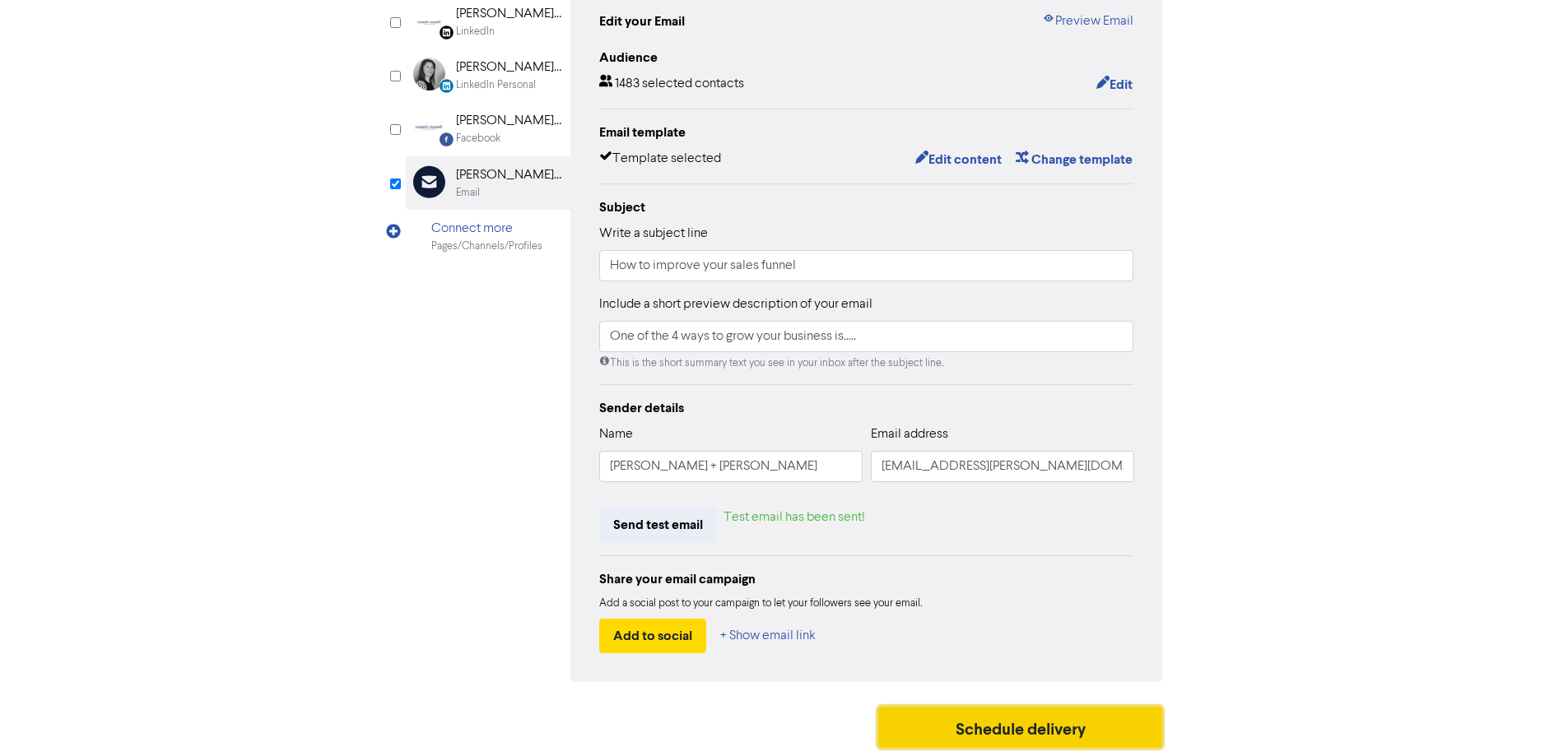
click at [1044, 742] on button "Schedule delivery" at bounding box center [1020, 727] width 284 height 41
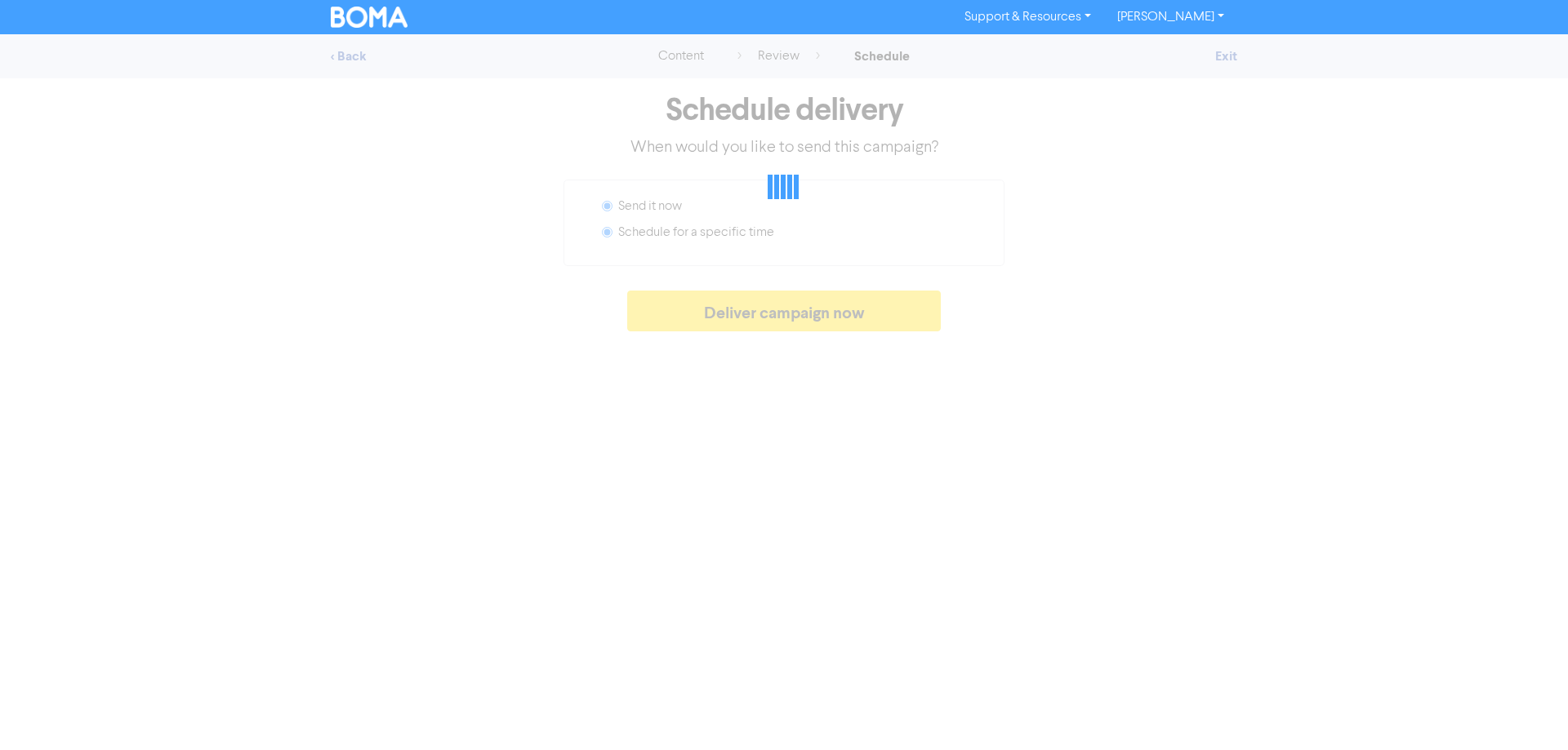
radio input "false"
radio input "true"
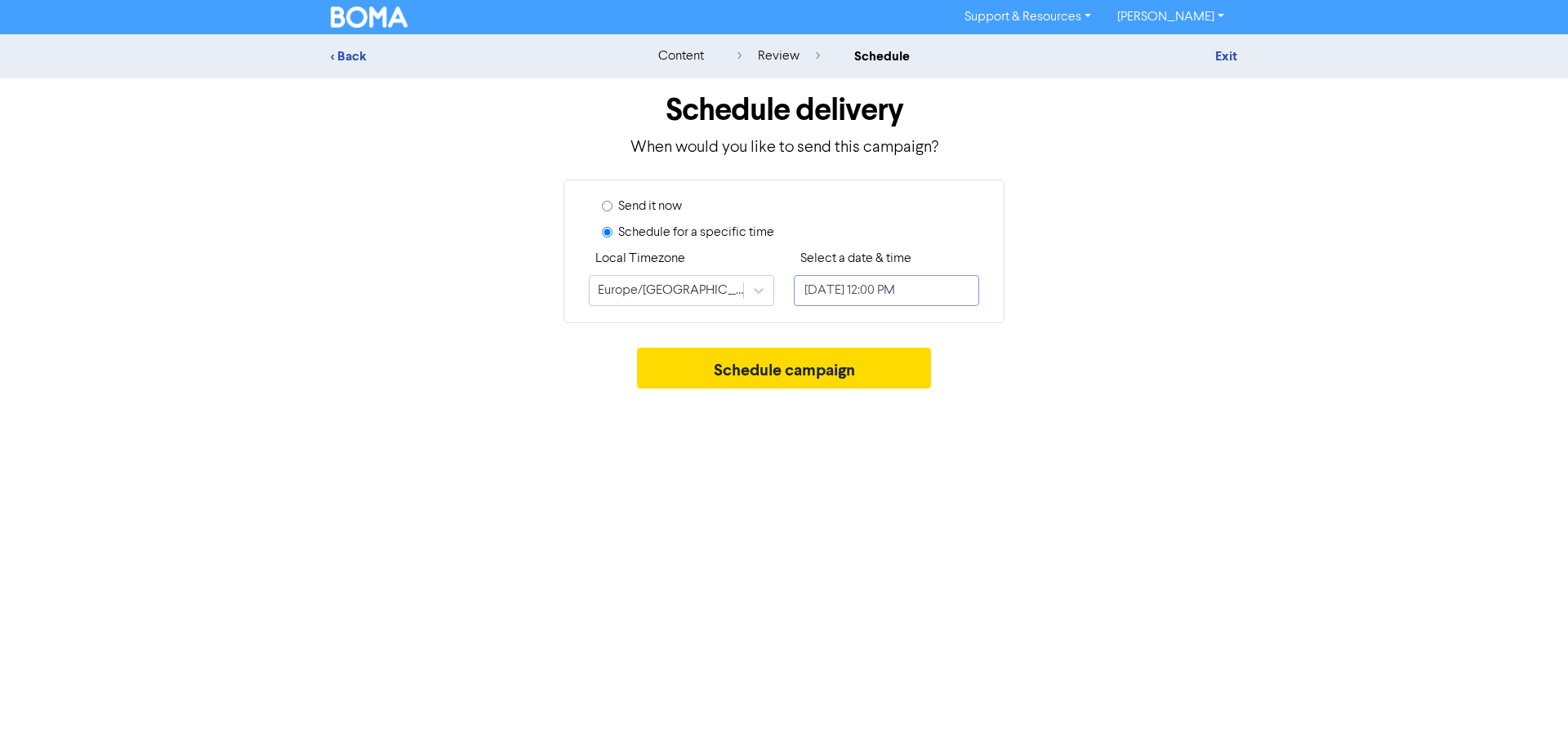
click at [881, 293] on input "August 12, 2025 12:00 PM" at bounding box center [886, 291] width 185 height 31
select select "7"
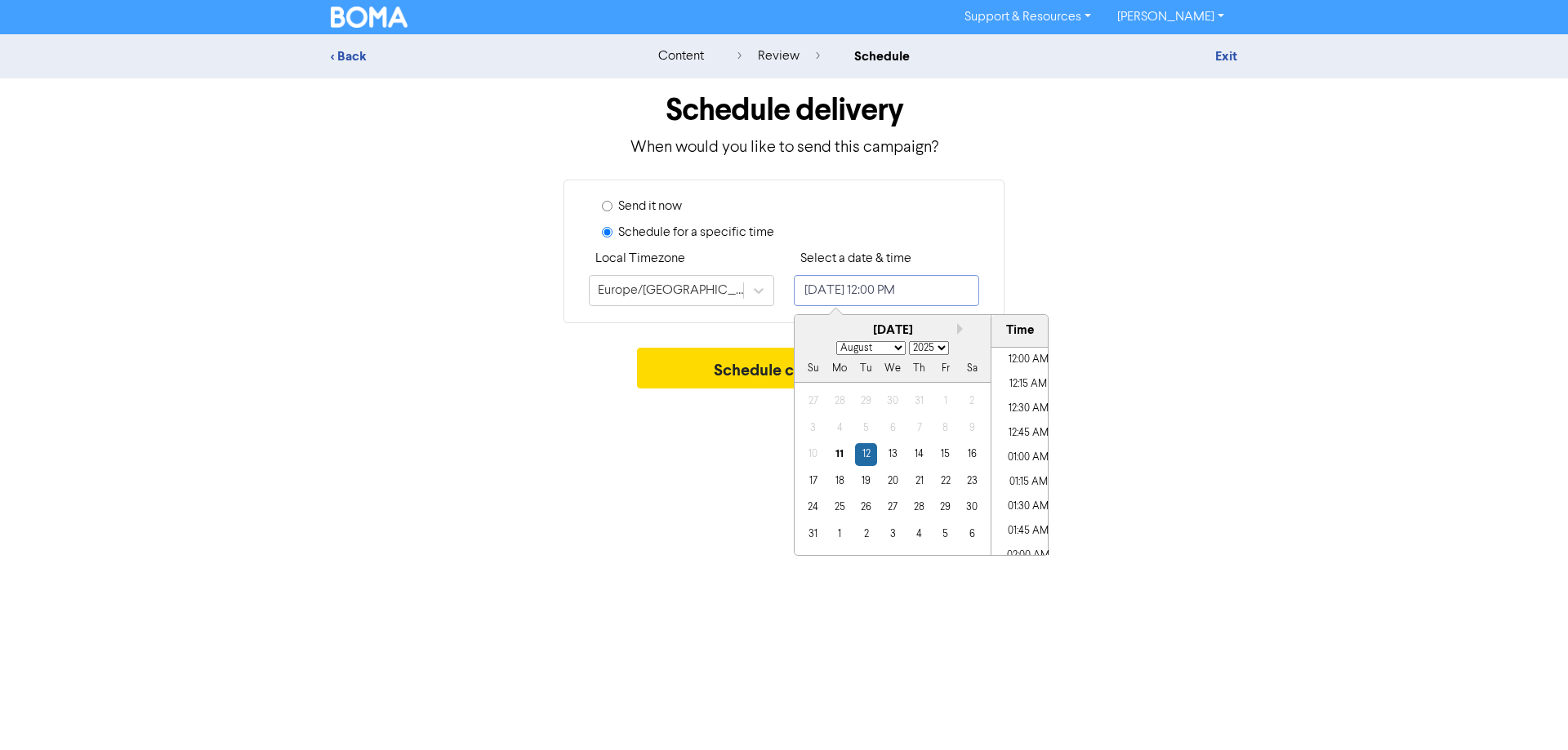
scroll to position [1084, 0]
click at [864, 457] on div "12" at bounding box center [866, 453] width 22 height 22
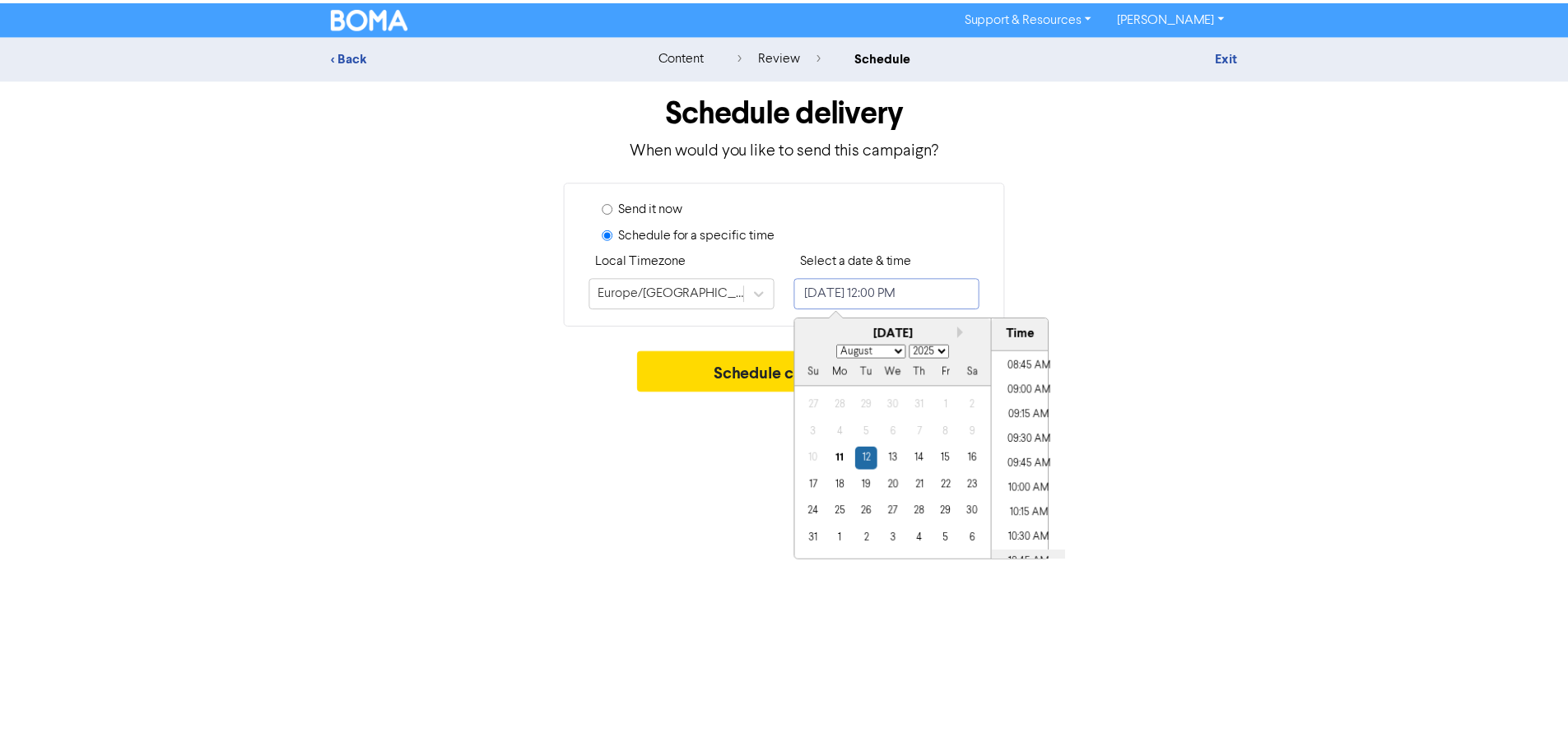
scroll to position [846, 0]
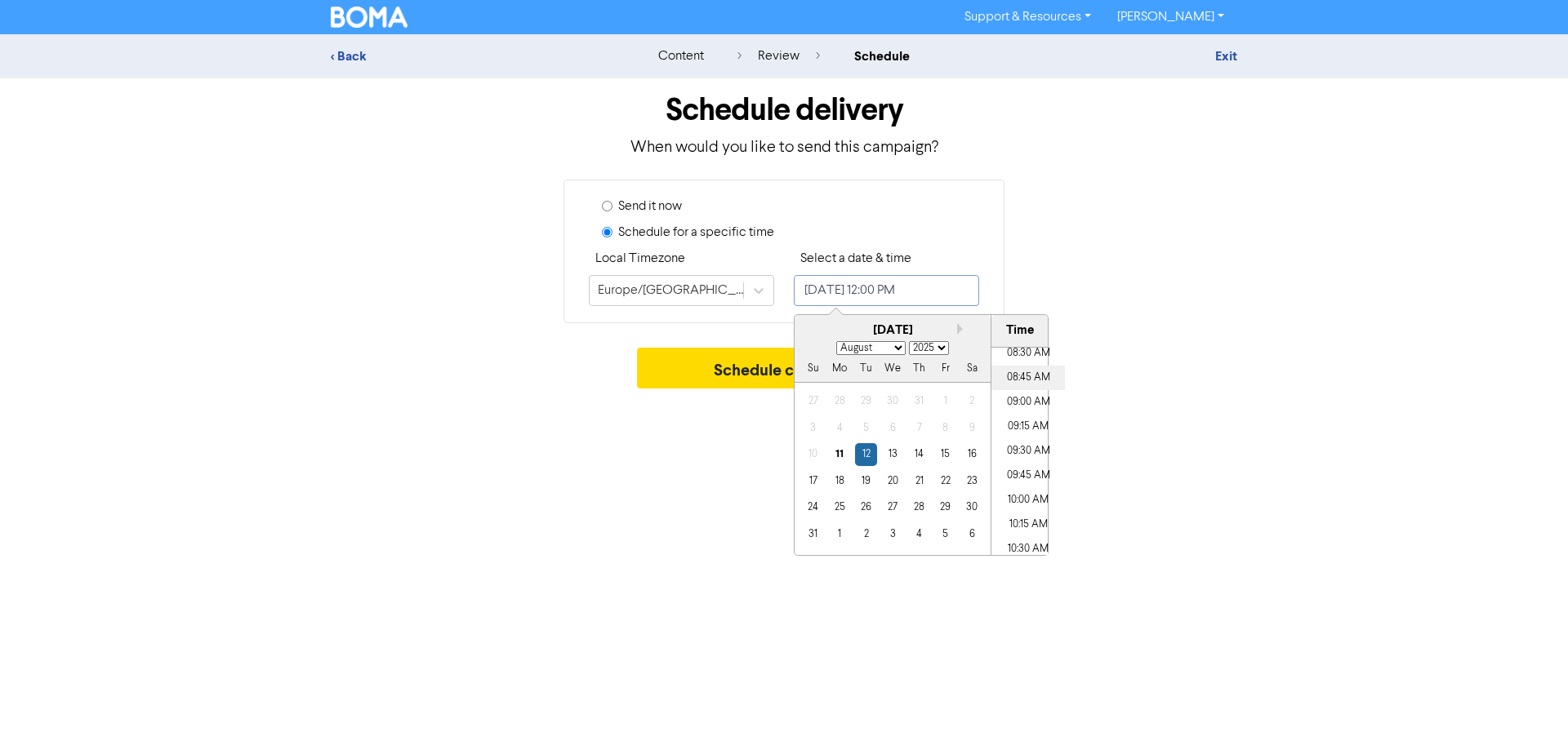
click at [1024, 379] on li "08:45 AM" at bounding box center [1028, 377] width 73 height 24
type input "August 12, 2025 8:45 AM"
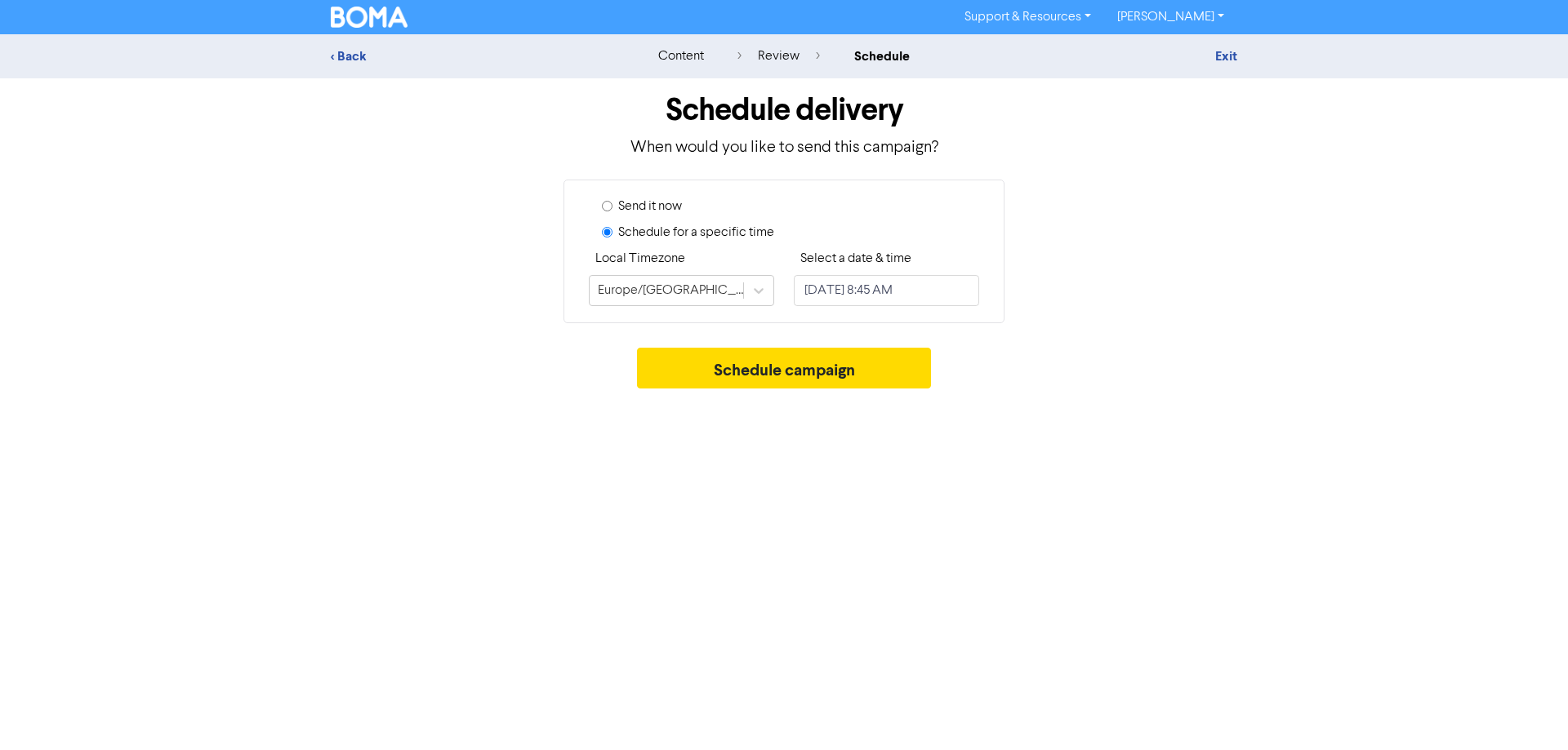
click at [614, 482] on div "Support & Resources Video Tutorials FAQ & Guides Marketing Education Rosslyn Mc…" at bounding box center [784, 375] width 1568 height 750
click at [808, 361] on button "Schedule campaign" at bounding box center [784, 368] width 295 height 40
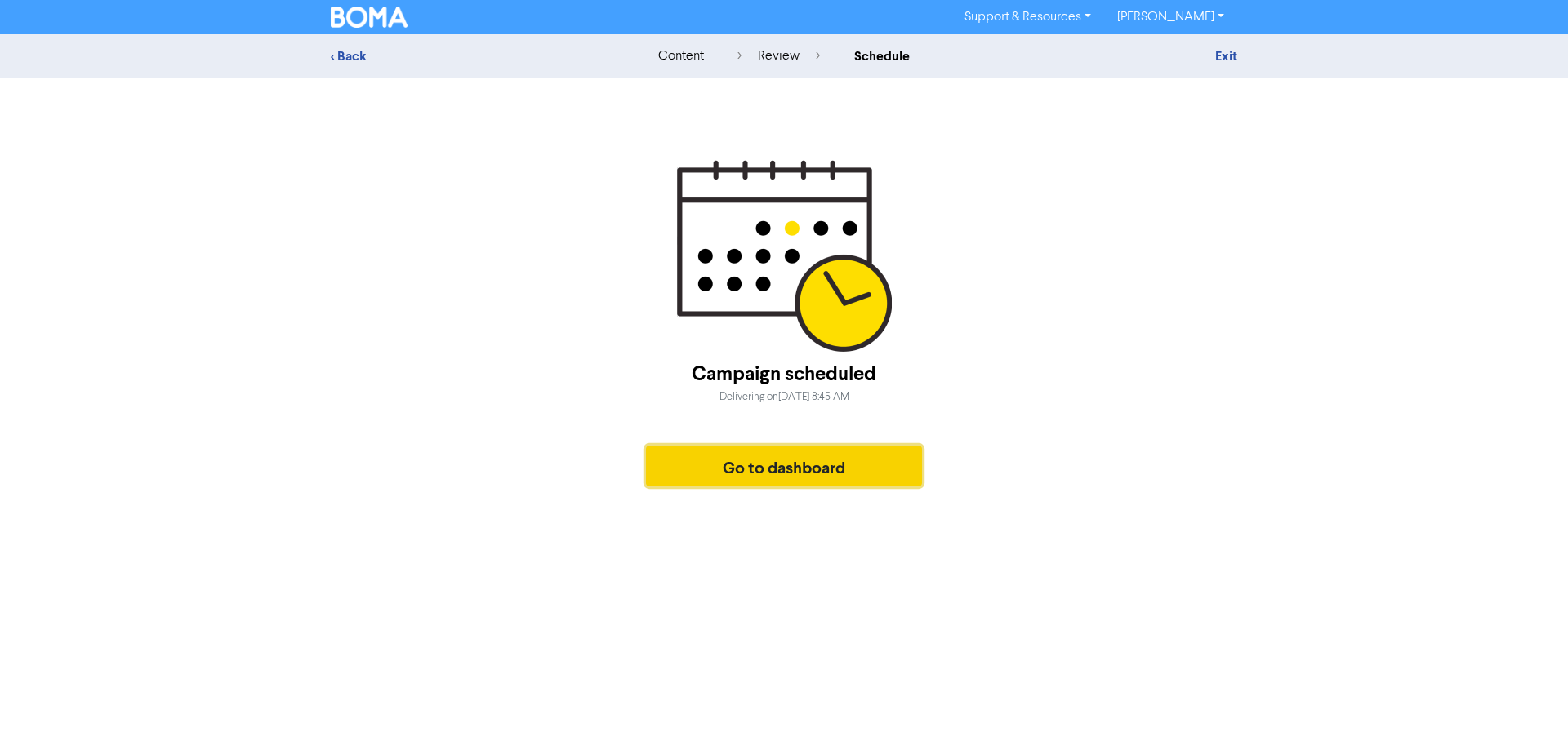
click at [787, 479] on button "Go to dashboard" at bounding box center [784, 466] width 276 height 40
